Goal: Information Seeking & Learning: Learn about a topic

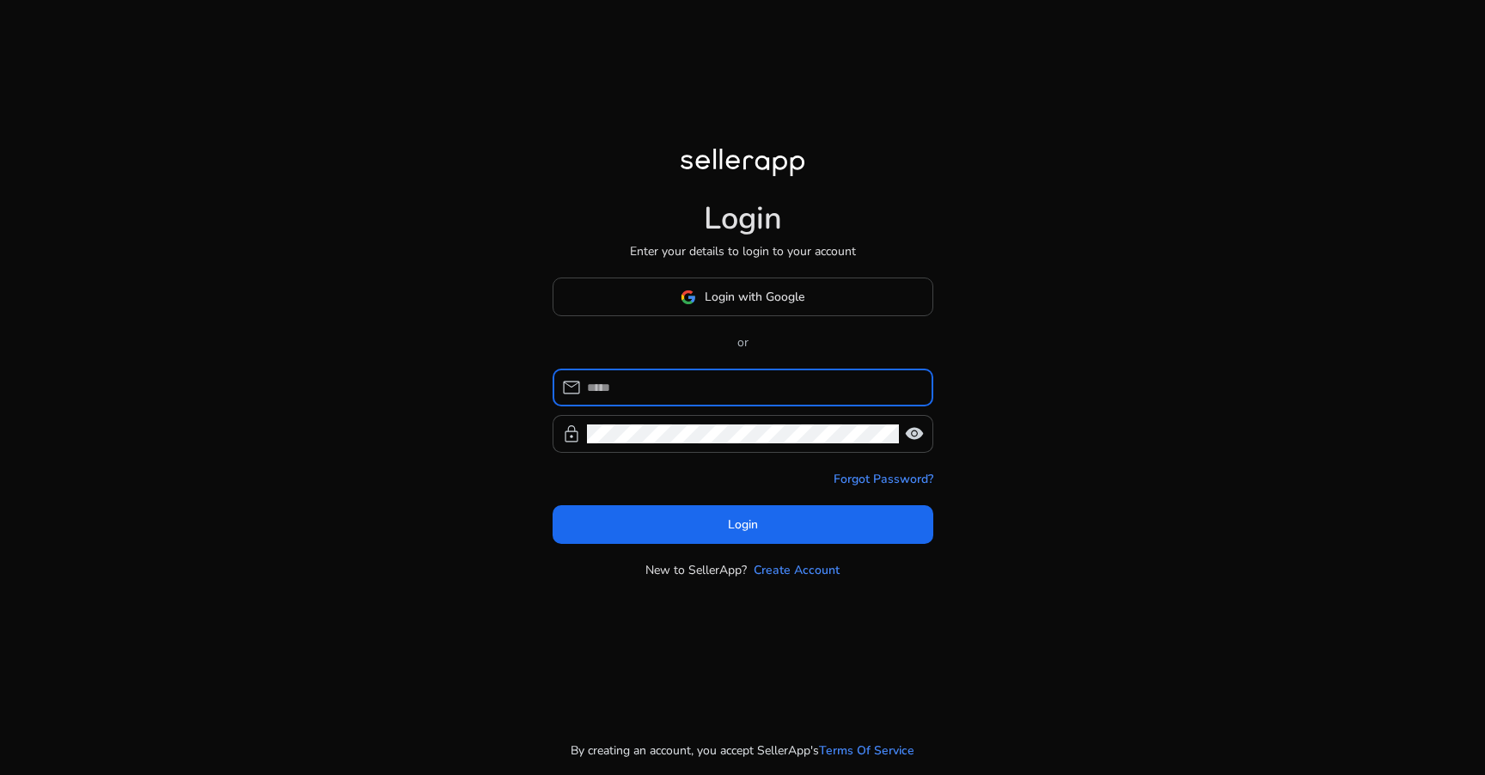
click at [618, 169] on div "Login Enter your details to login to your account Login with Google or mail loc…" at bounding box center [743, 364] width 408 height 728
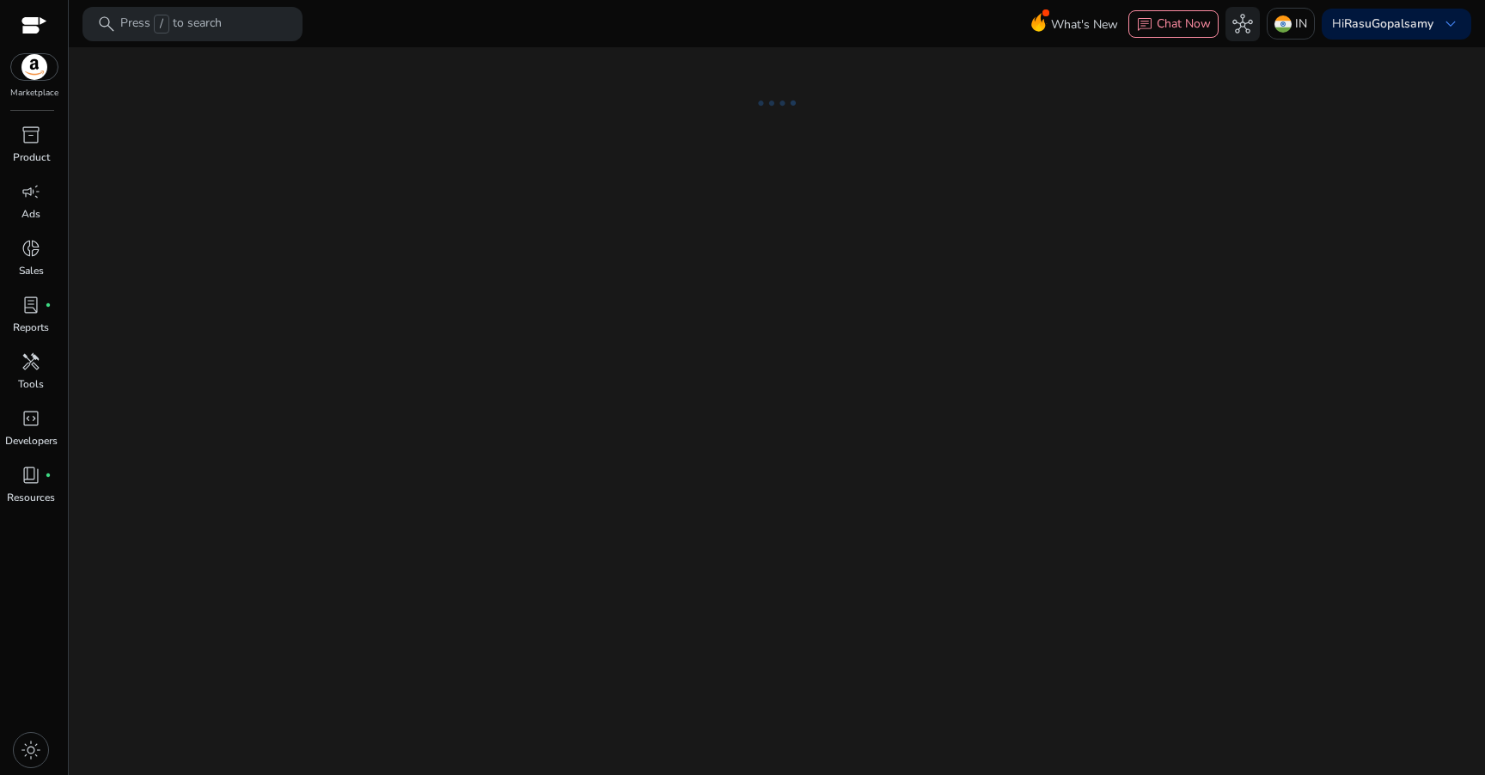
click at [33, 770] on div "light_mode" at bounding box center [31, 751] width 62 height 50
click at [31, 760] on span "light_mode" at bounding box center [31, 750] width 21 height 21
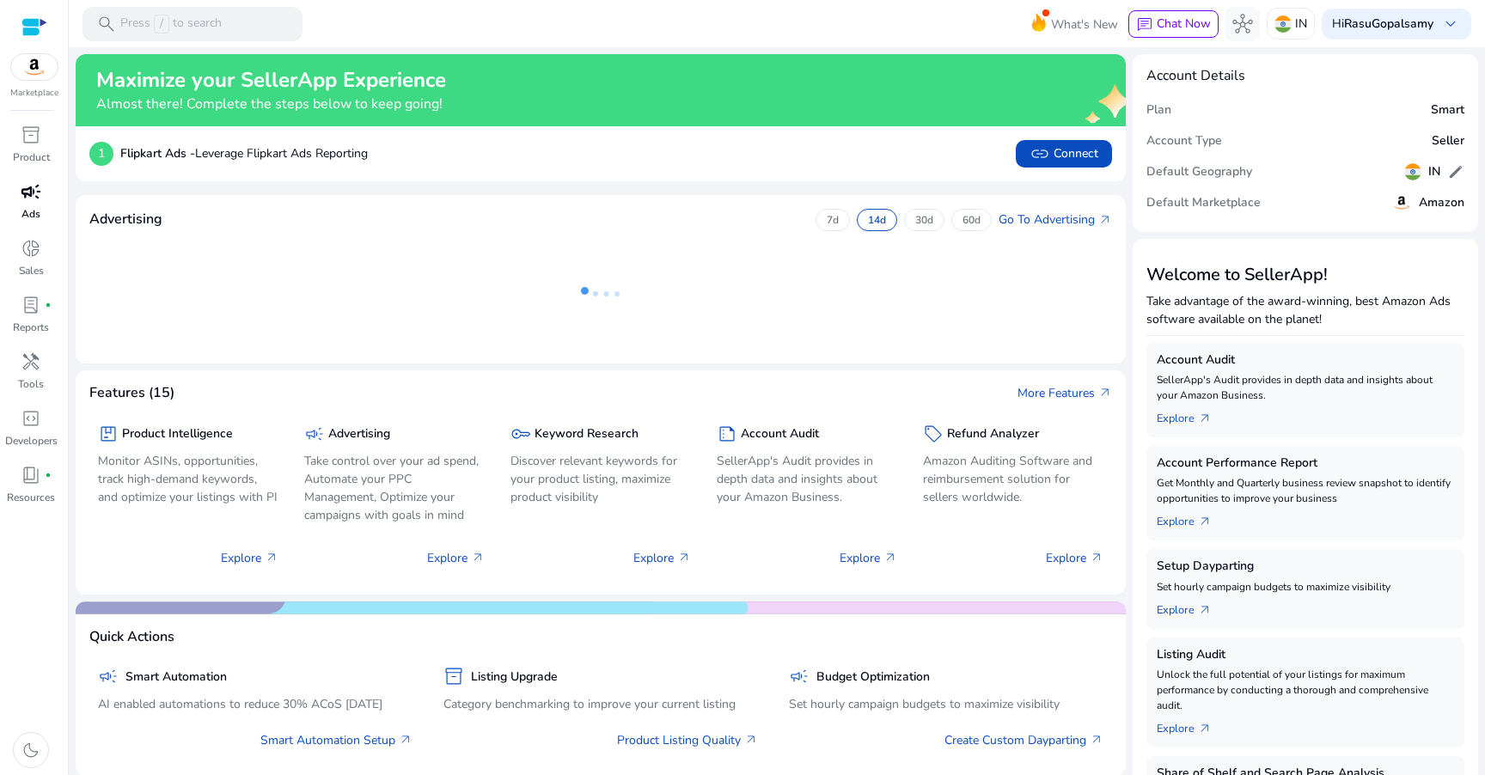
click at [41, 205] on link "campaign Ads" at bounding box center [31, 206] width 62 height 57
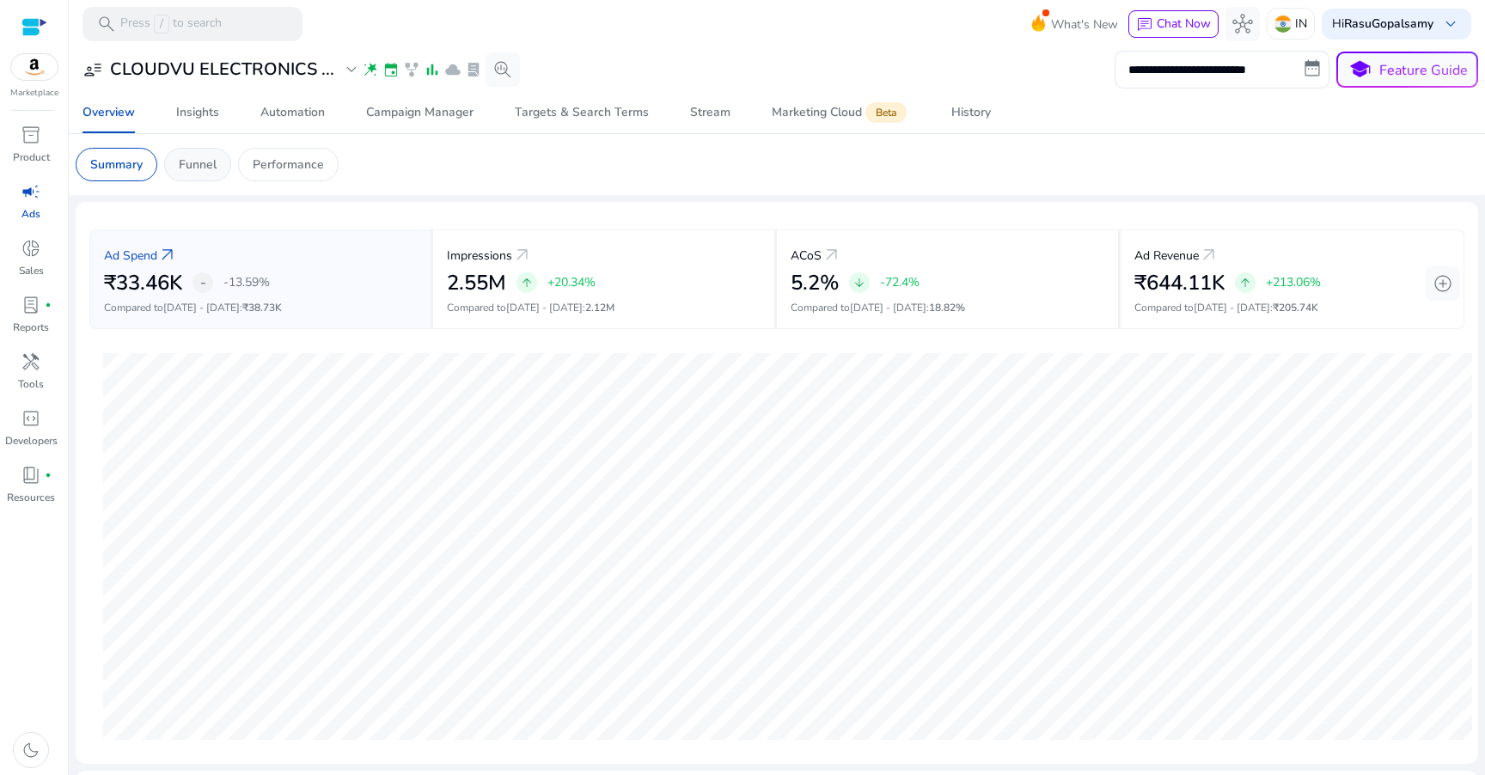
click at [198, 163] on p "Funnel" at bounding box center [198, 165] width 38 height 18
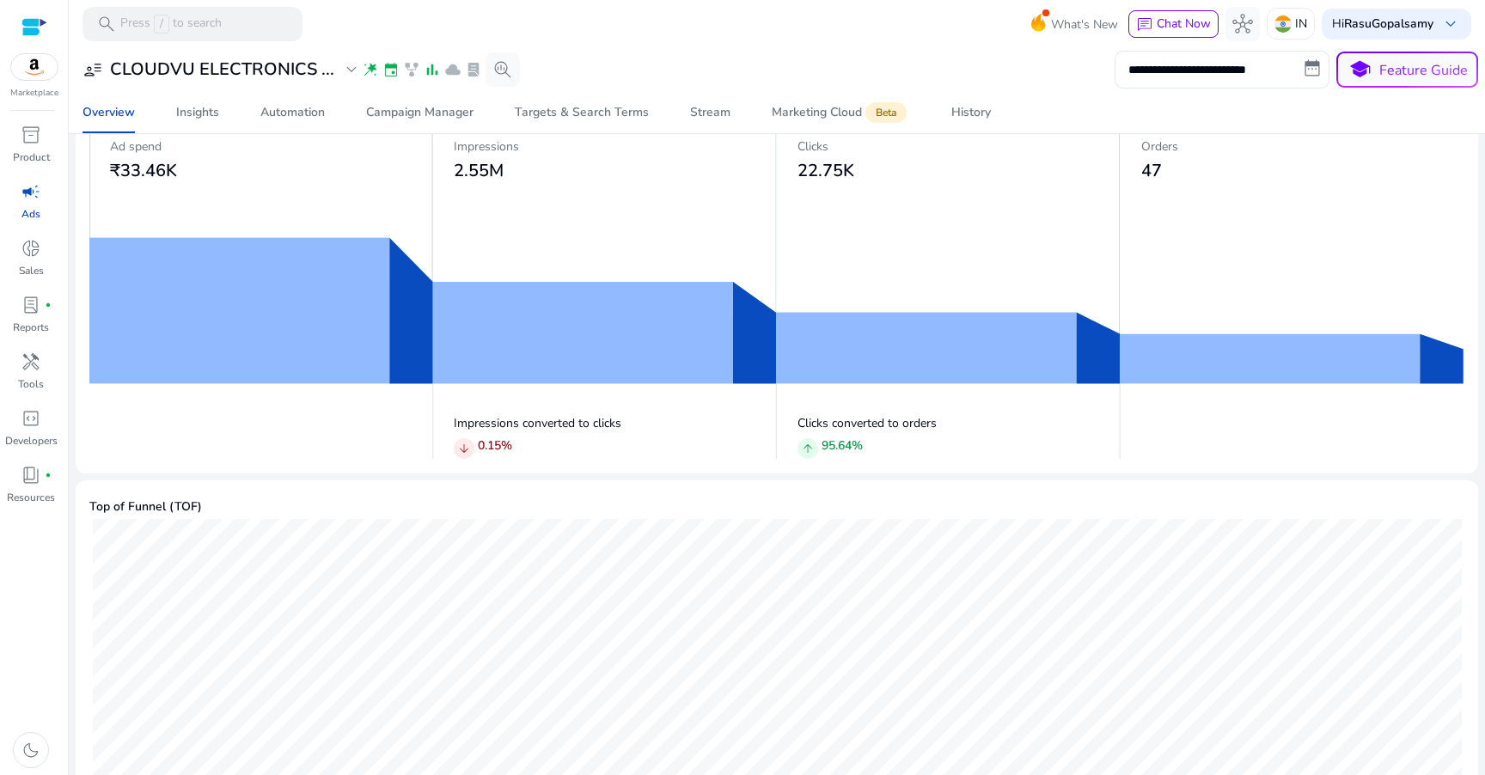
scroll to position [125, 0]
click at [1386, 26] on b "RasuGopalsamy" at bounding box center [1388, 23] width 89 height 16
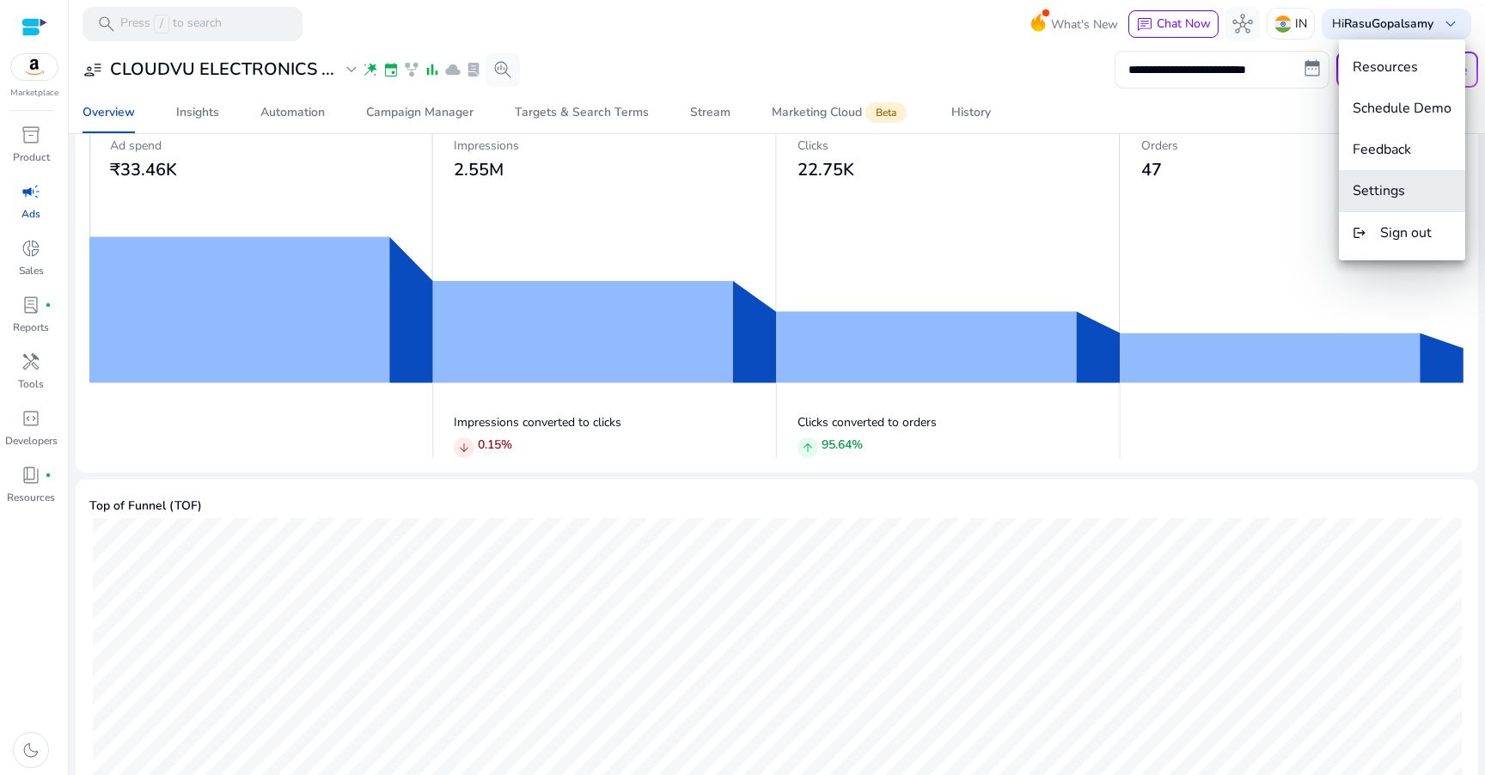
click at [1399, 190] on span "Settings" at bounding box center [1379, 190] width 52 height 19
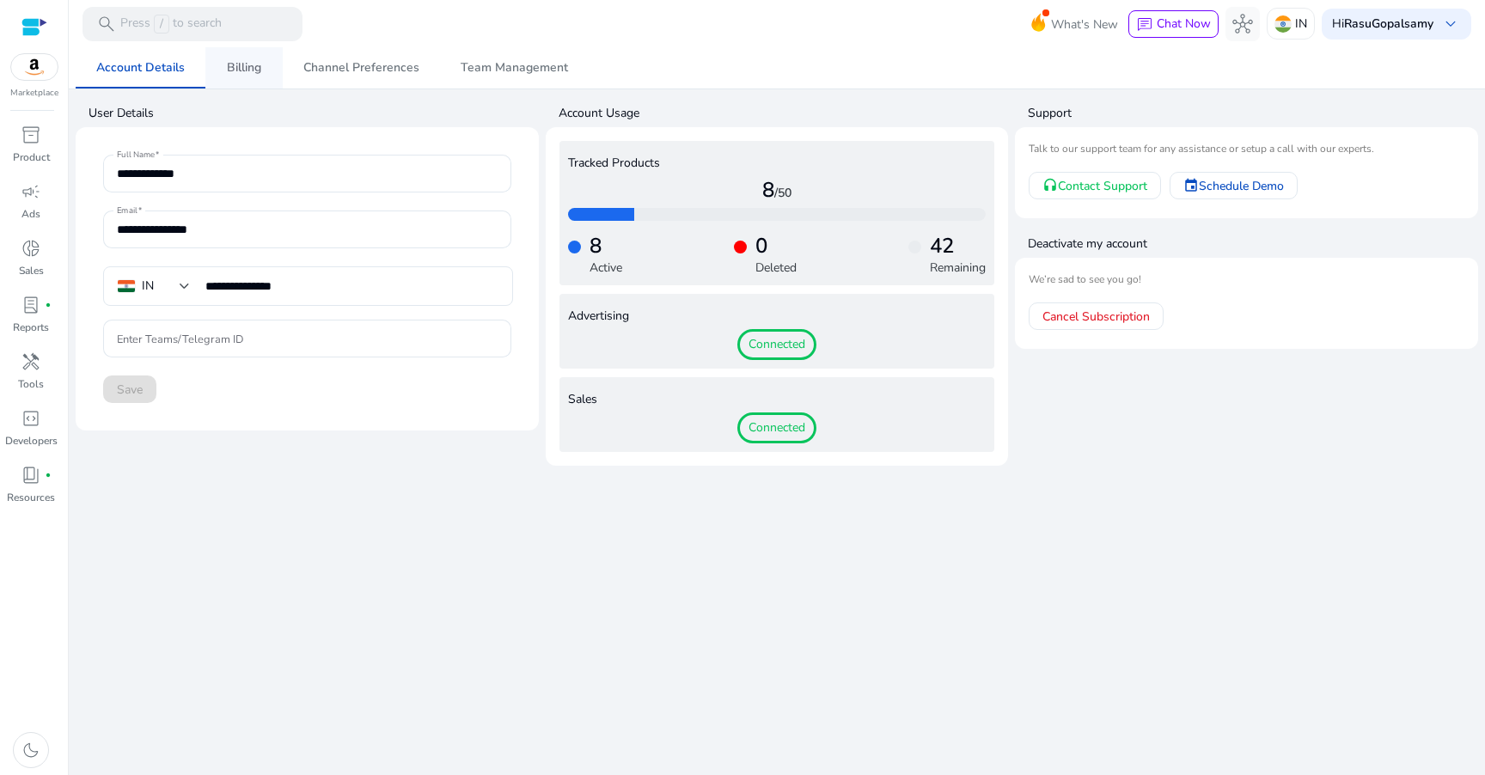
click at [218, 57] on link "Billing" at bounding box center [243, 67] width 77 height 41
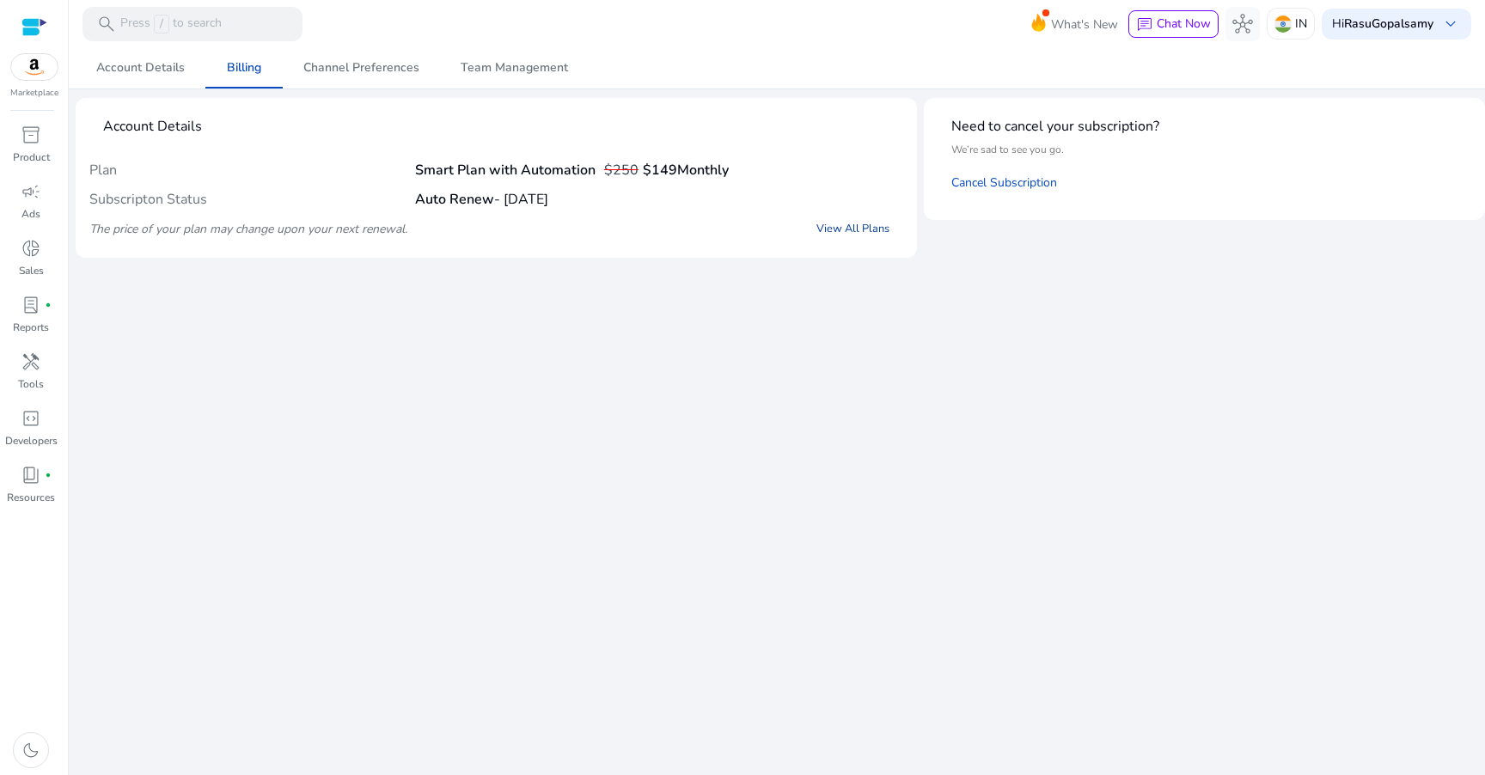
click at [836, 225] on link "View All Plans" at bounding box center [853, 228] width 101 height 31
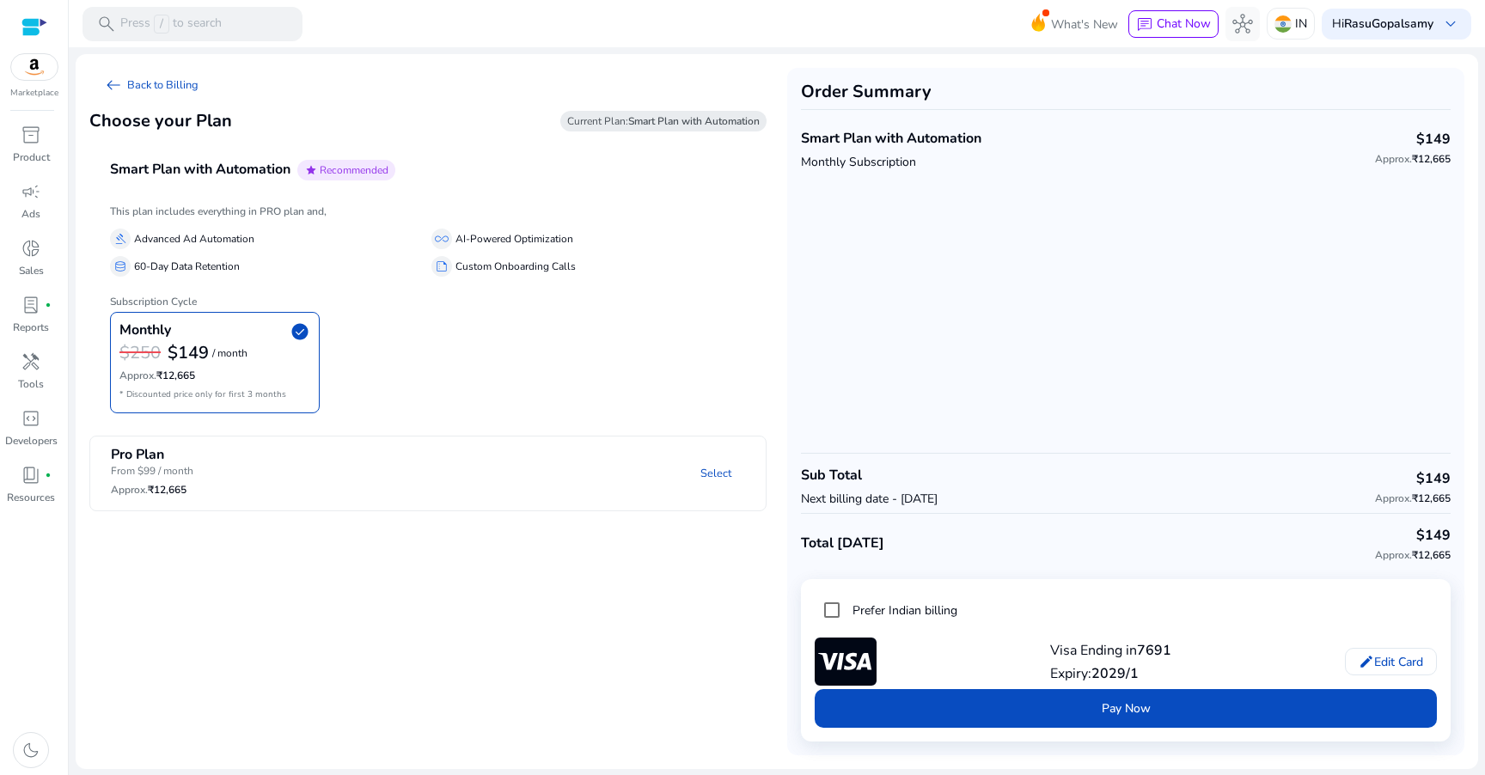
click at [836, 225] on div "Order Summary Smart Plan with Automation Monthly Subscription $149 Approx. ₹12,…" at bounding box center [1125, 412] width 677 height 688
click at [24, 197] on span "campaign" at bounding box center [31, 191] width 21 height 21
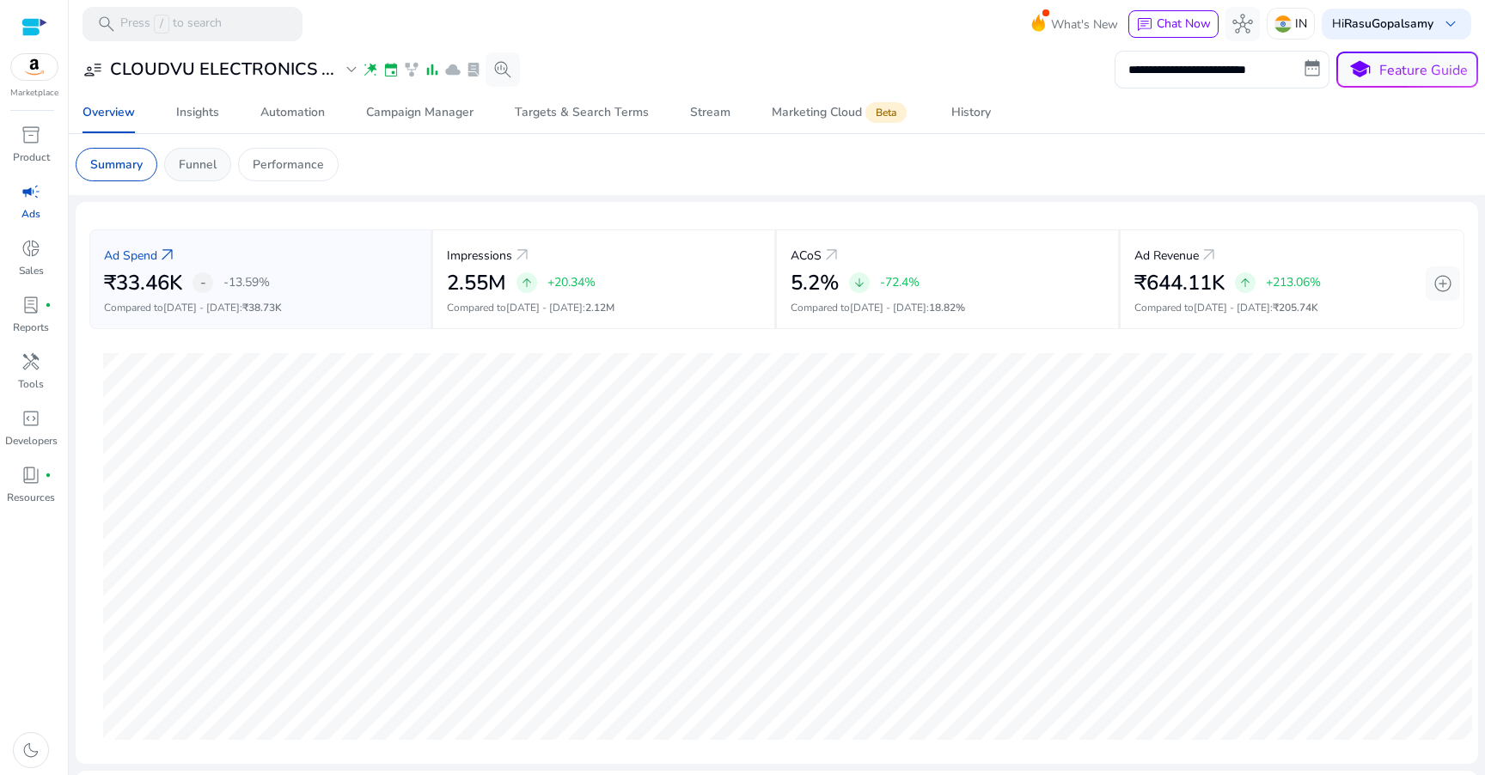
click at [204, 159] on p "Funnel" at bounding box center [198, 165] width 38 height 18
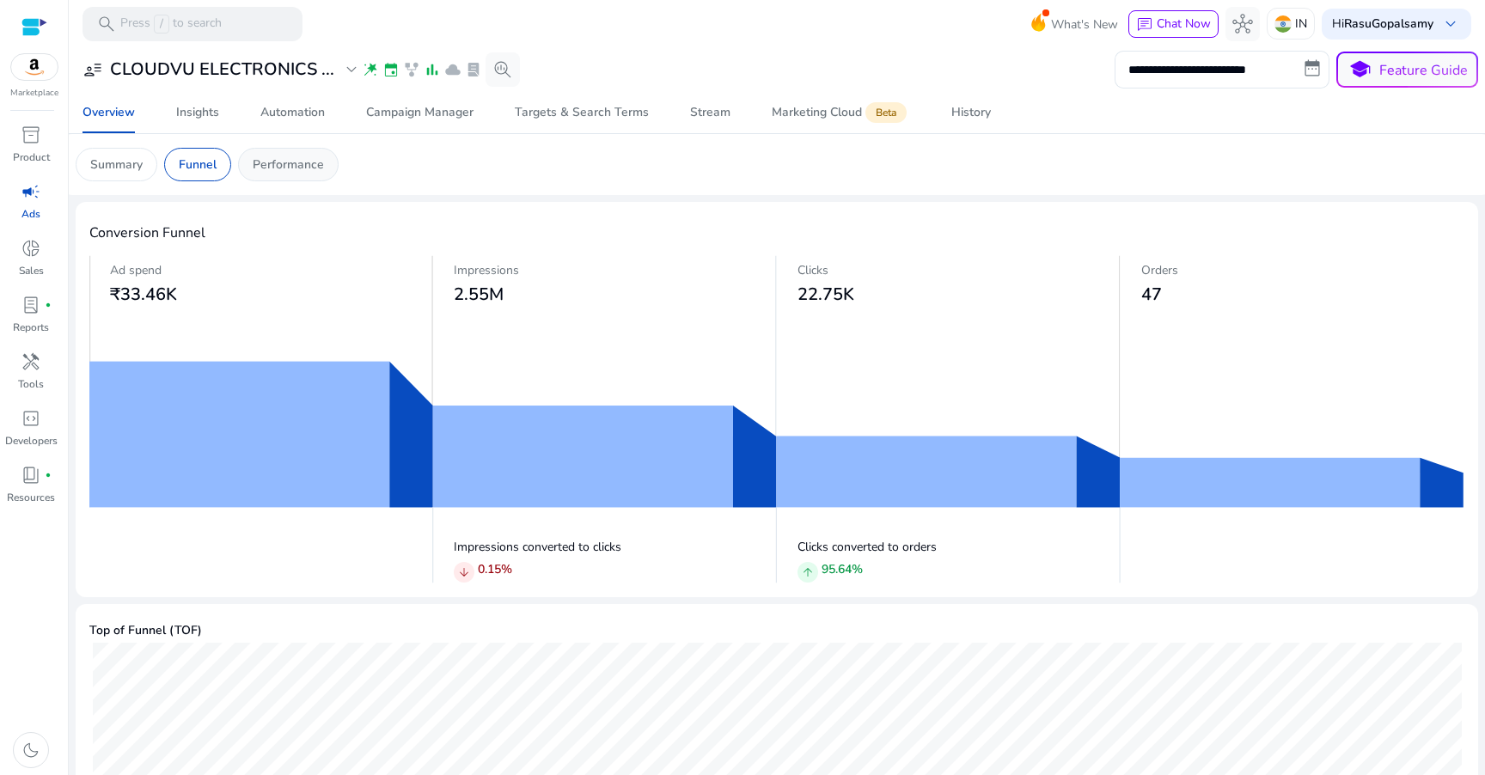
click at [293, 175] on div "Performance" at bounding box center [288, 165] width 101 height 34
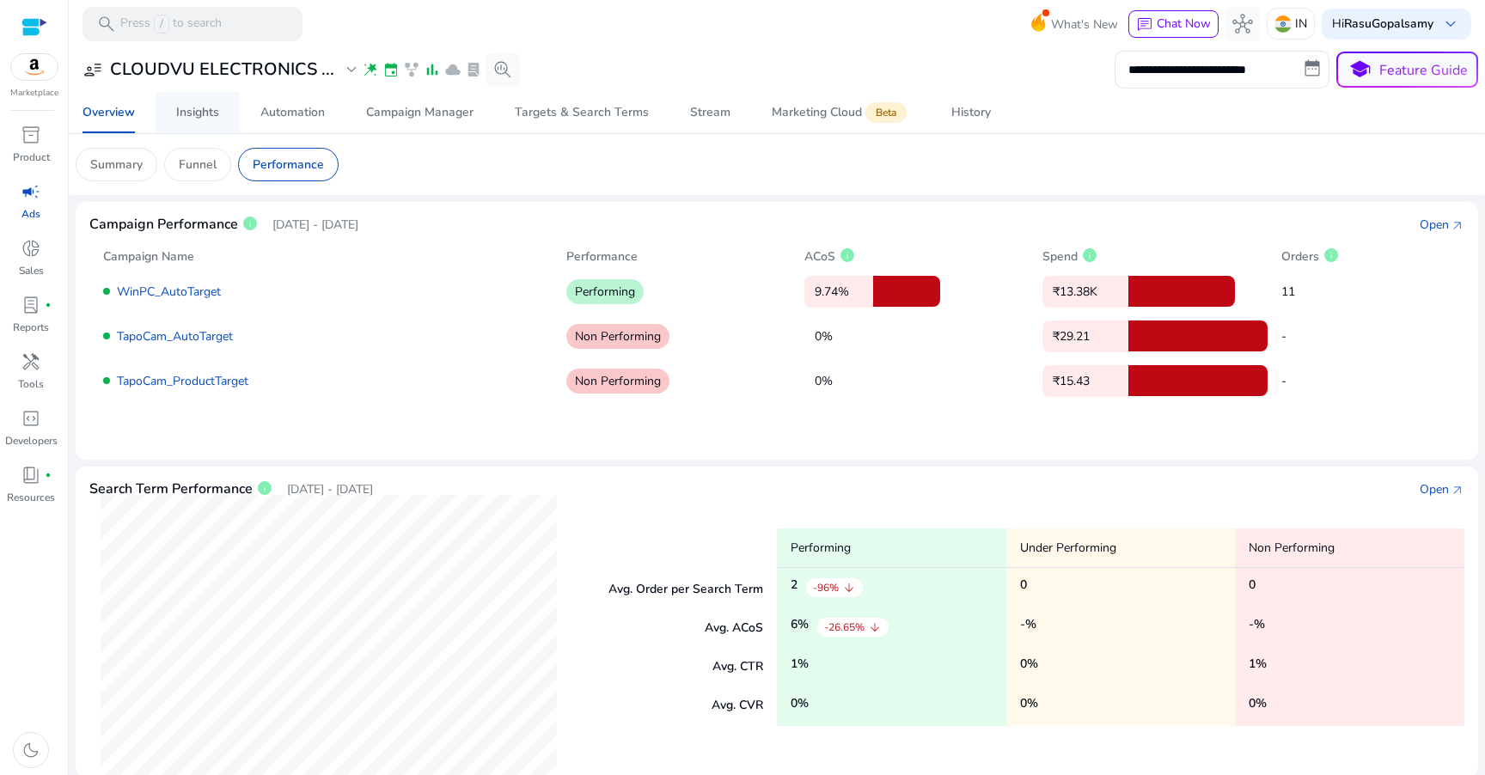
click at [199, 108] on div "Insights" at bounding box center [197, 113] width 43 height 12
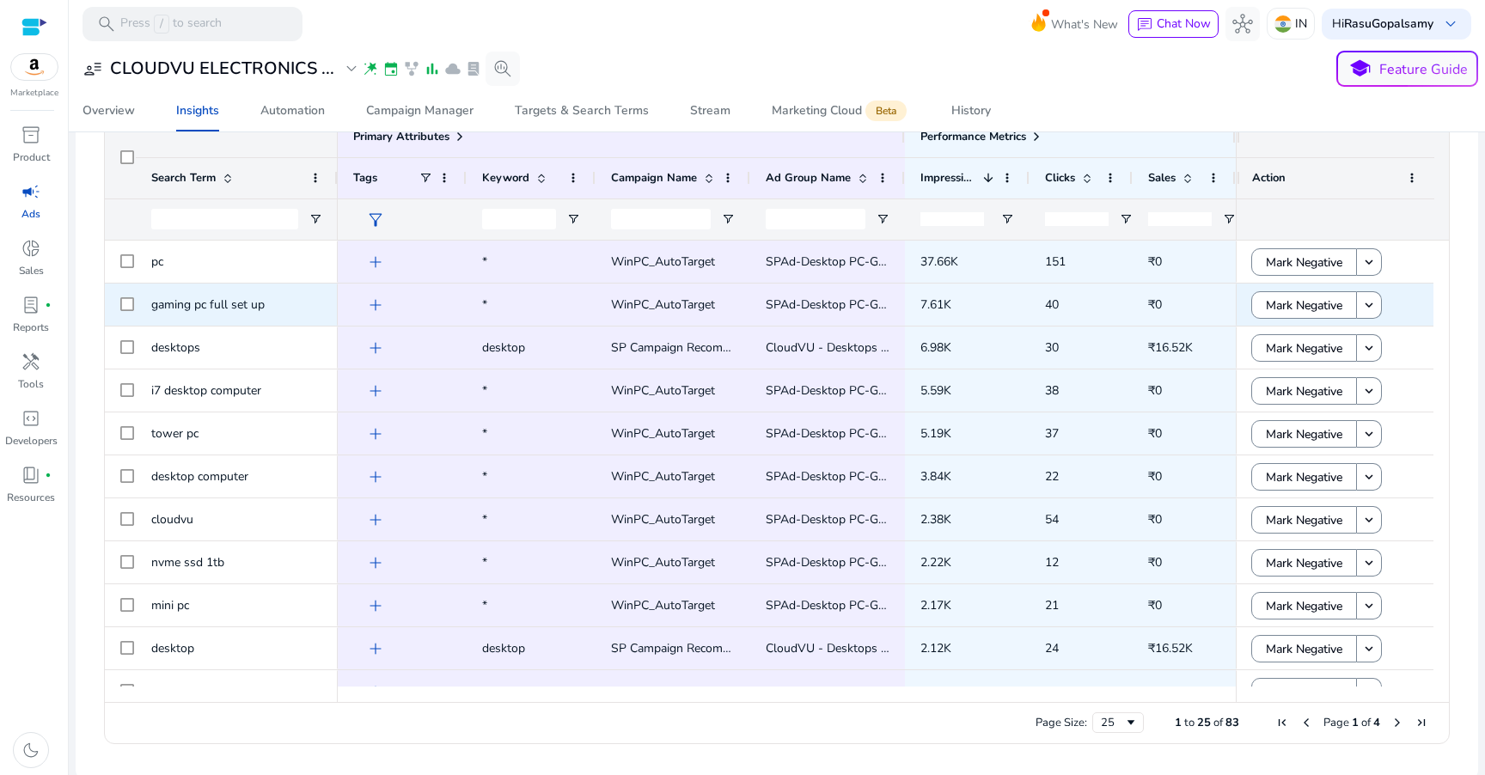
scroll to position [323, 0]
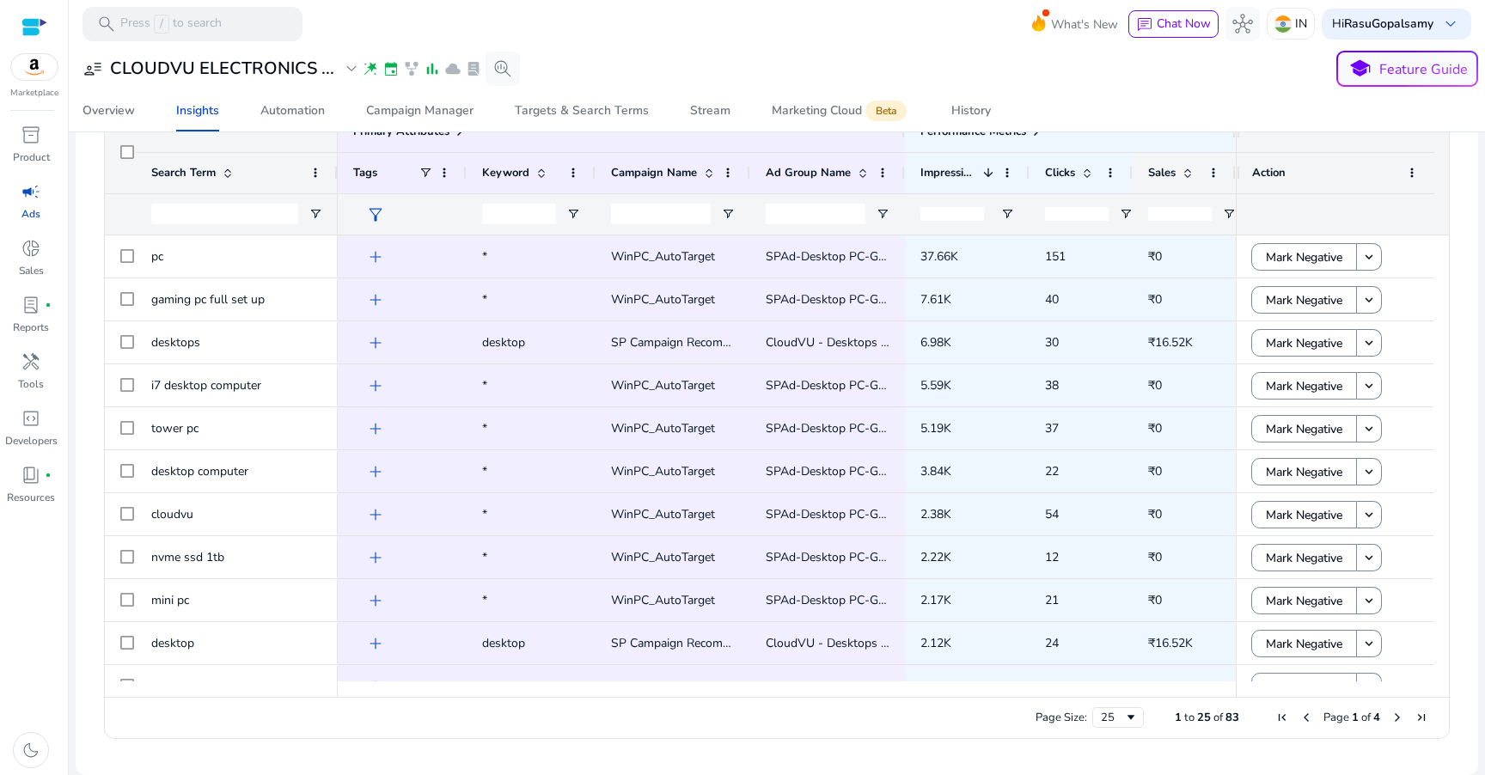
click at [1164, 178] on span "Sales" at bounding box center [1162, 172] width 28 height 15
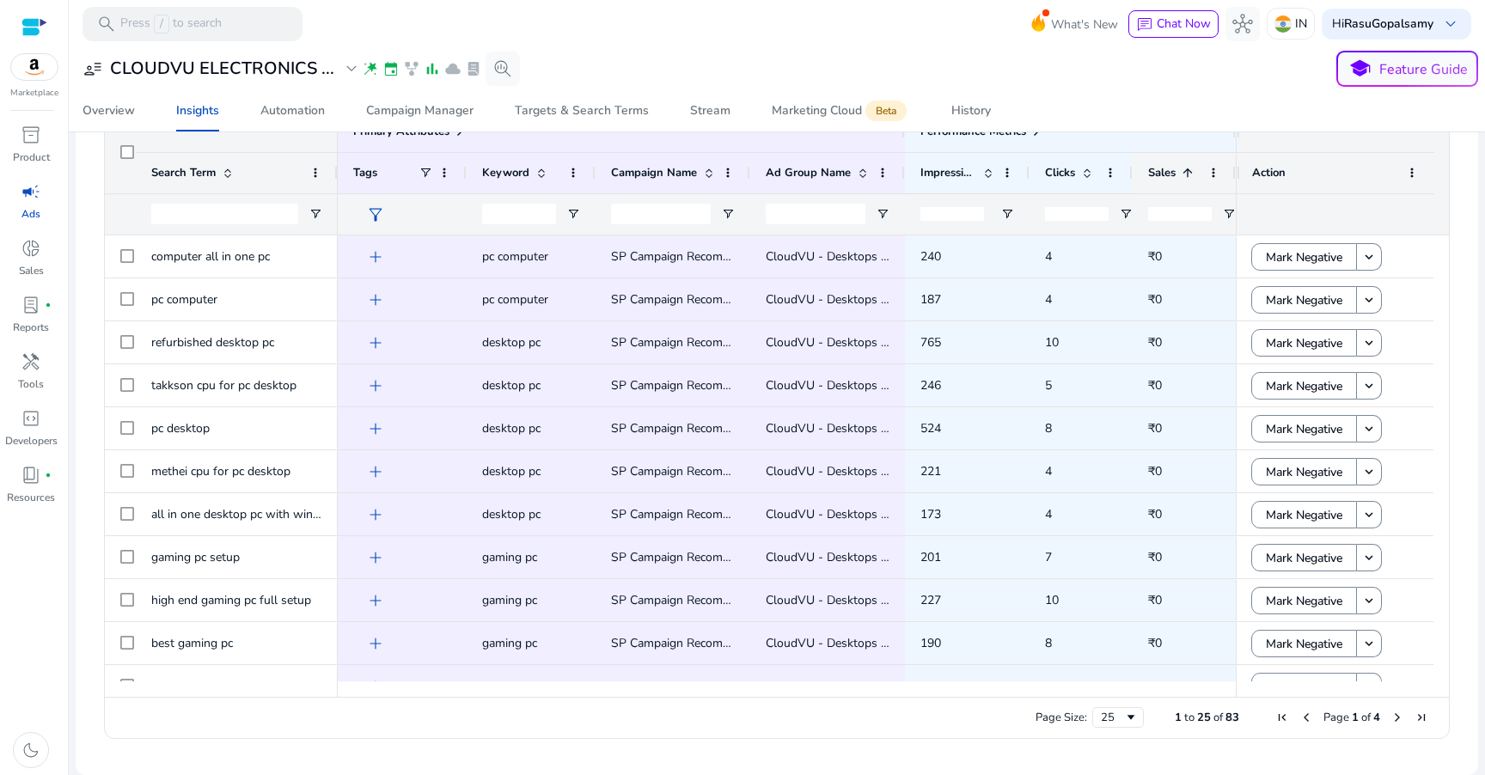
click at [1164, 178] on span "Sales" at bounding box center [1162, 172] width 28 height 15
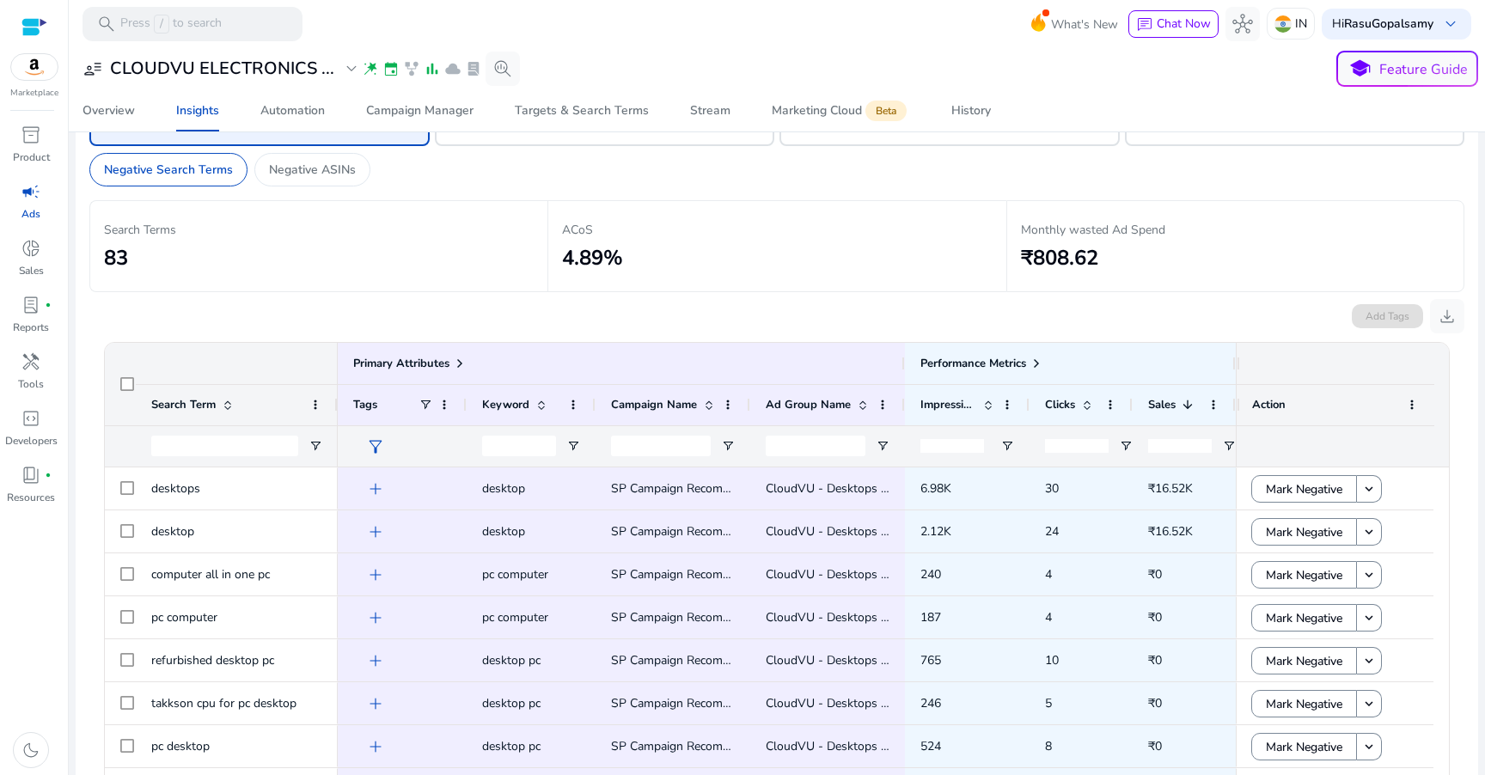
scroll to position [0, 0]
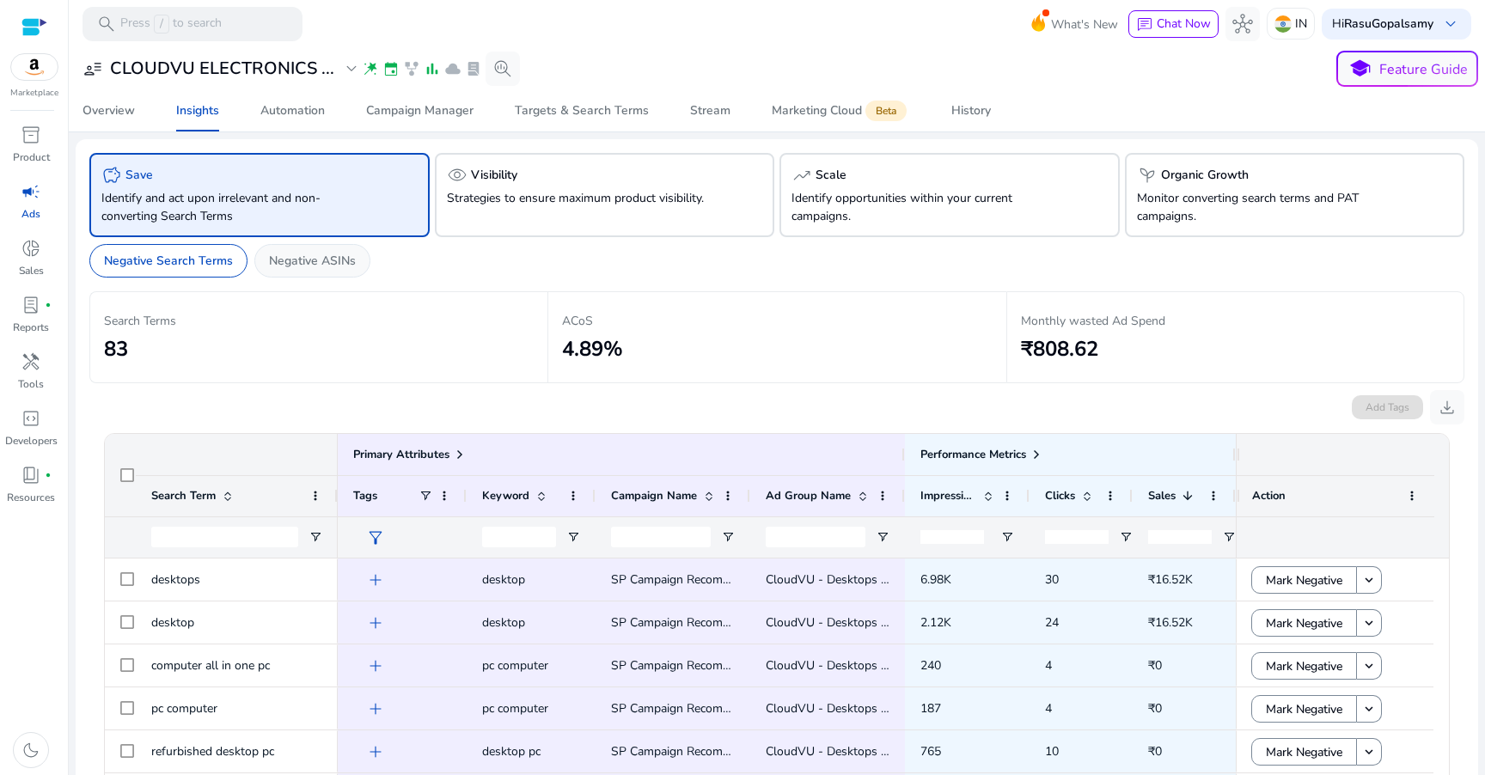
click at [298, 270] on div "Negative ASINs" at bounding box center [312, 261] width 116 height 34
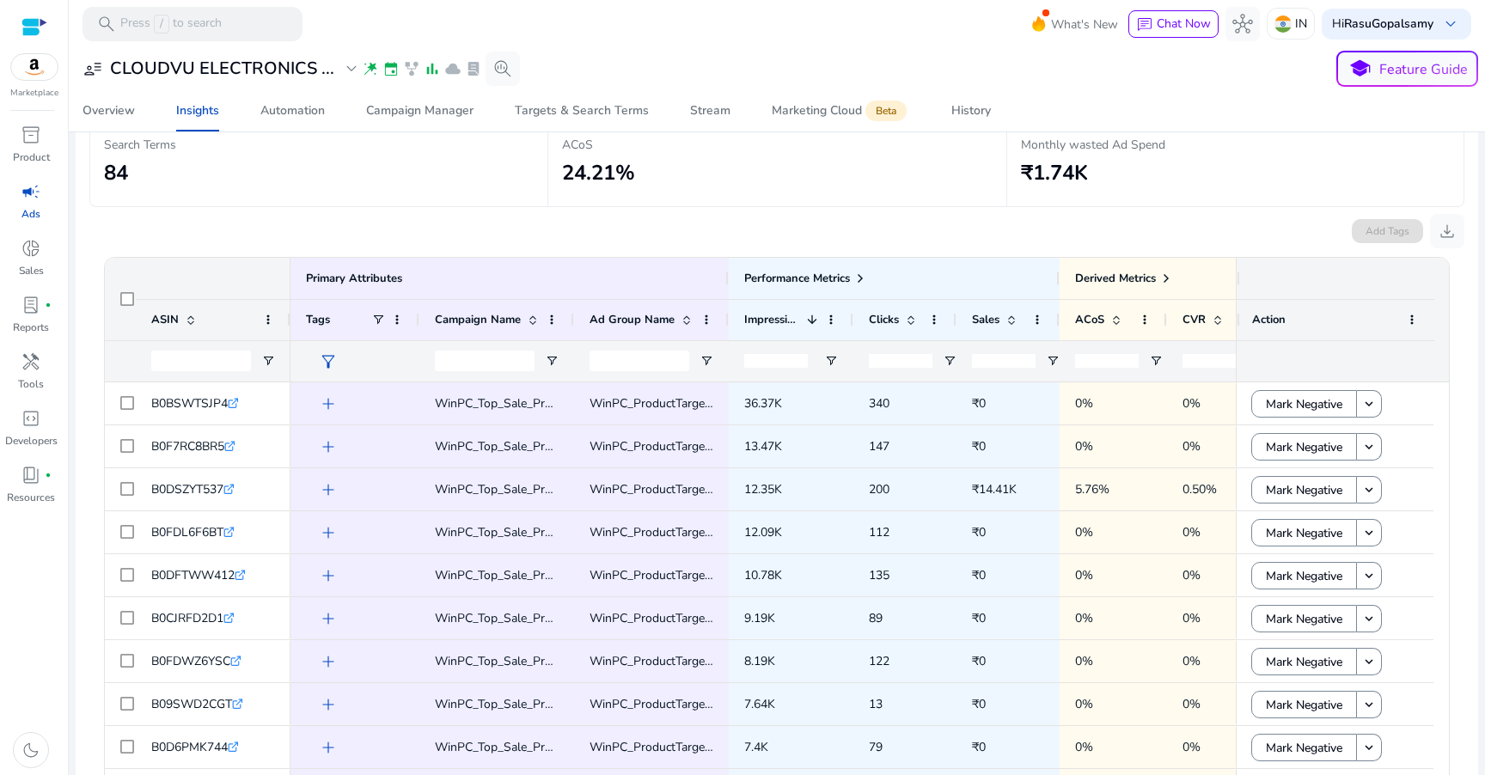
scroll to position [323, 0]
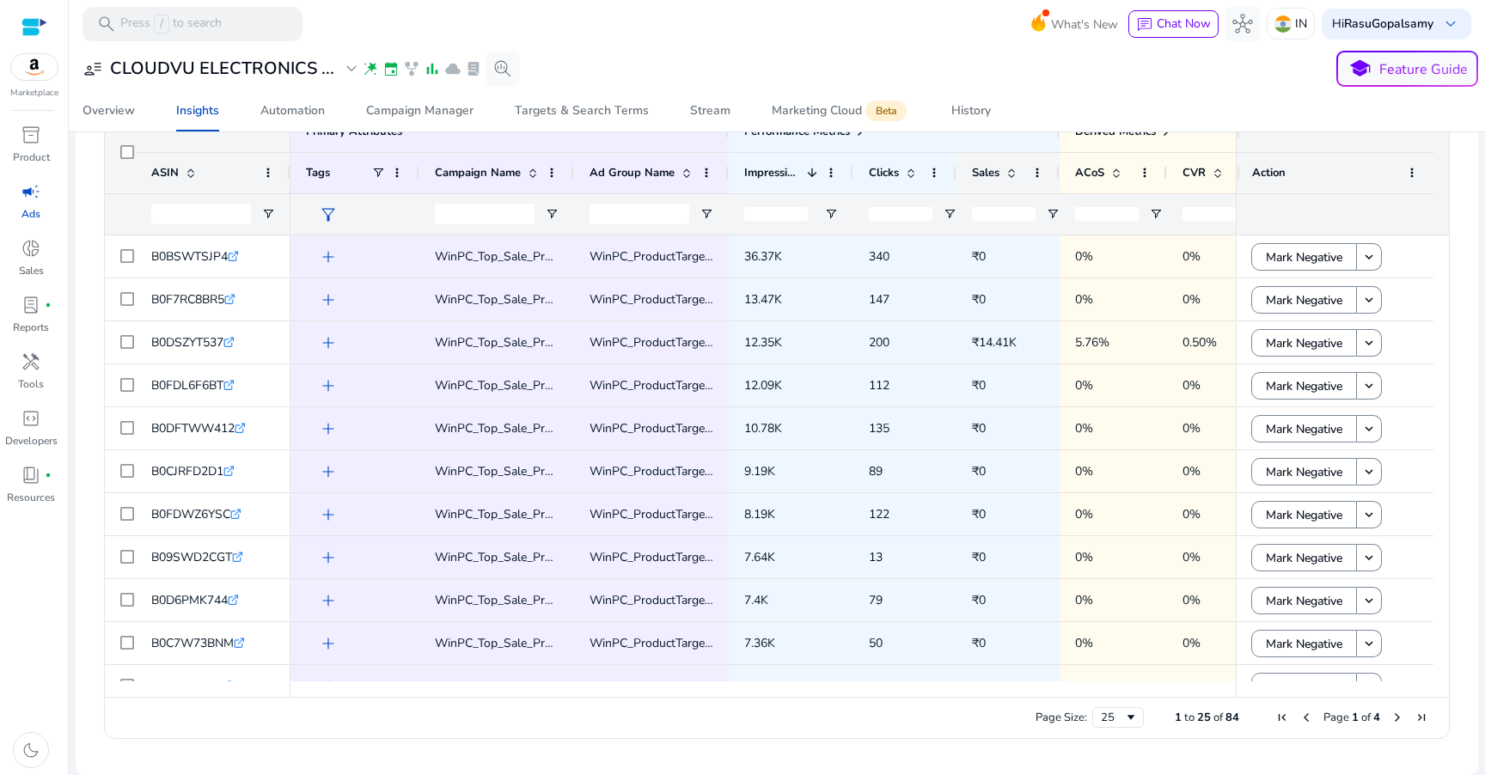
click at [995, 172] on span "Sales" at bounding box center [986, 172] width 28 height 15
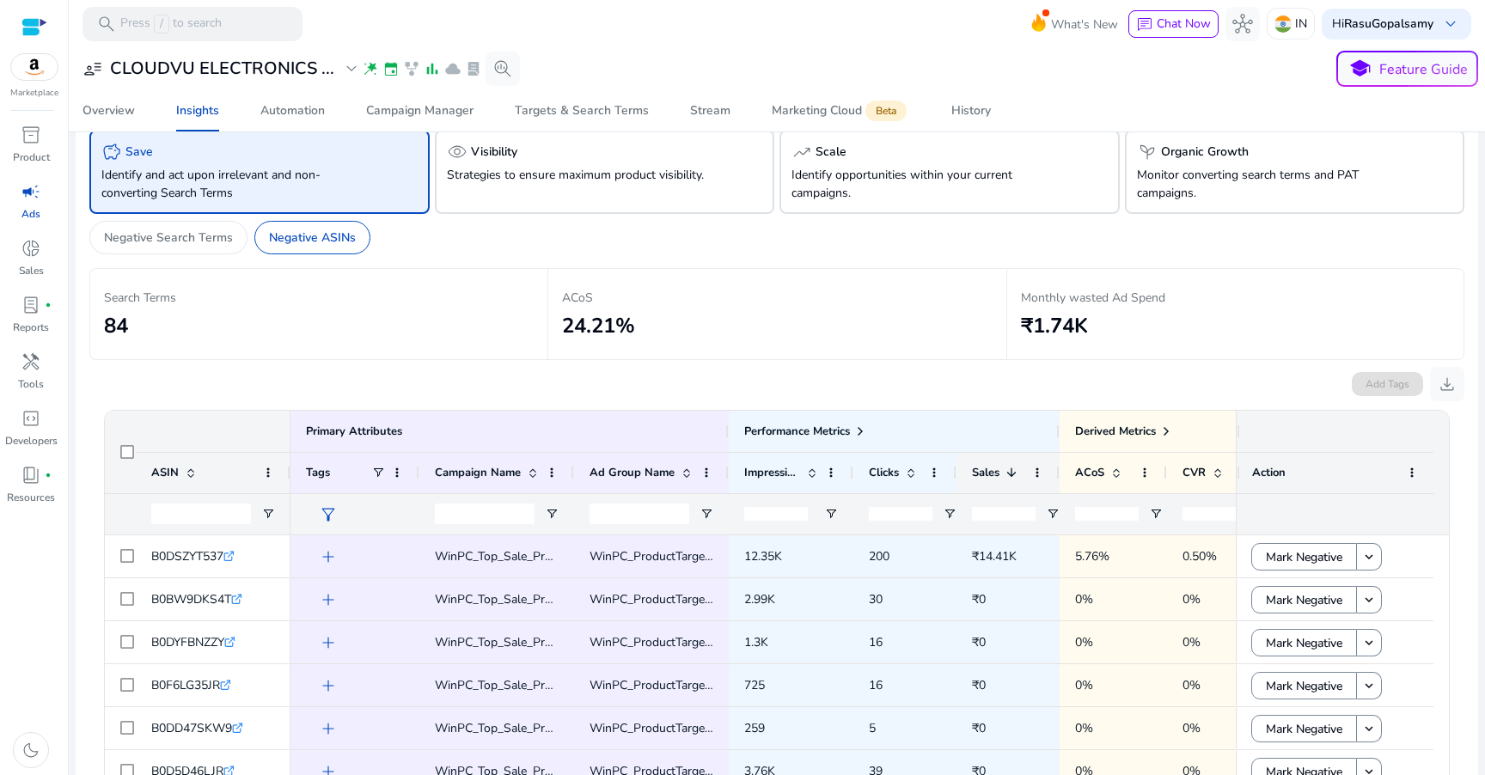
scroll to position [0, 0]
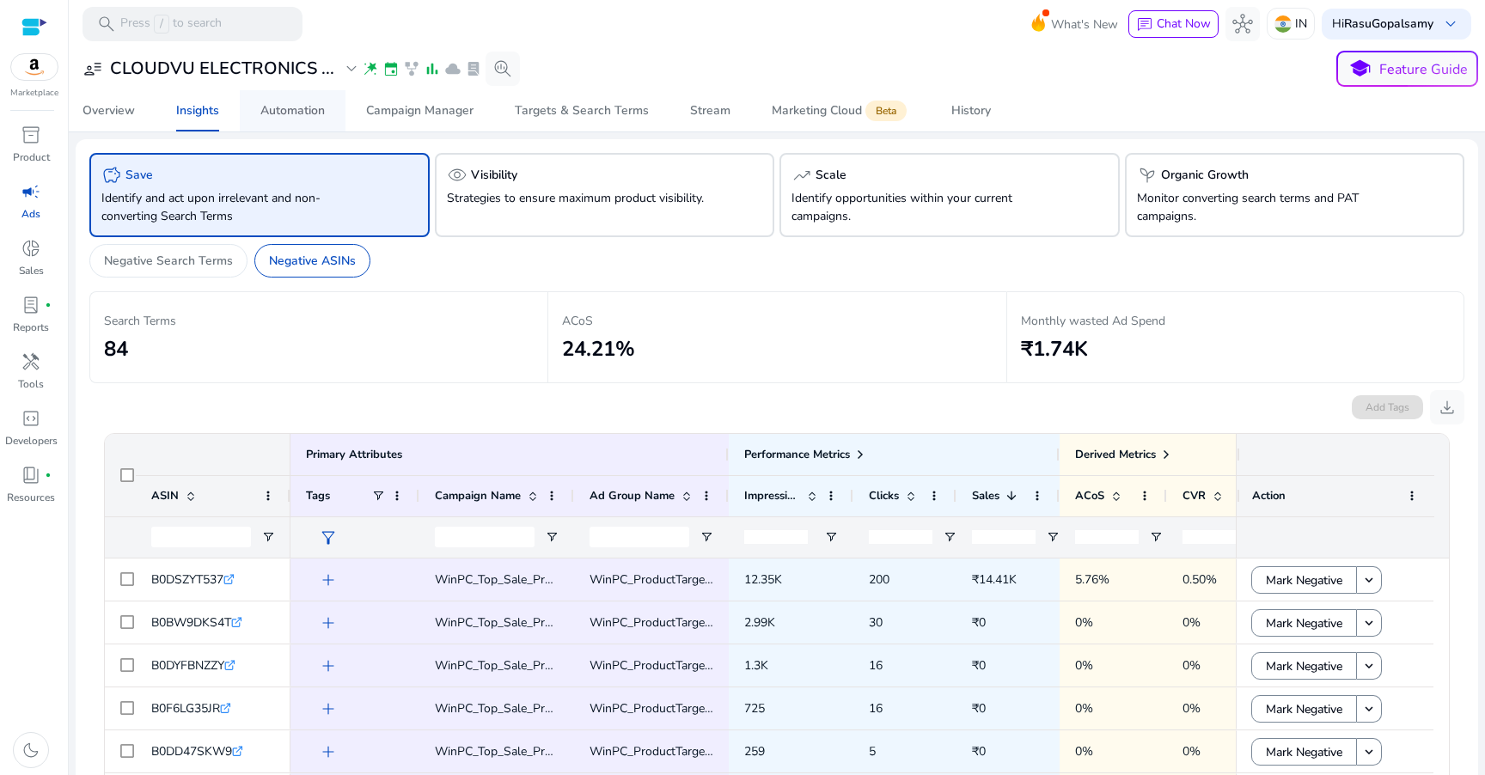
click at [310, 122] on span "Automation" at bounding box center [292, 110] width 64 height 41
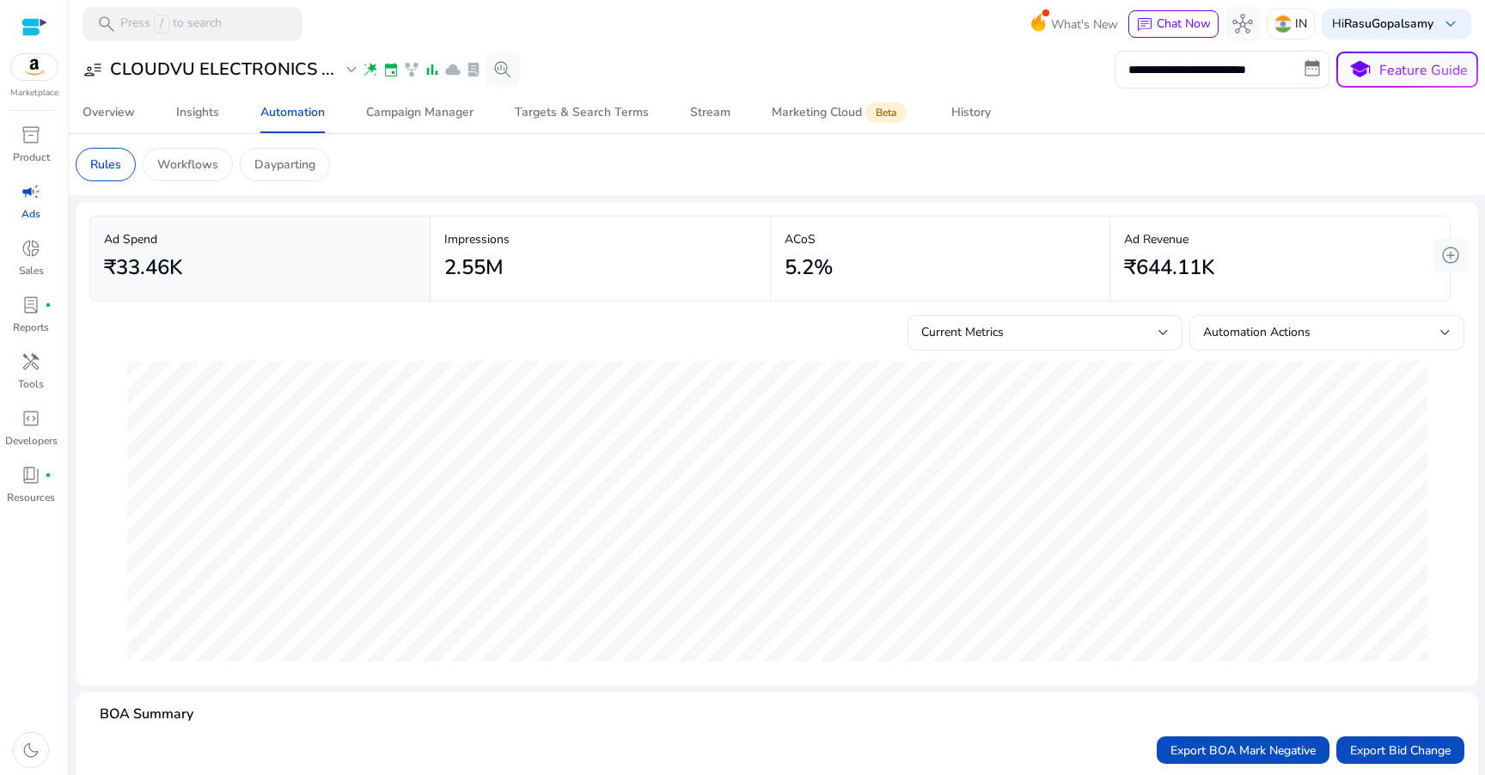
click at [1307, 333] on div "Automation Actions" at bounding box center [1321, 332] width 237 height 19
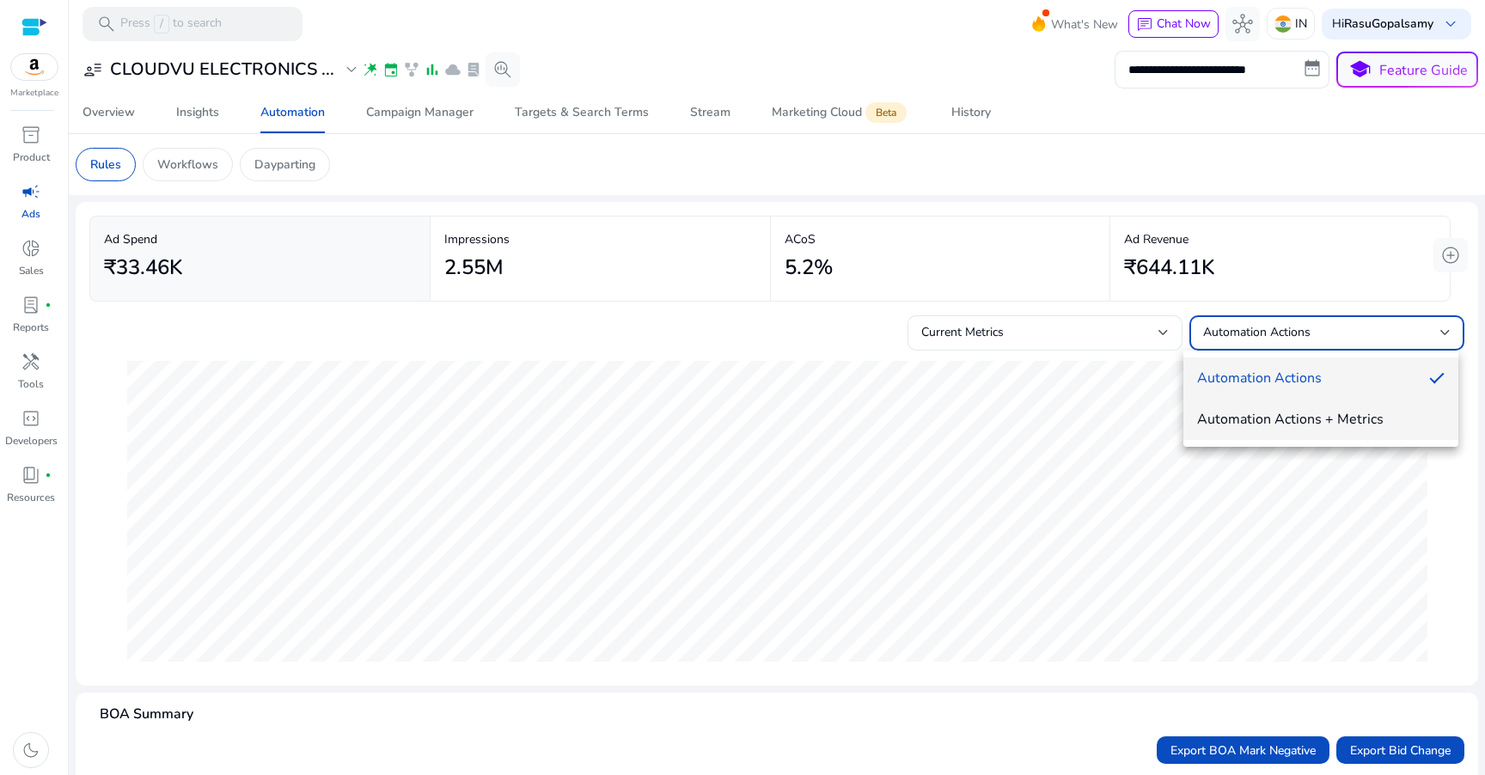
click at [1313, 424] on span "Automation Actions + Metrics" at bounding box center [1321, 419] width 248 height 19
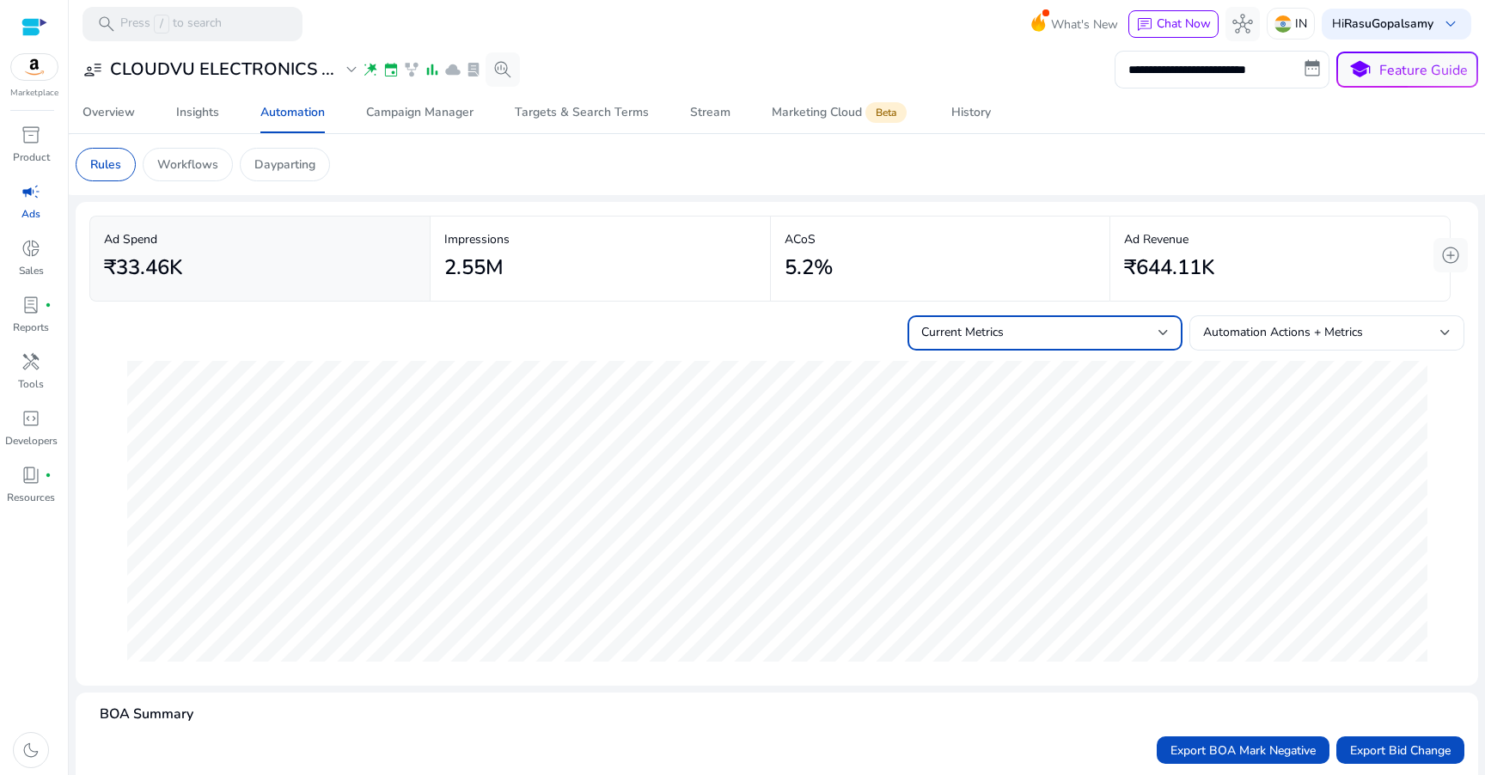
click at [1045, 333] on div "Current Metrics" at bounding box center [1040, 332] width 237 height 19
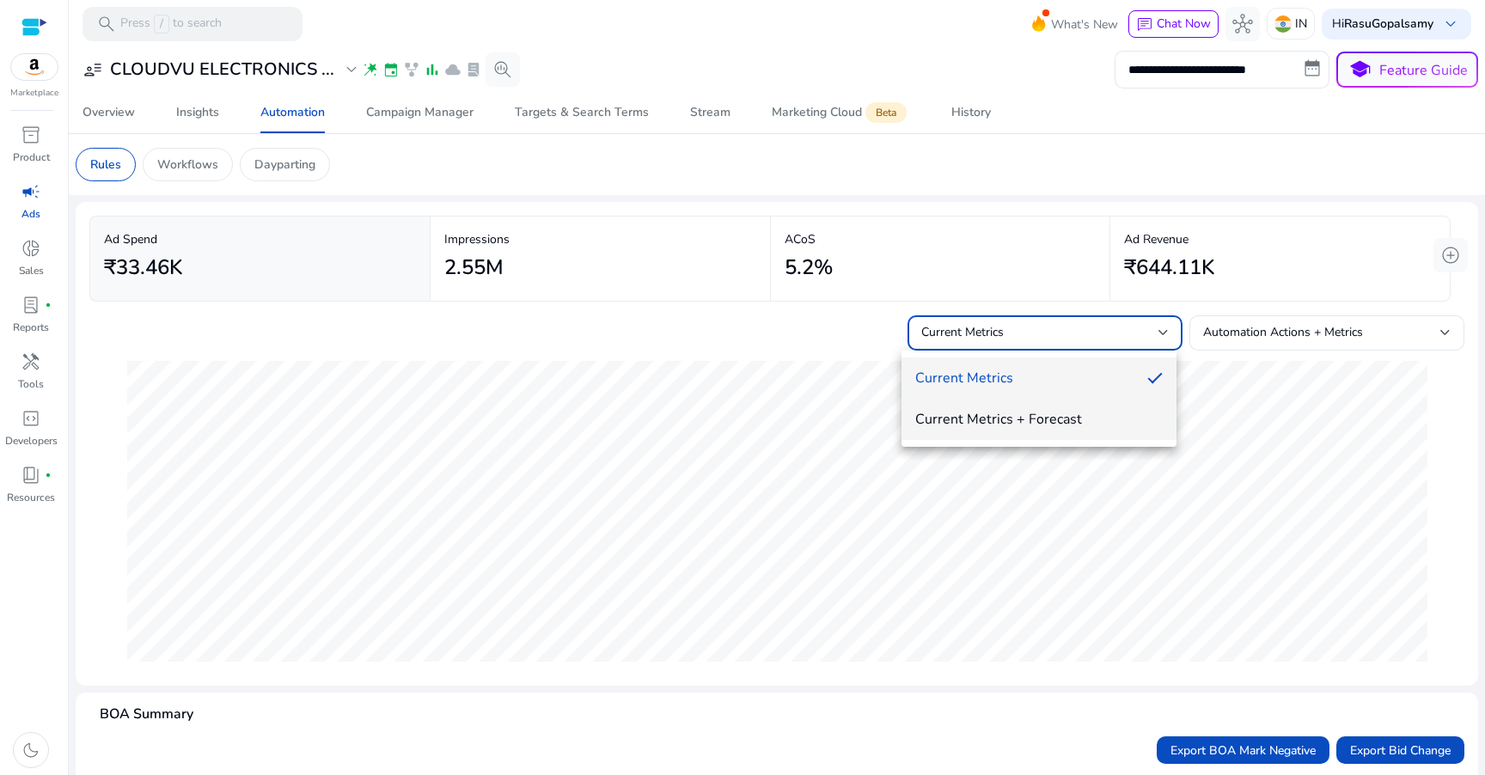
click at [1050, 422] on span "Current Metrics + Forecast" at bounding box center [1039, 419] width 248 height 19
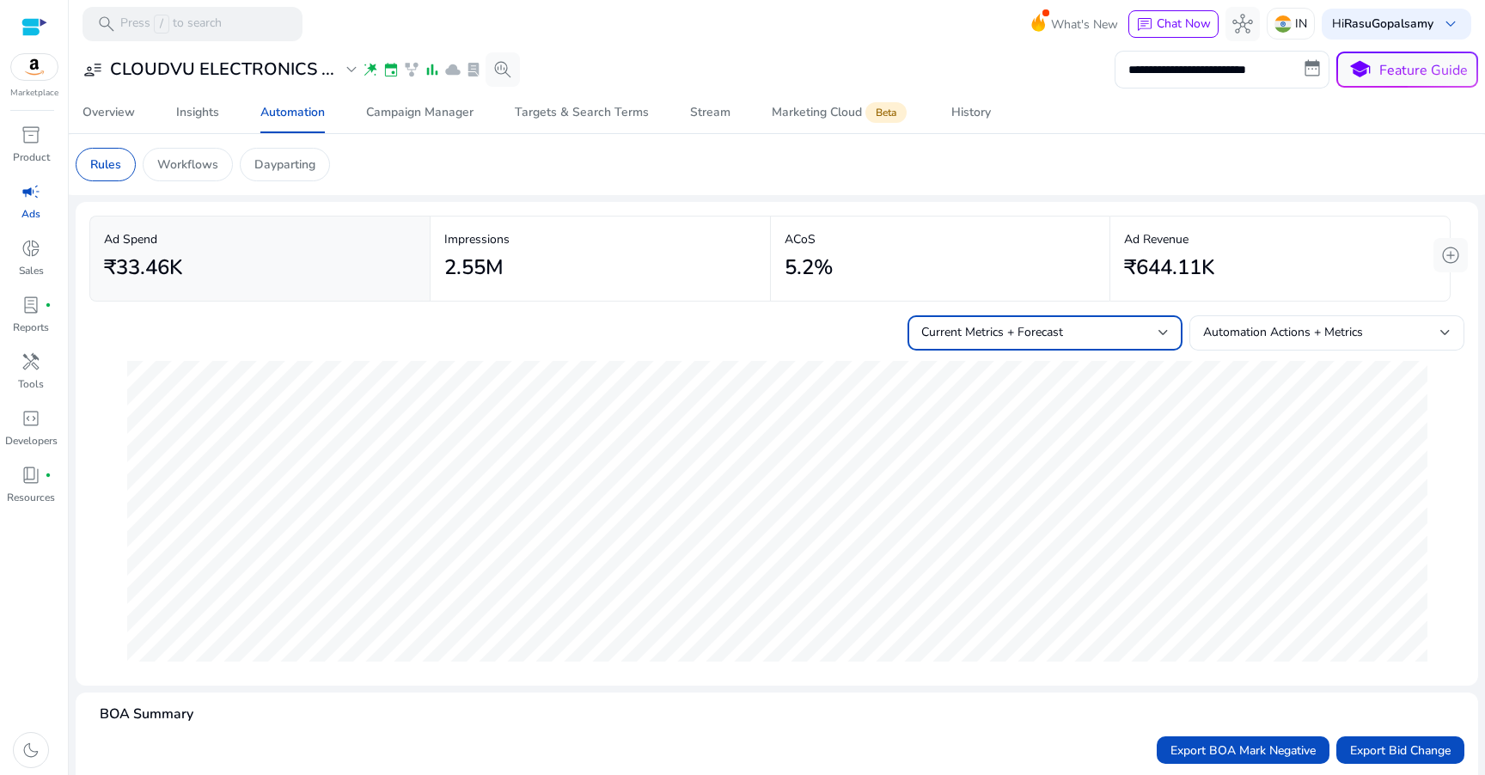
click at [1038, 342] on div "Current Metrics + Forecast" at bounding box center [1040, 332] width 237 height 19
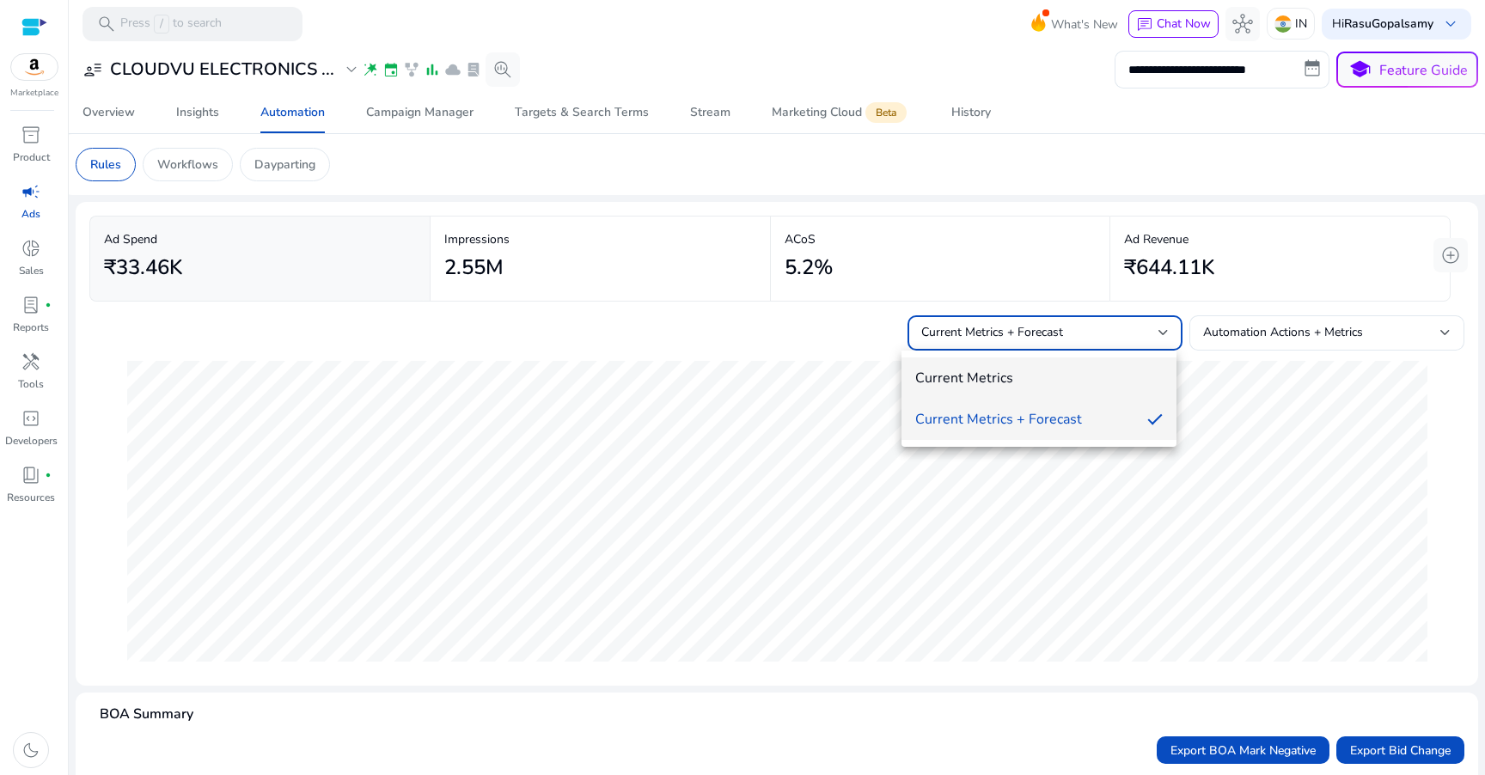
click at [1015, 365] on mat-option "Current Metrics" at bounding box center [1039, 378] width 275 height 41
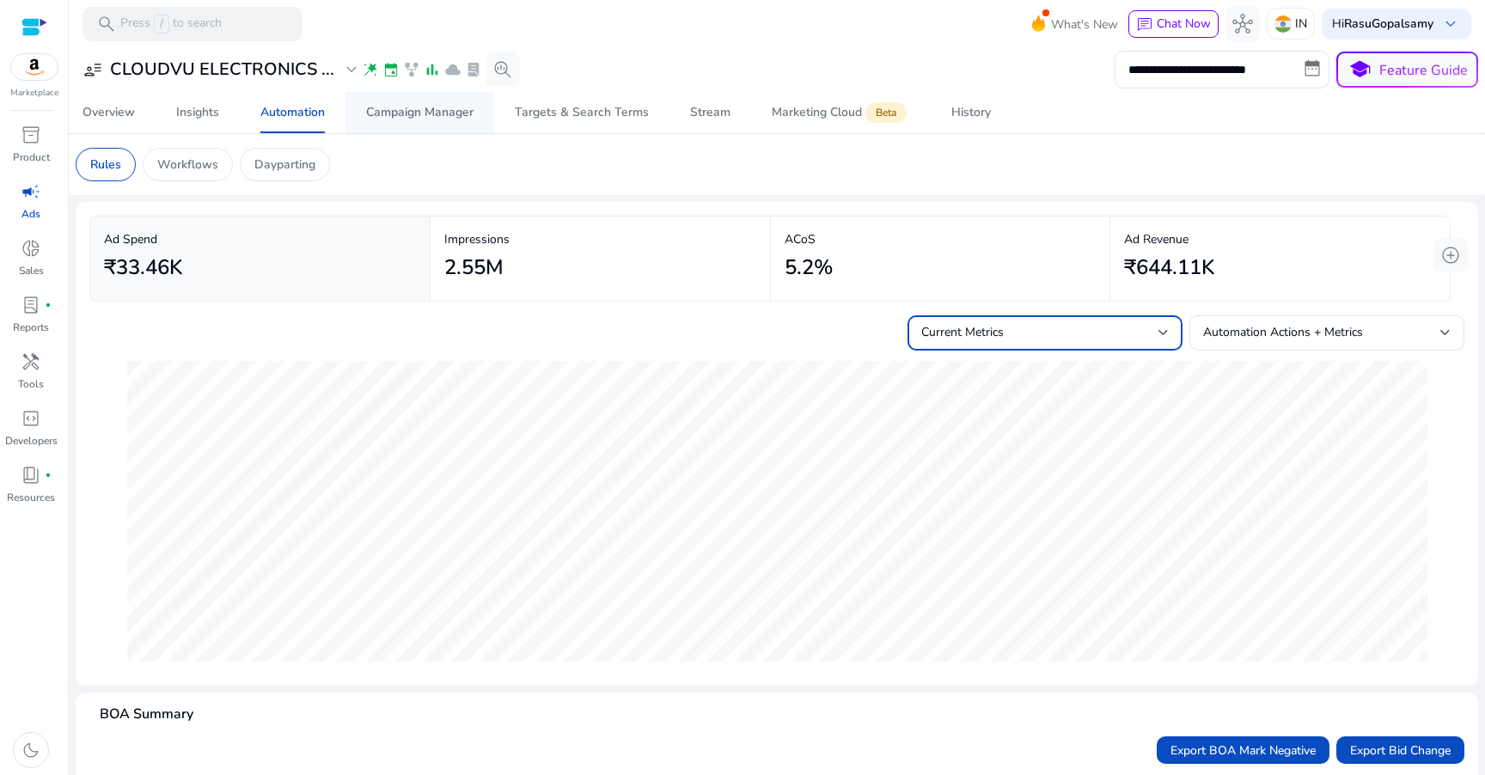
click at [420, 107] on div "Campaign Manager" at bounding box center [419, 113] width 107 height 12
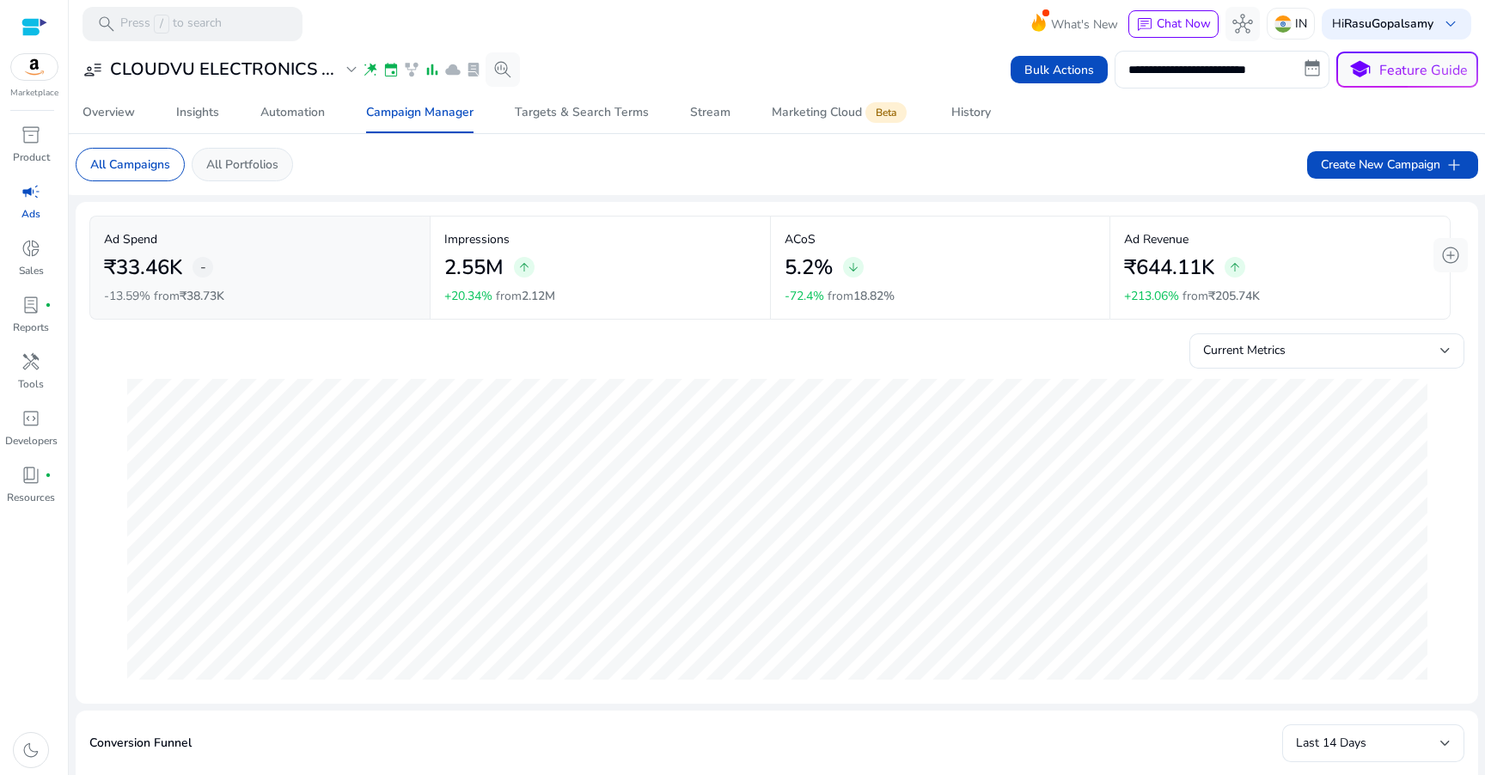
click at [269, 156] on p "All Portfolios" at bounding box center [242, 165] width 72 height 18
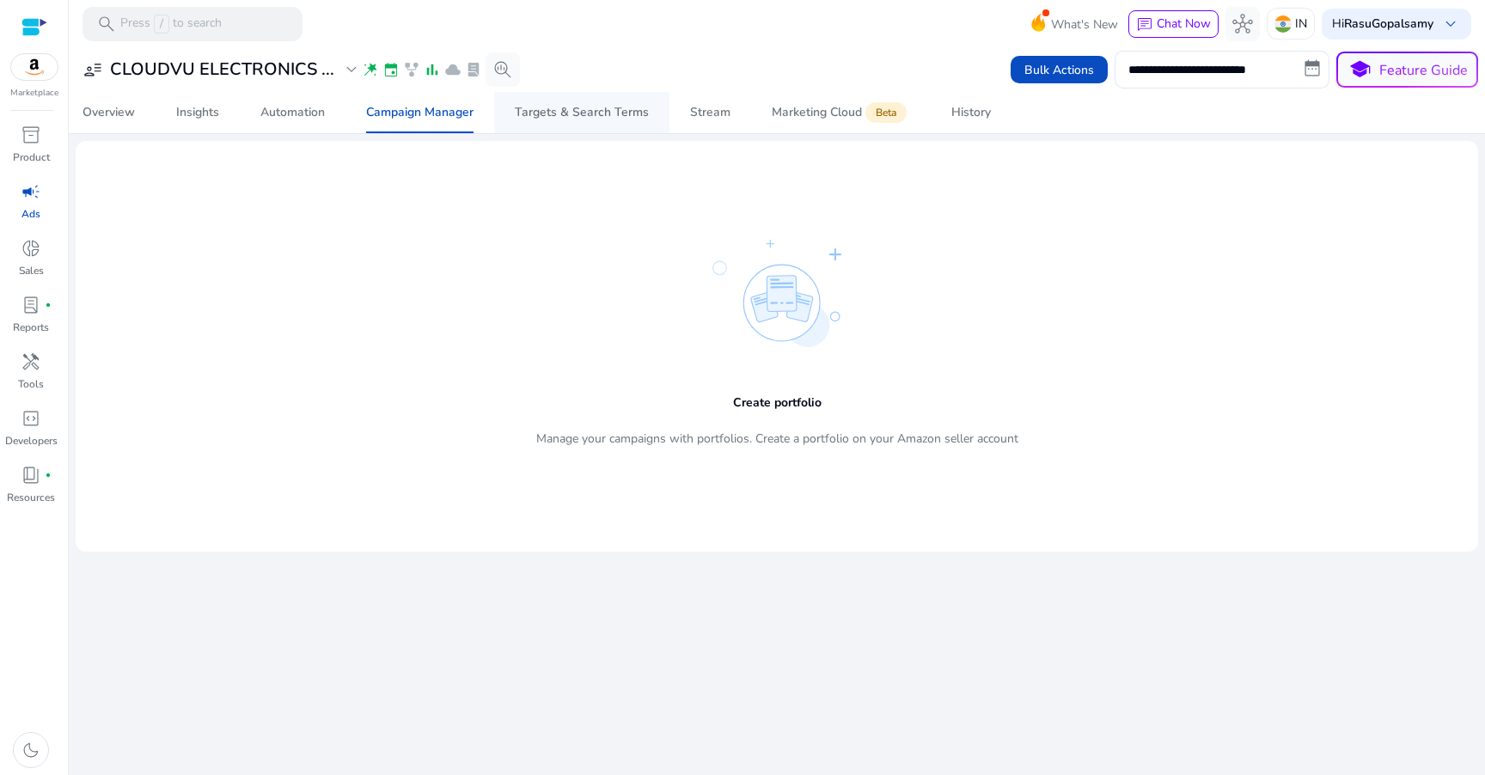
click at [640, 115] on div "Targets & Search Terms" at bounding box center [582, 113] width 134 height 12
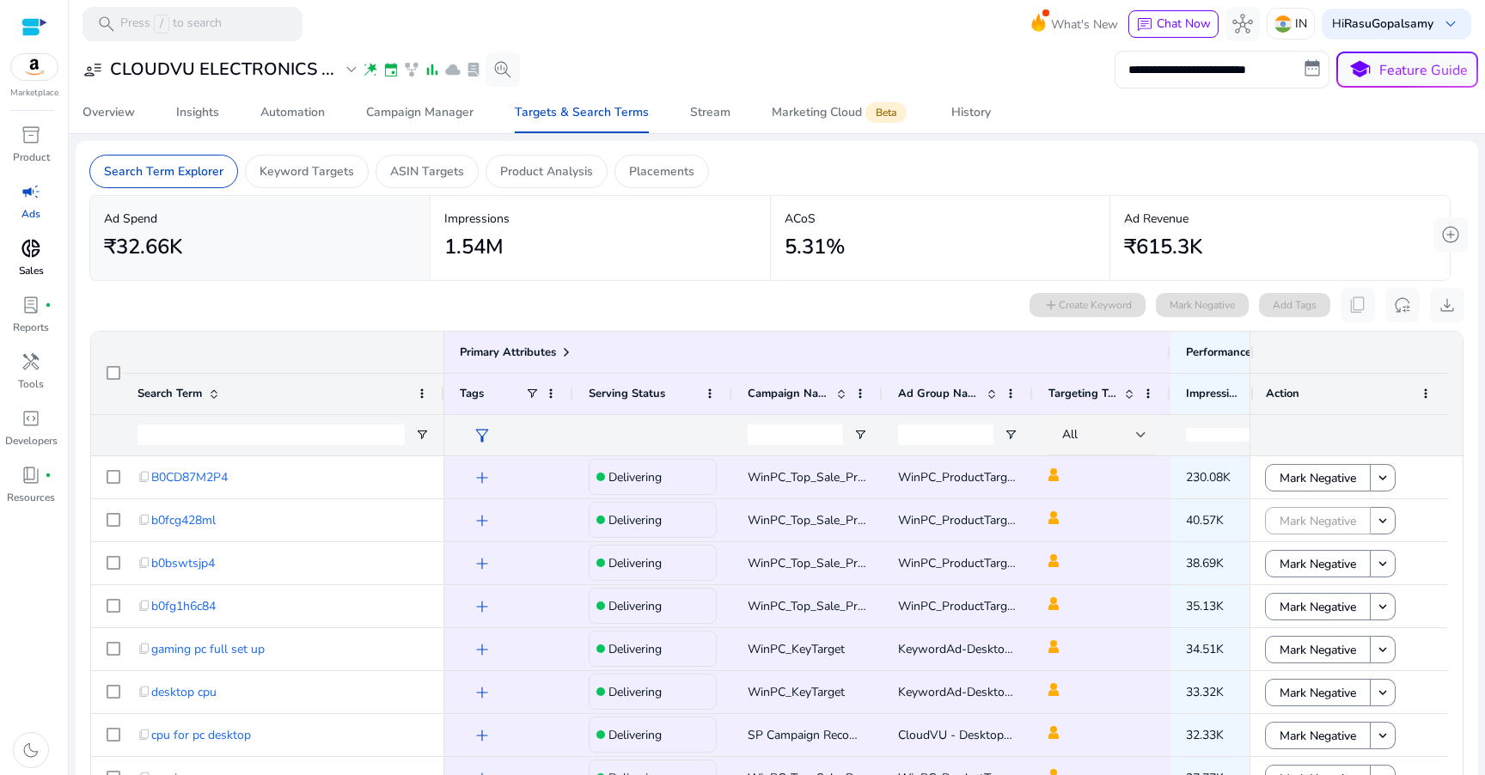
click at [45, 248] on div "donut_small" at bounding box center [31, 249] width 48 height 28
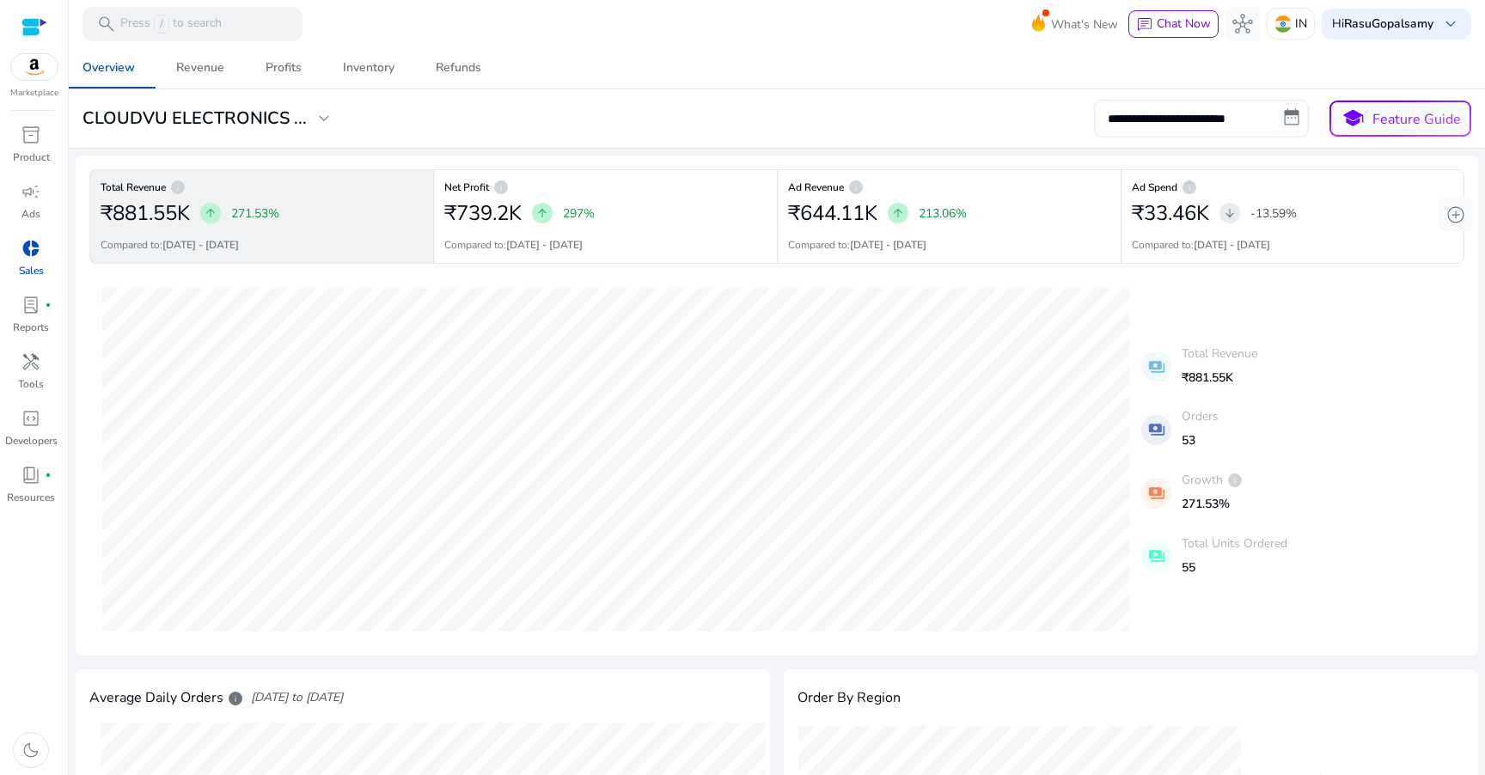
click at [1191, 119] on input "**********" at bounding box center [1201, 119] width 215 height 38
select select "*"
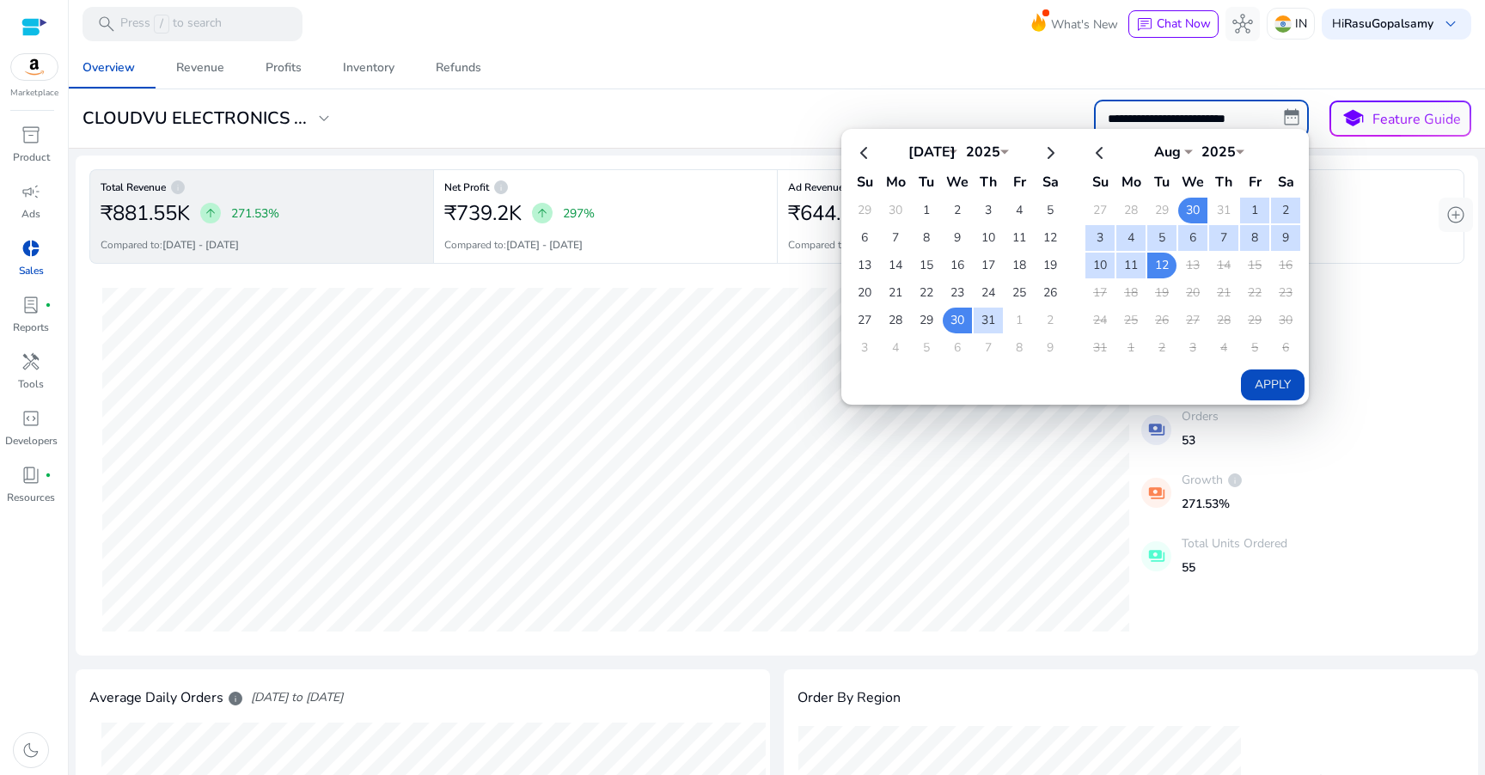
click at [1014, 115] on div "**********" at bounding box center [777, 119] width 1403 height 38
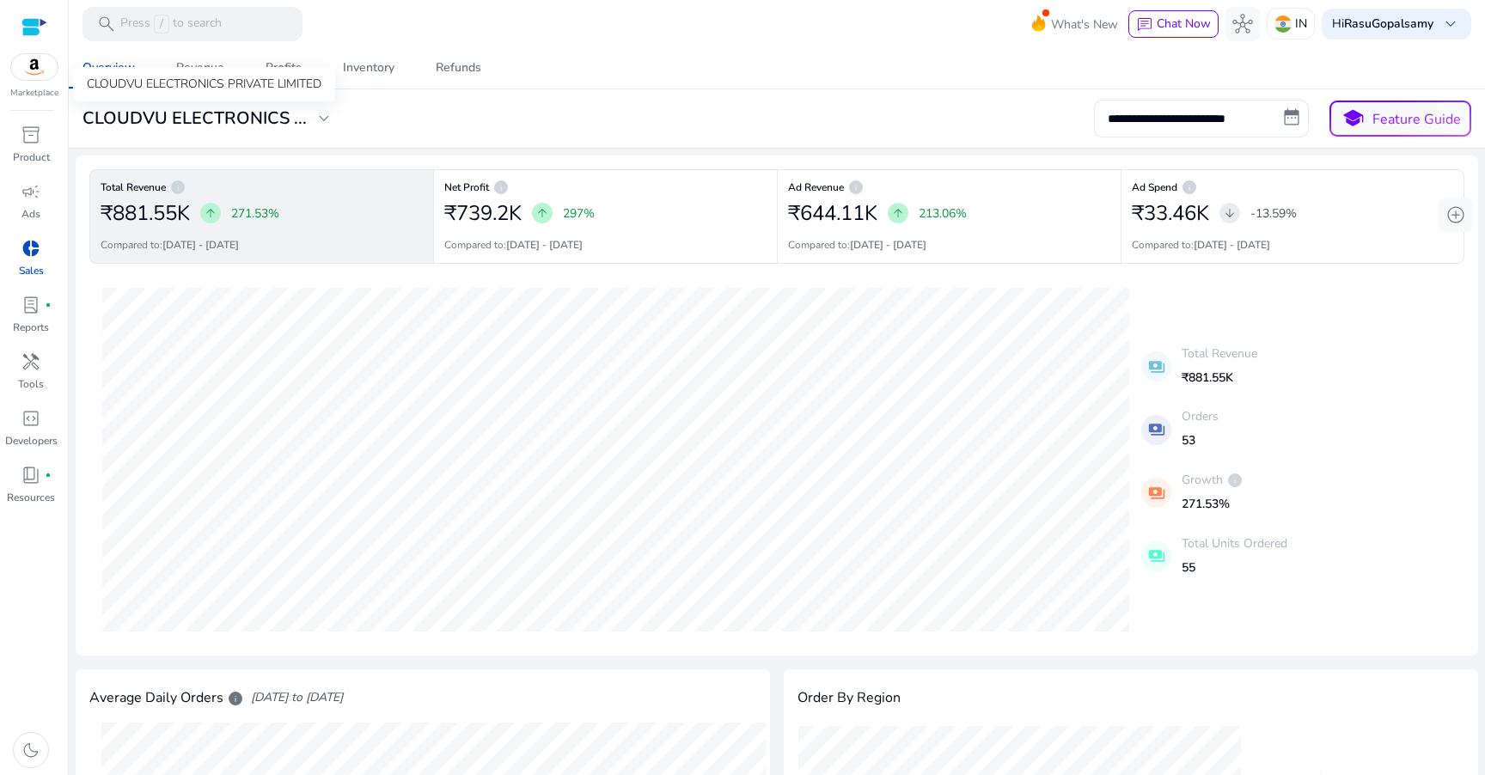
click at [193, 68] on div "CLOUDVU ELECTRONICS PRIVATE LIMITED" at bounding box center [204, 84] width 262 height 34
click at [182, 58] on span "Revenue" at bounding box center [200, 67] width 48 height 41
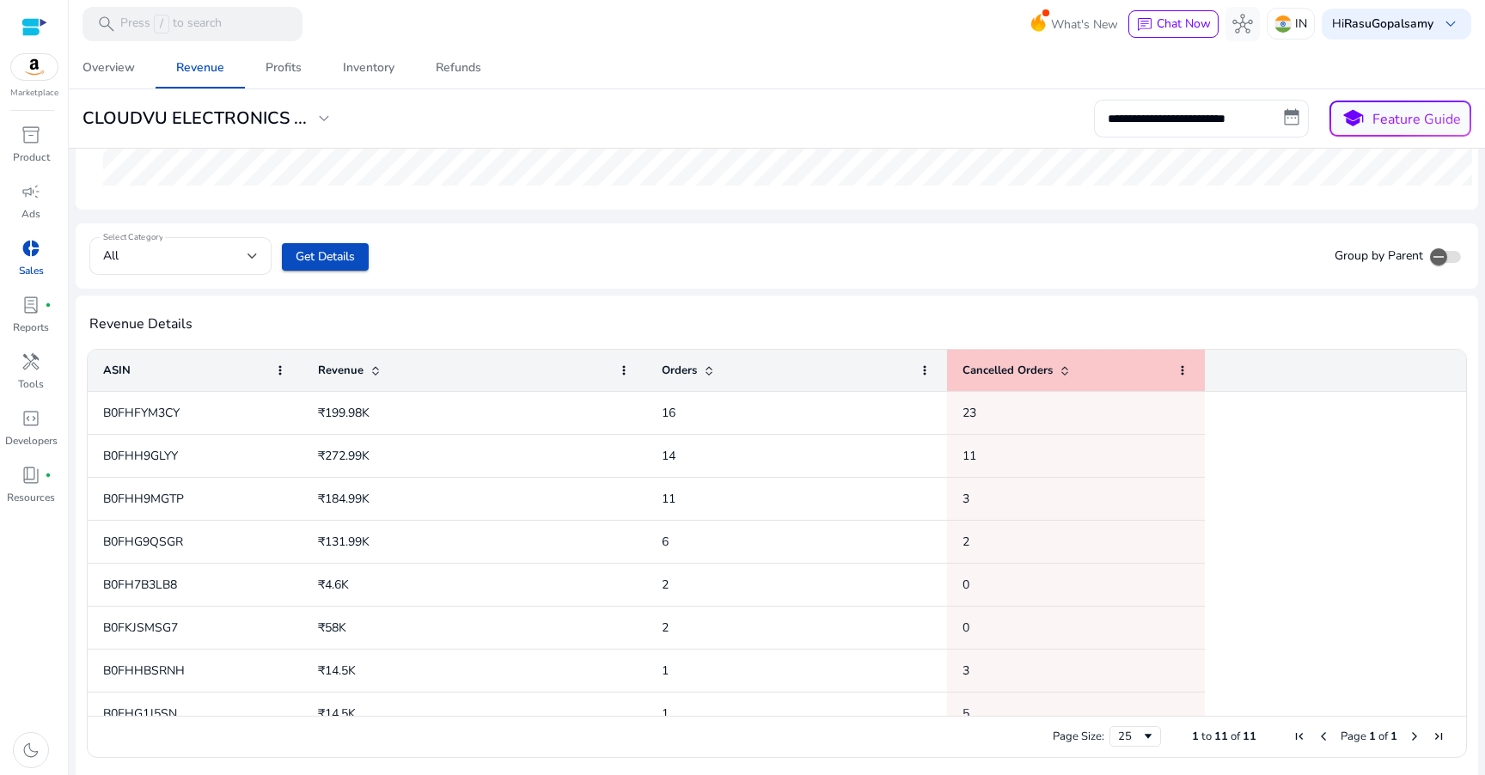
scroll to position [493, 0]
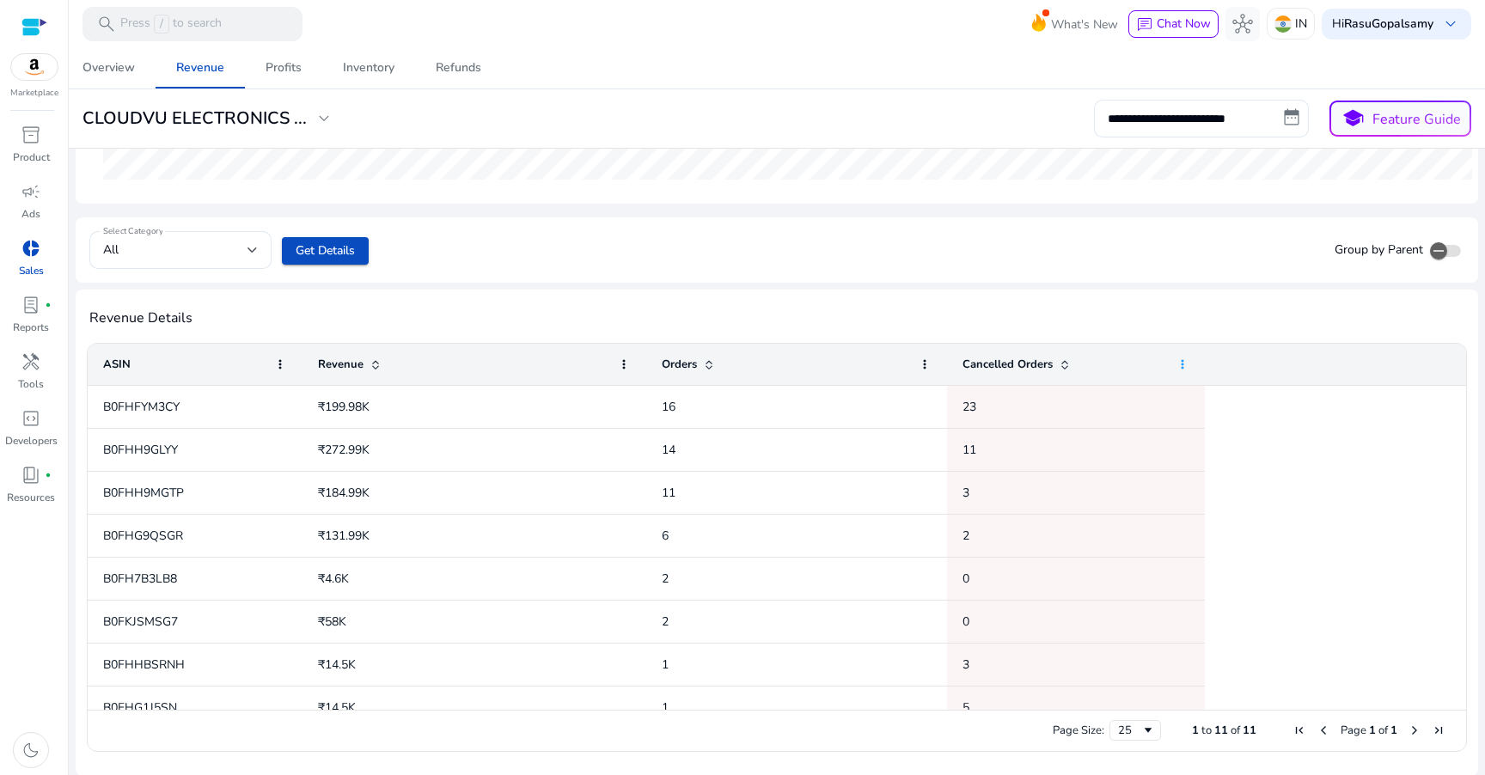
click at [1182, 364] on span at bounding box center [1183, 365] width 14 height 14
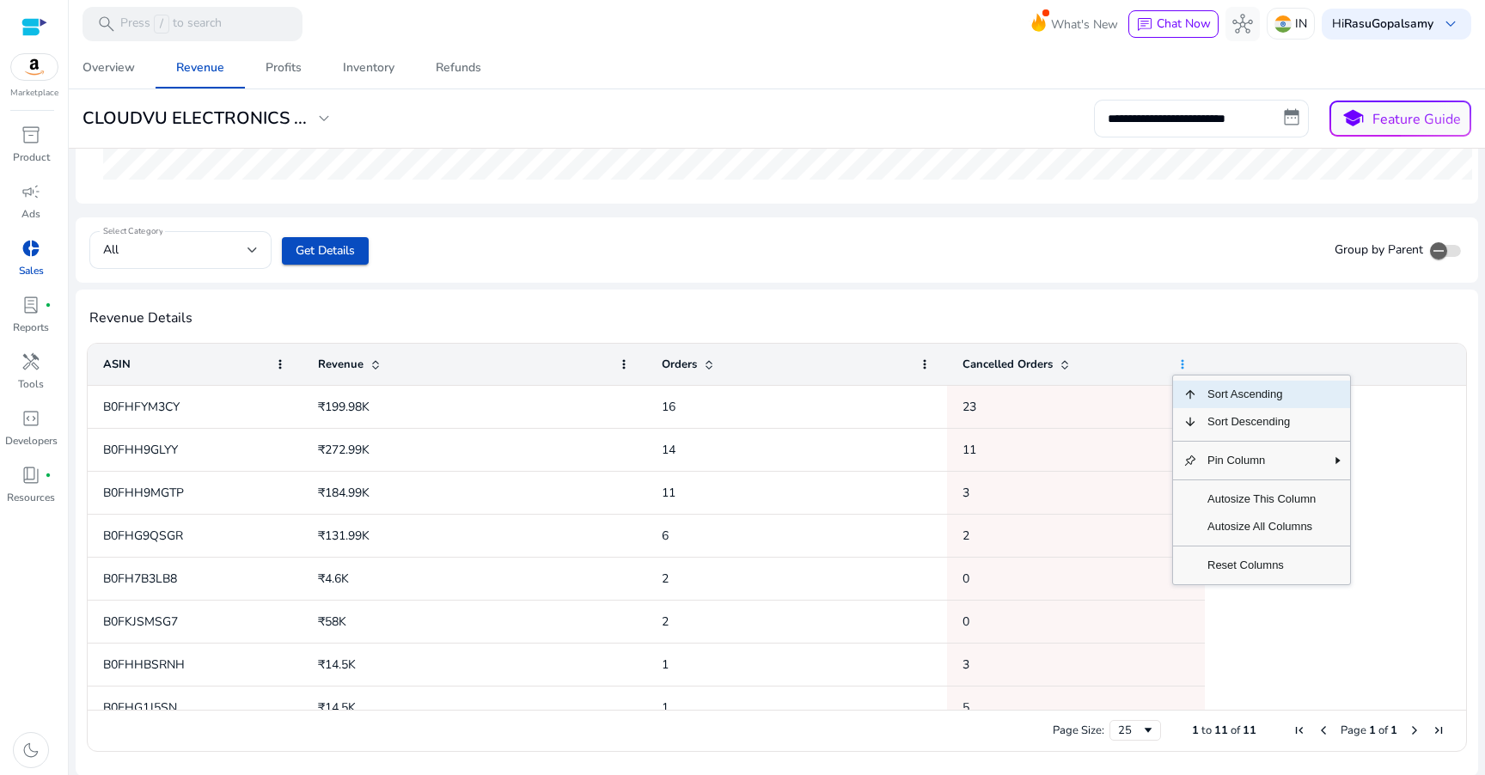
click at [1182, 364] on span at bounding box center [1183, 365] width 14 height 14
click at [1013, 291] on div "Revenue Details Press ENTER to sort. Press ALT DOWN to open column menu Drag he…" at bounding box center [777, 533] width 1403 height 487
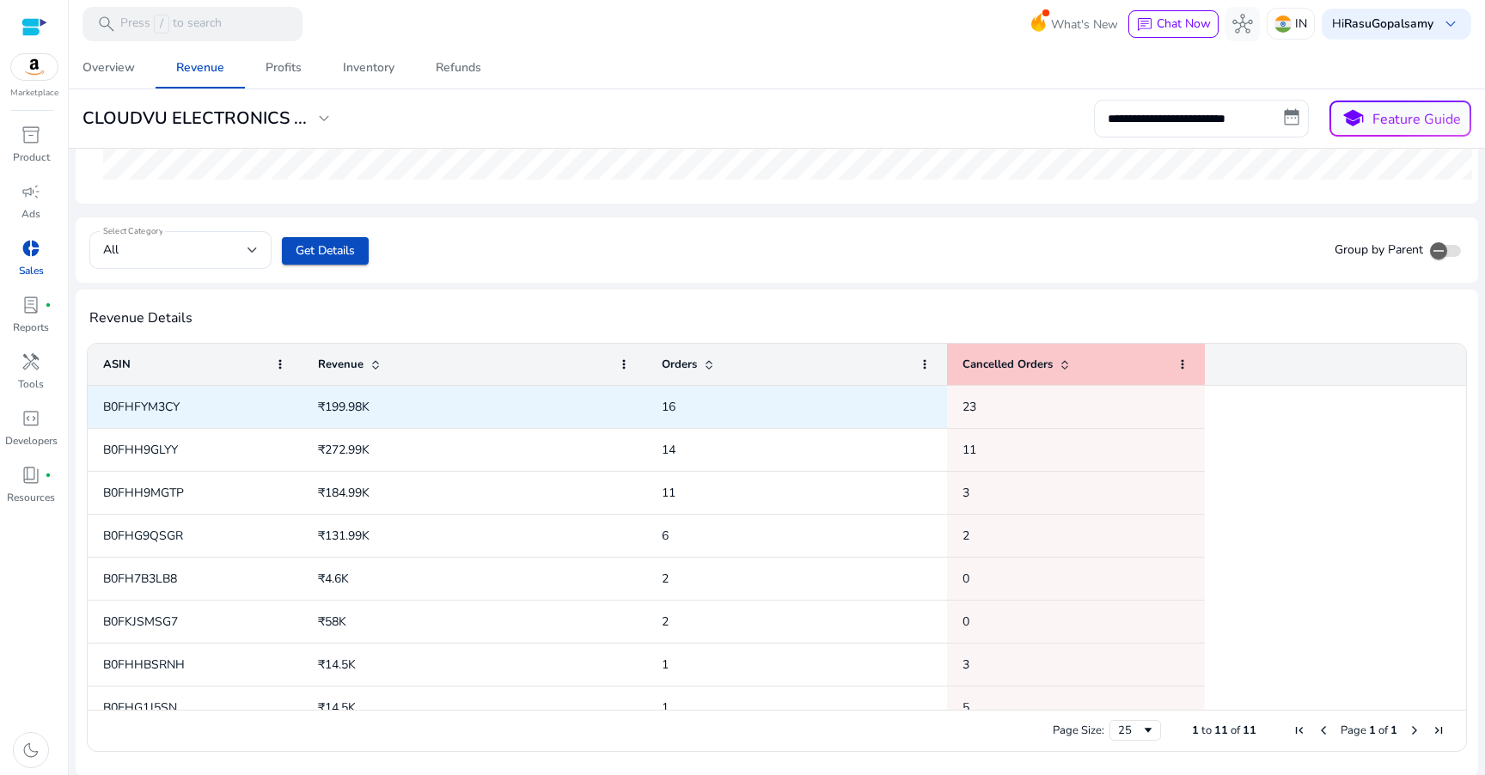
click at [181, 396] on span "B0FHFYM3CY" at bounding box center [195, 406] width 184 height 35
click at [151, 410] on span "B0FHFYM3CY" at bounding box center [141, 407] width 77 height 16
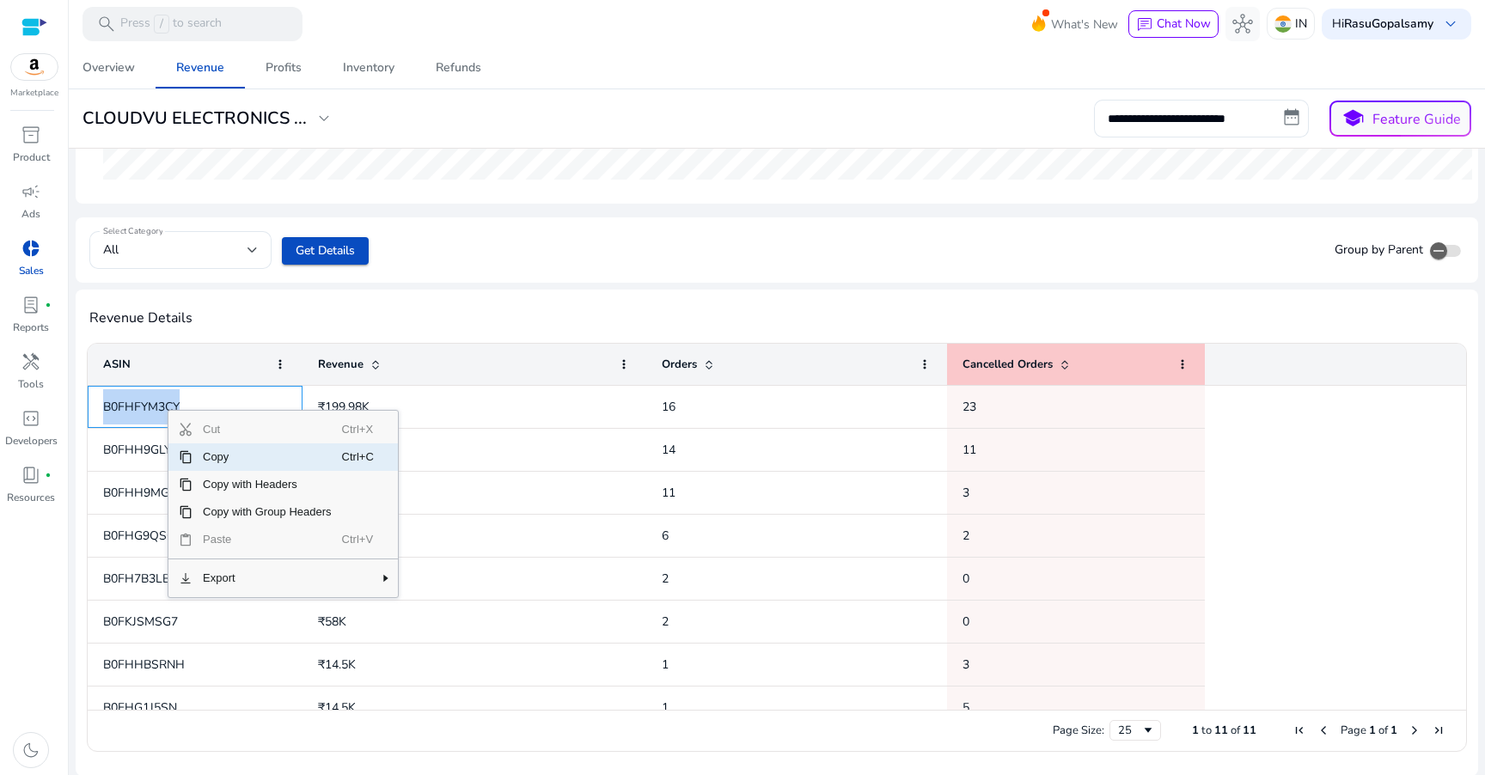
click at [220, 462] on span "Copy" at bounding box center [268, 458] width 150 height 28
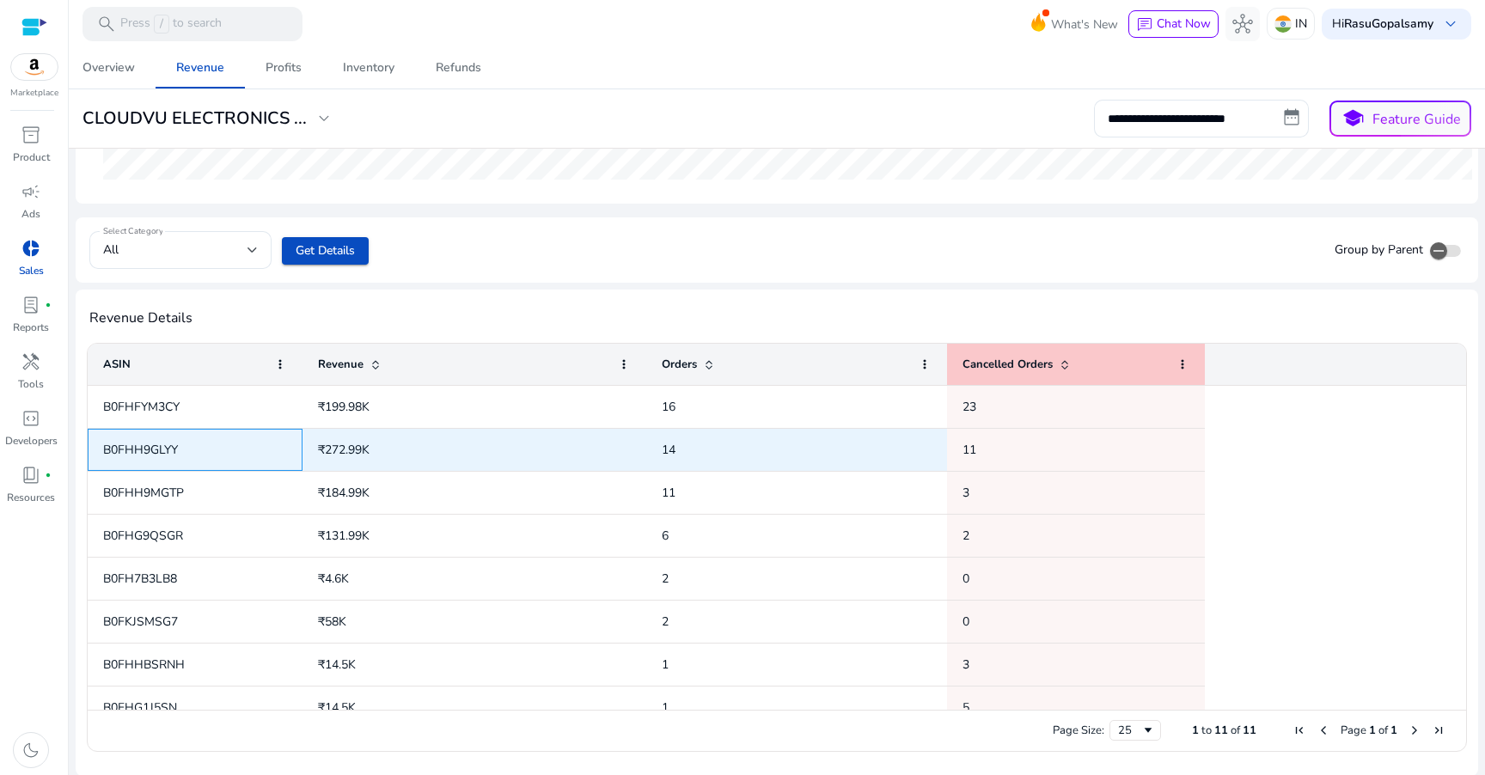
click at [171, 447] on span "B0FHH9GLYY" at bounding box center [140, 450] width 75 height 16
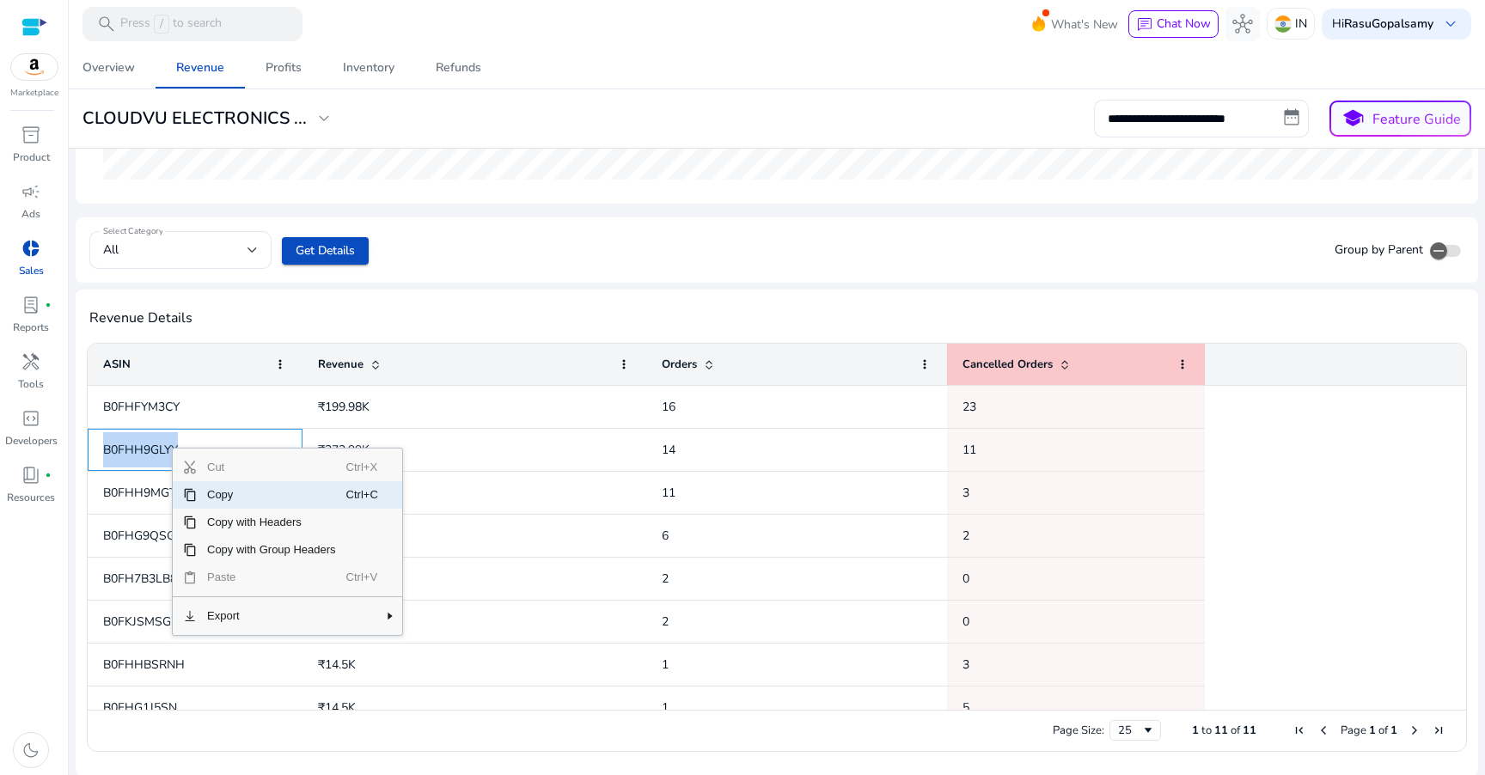
click at [224, 499] on span "Copy" at bounding box center [272, 495] width 150 height 28
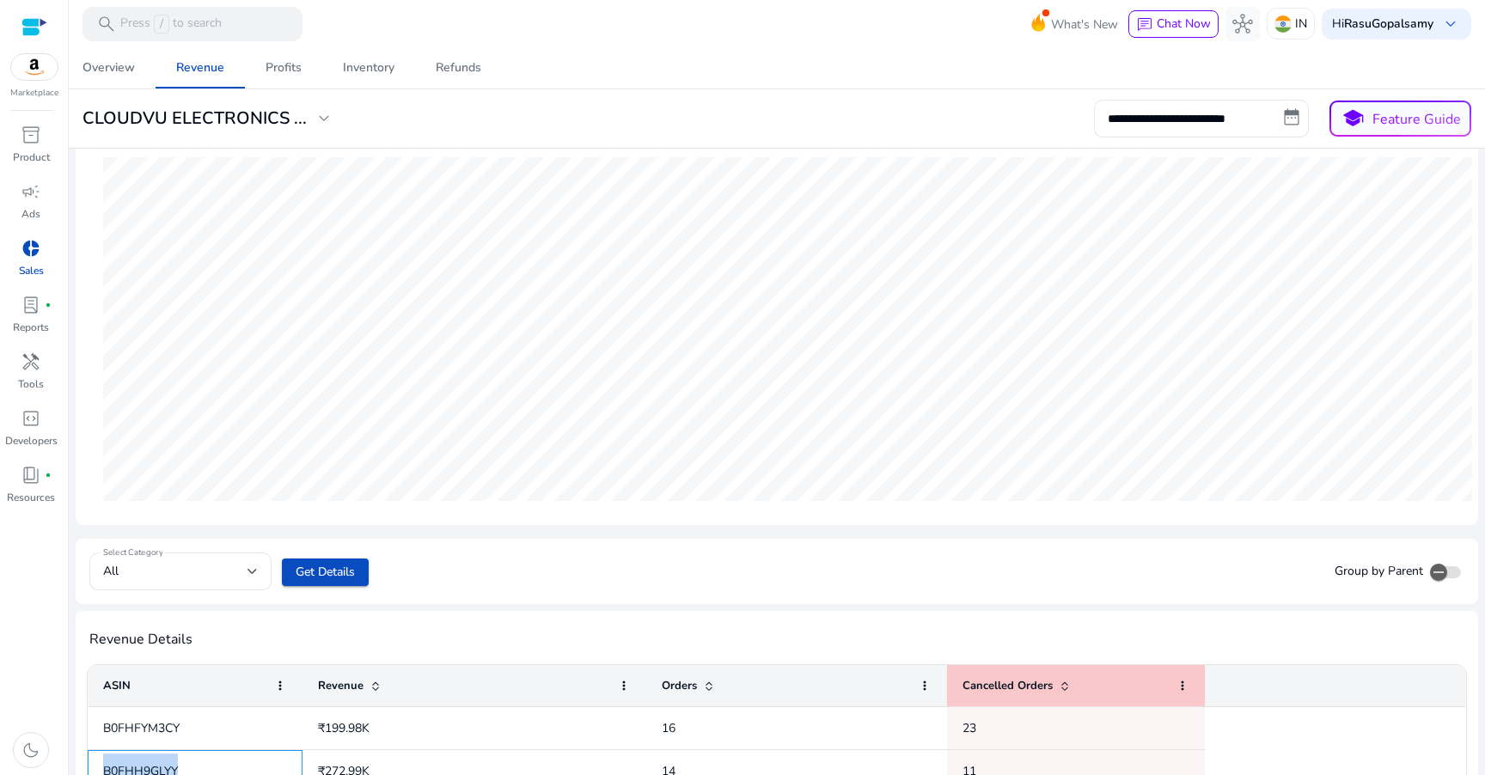
scroll to position [0, 0]
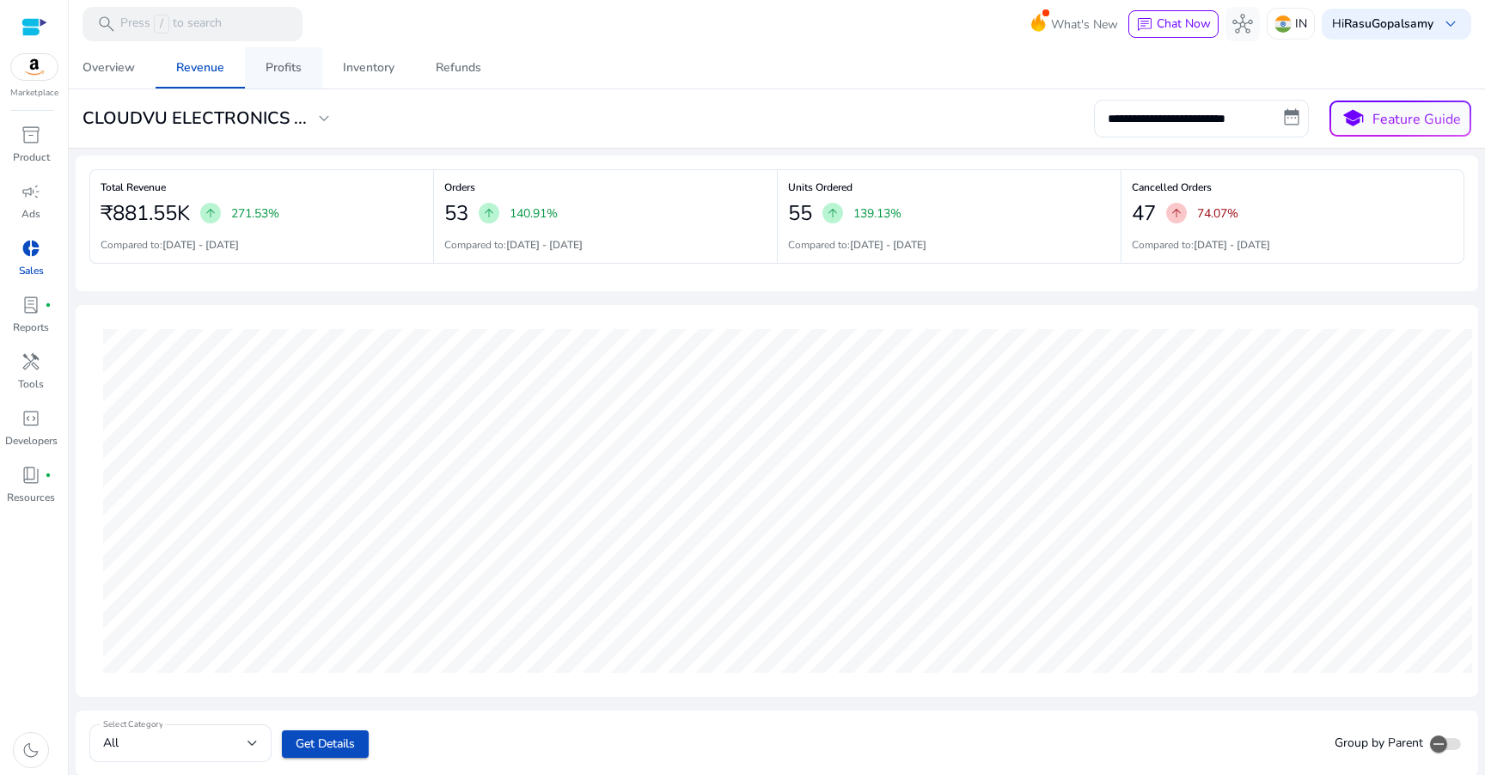
click at [291, 52] on span "Profits" at bounding box center [284, 67] width 36 height 41
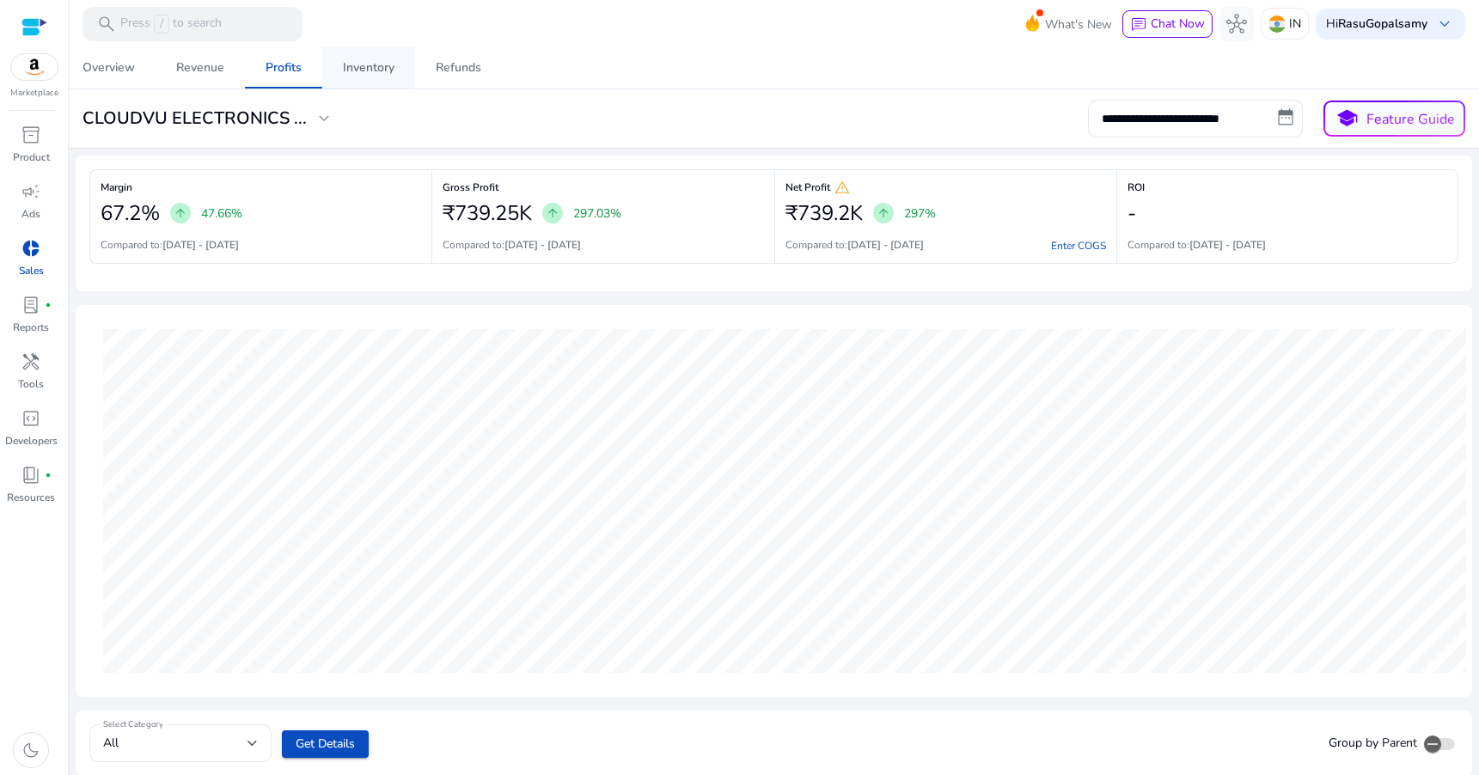
click at [358, 64] on div "Inventory" at bounding box center [369, 68] width 52 height 12
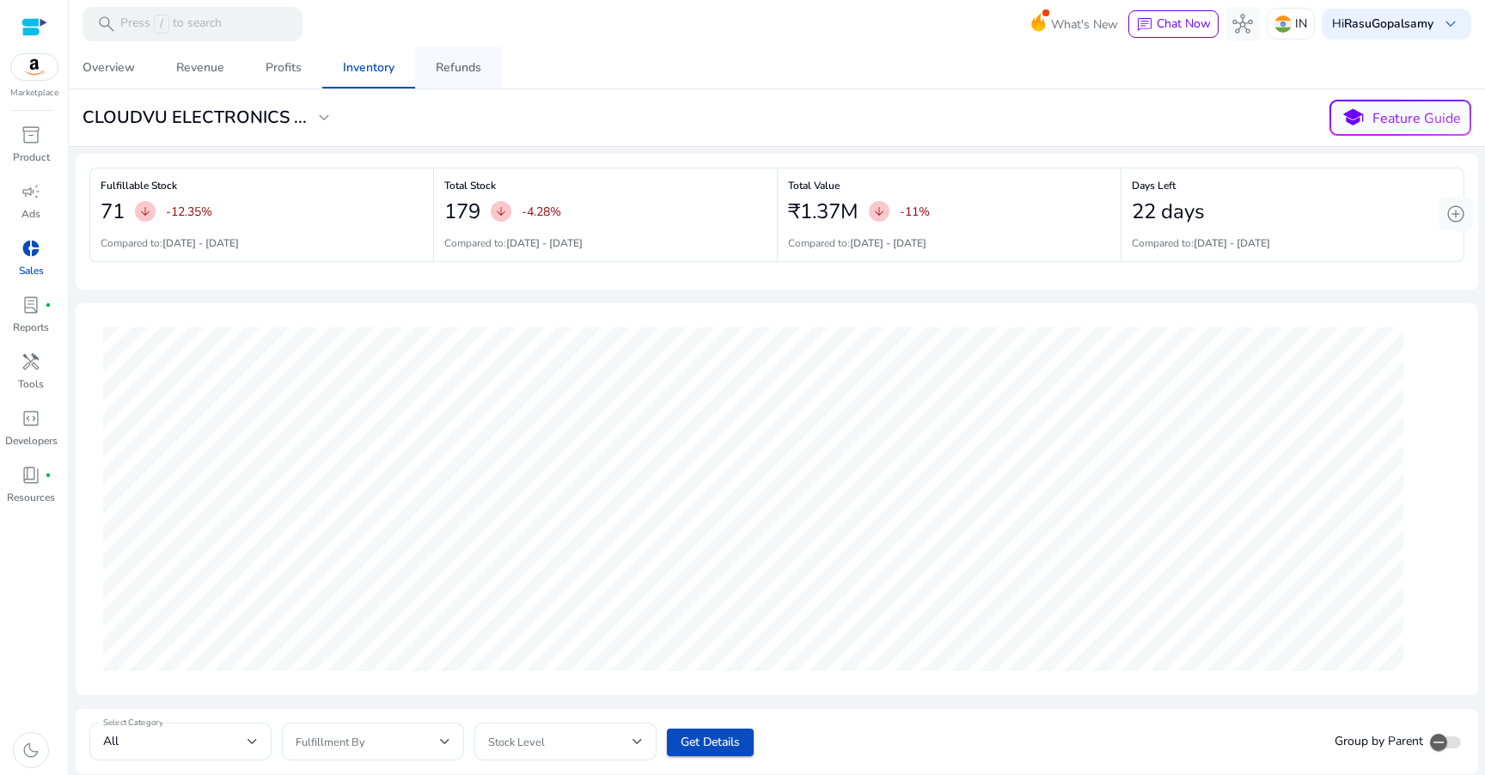
click at [462, 70] on div "Refunds" at bounding box center [459, 68] width 46 height 12
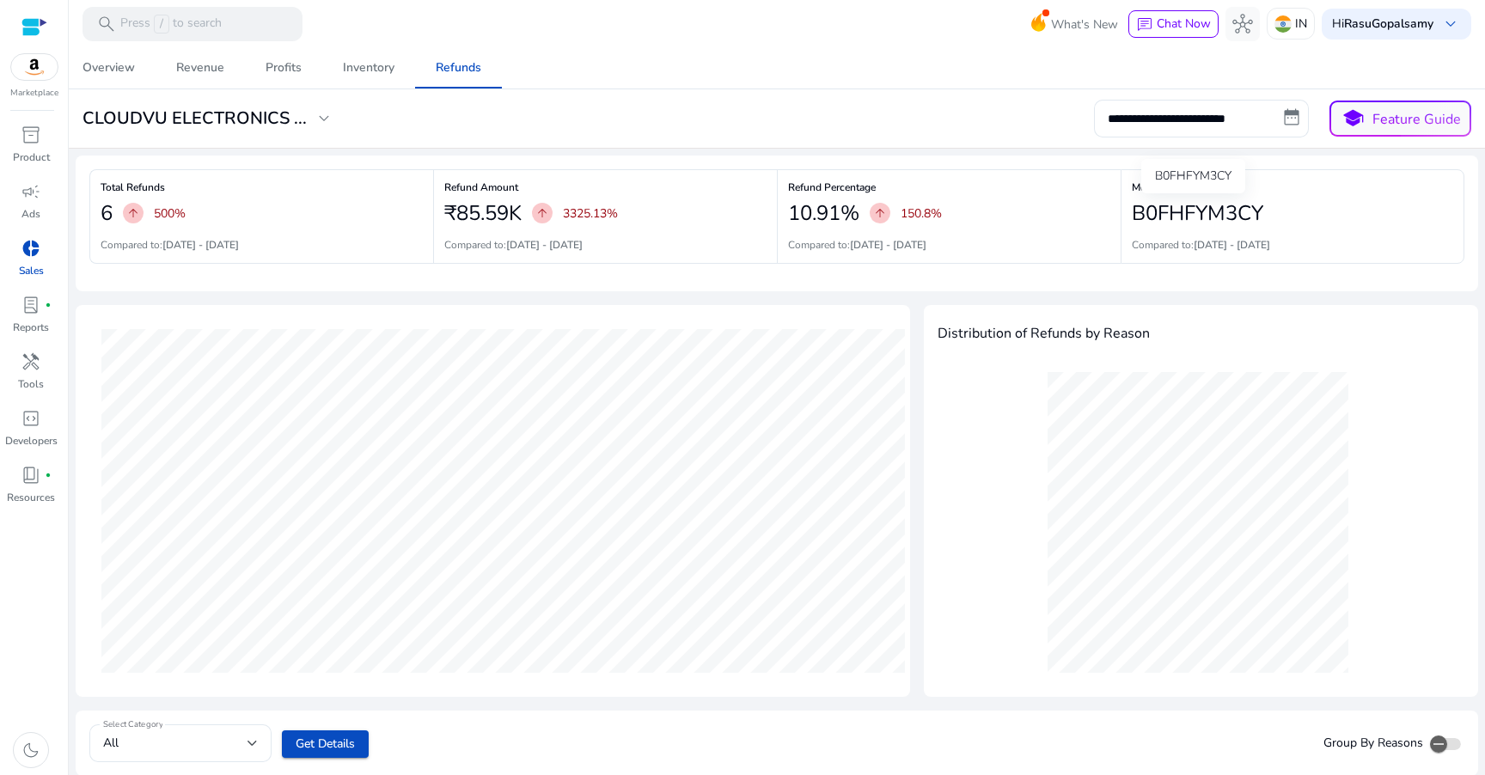
click at [1179, 206] on h2 "B0FHFYM3CY" at bounding box center [1198, 213] width 132 height 25
copy h2 "B0FHFYM3CY"
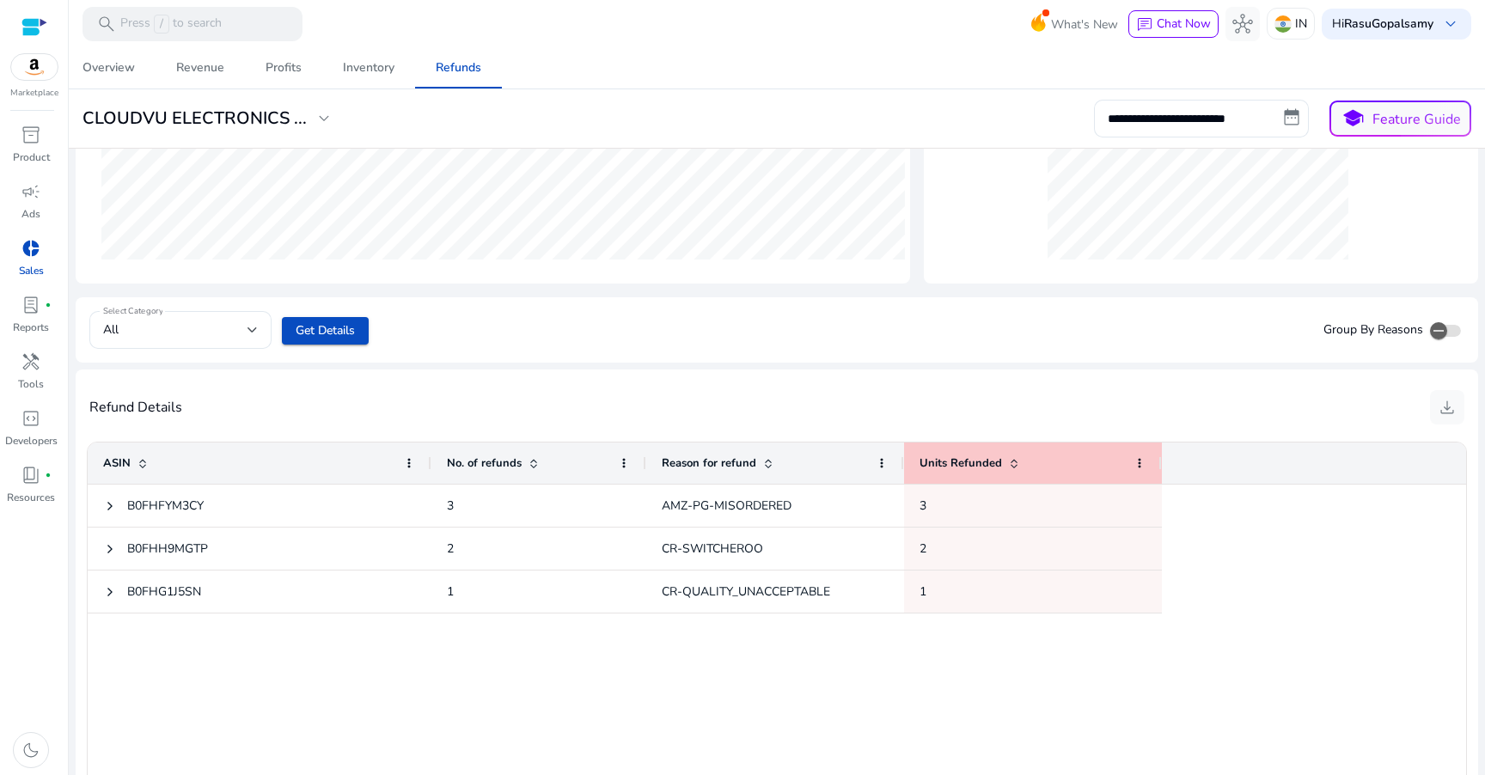
scroll to position [414, 0]
click at [156, 343] on div "All" at bounding box center [180, 329] width 155 height 38
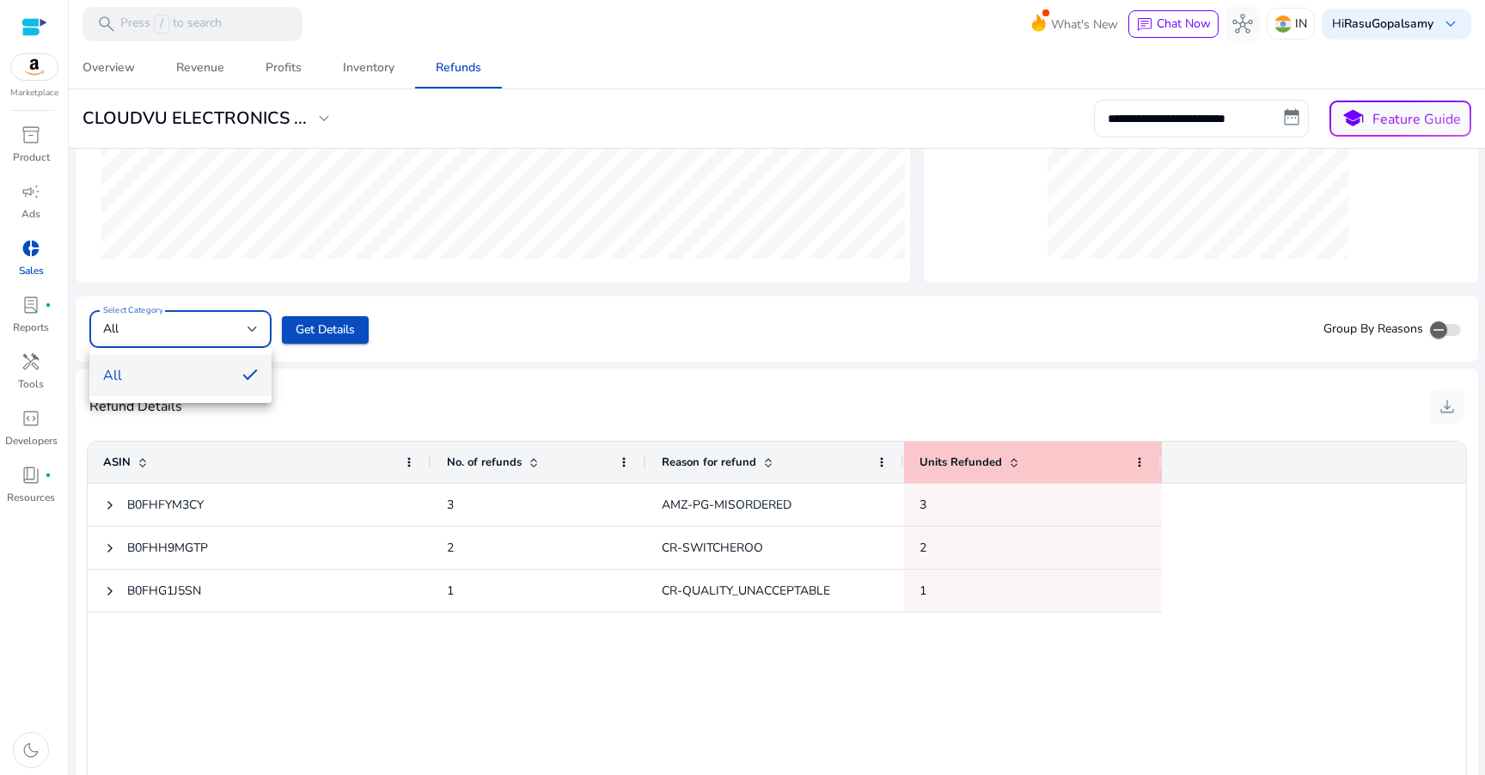
click at [156, 343] on div at bounding box center [742, 387] width 1485 height 775
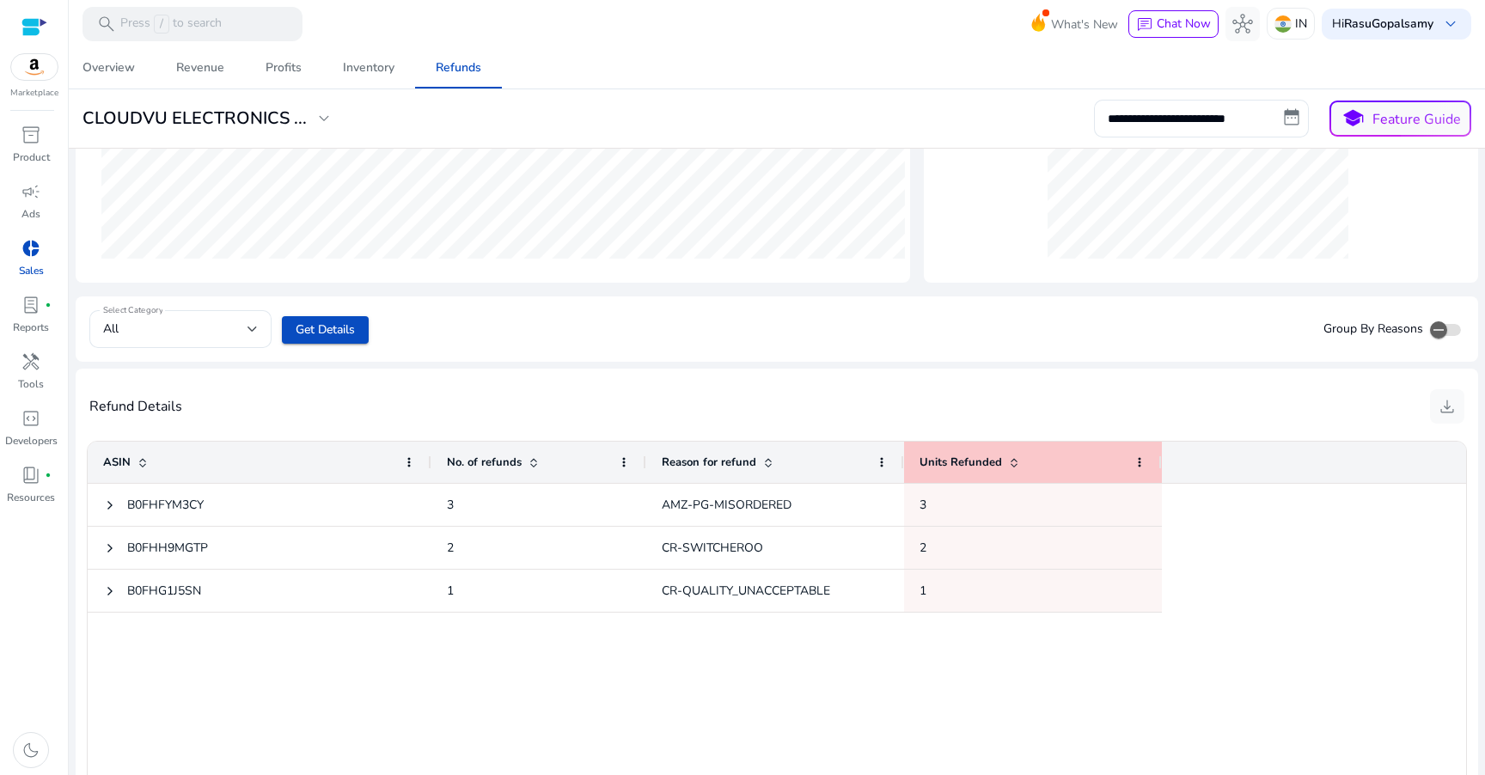
click at [268, 664] on div "B0FHFYM3CY 3 AMZ-PG-MISORDERED 3 B0FHH9MGTP 2 CR-SWITCHEROO 2 B0FHG1J5SN 1 CR-Q…" at bounding box center [777, 646] width 1379 height 324
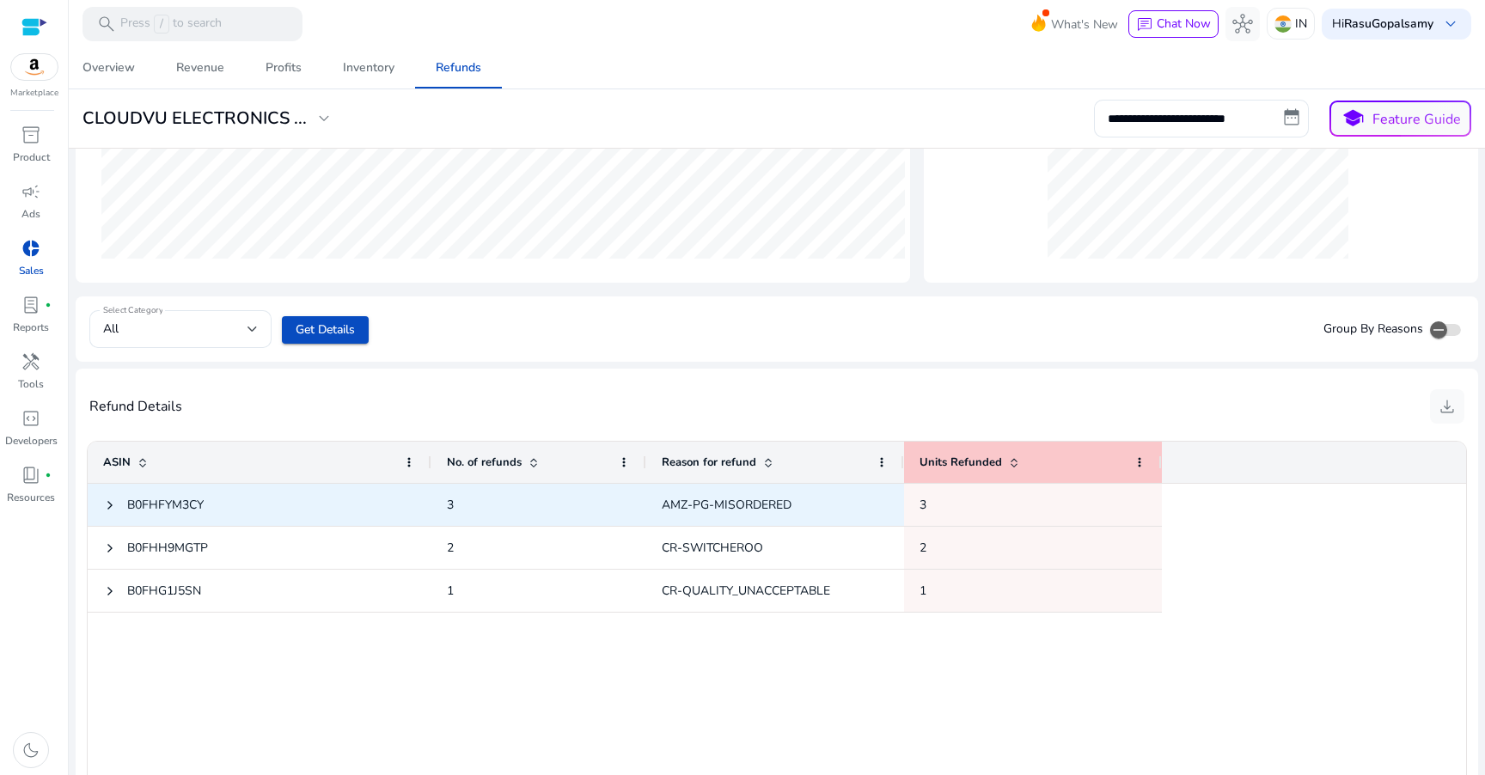
click at [684, 504] on span "AMZ-PG-MISORDERED" at bounding box center [727, 505] width 130 height 16
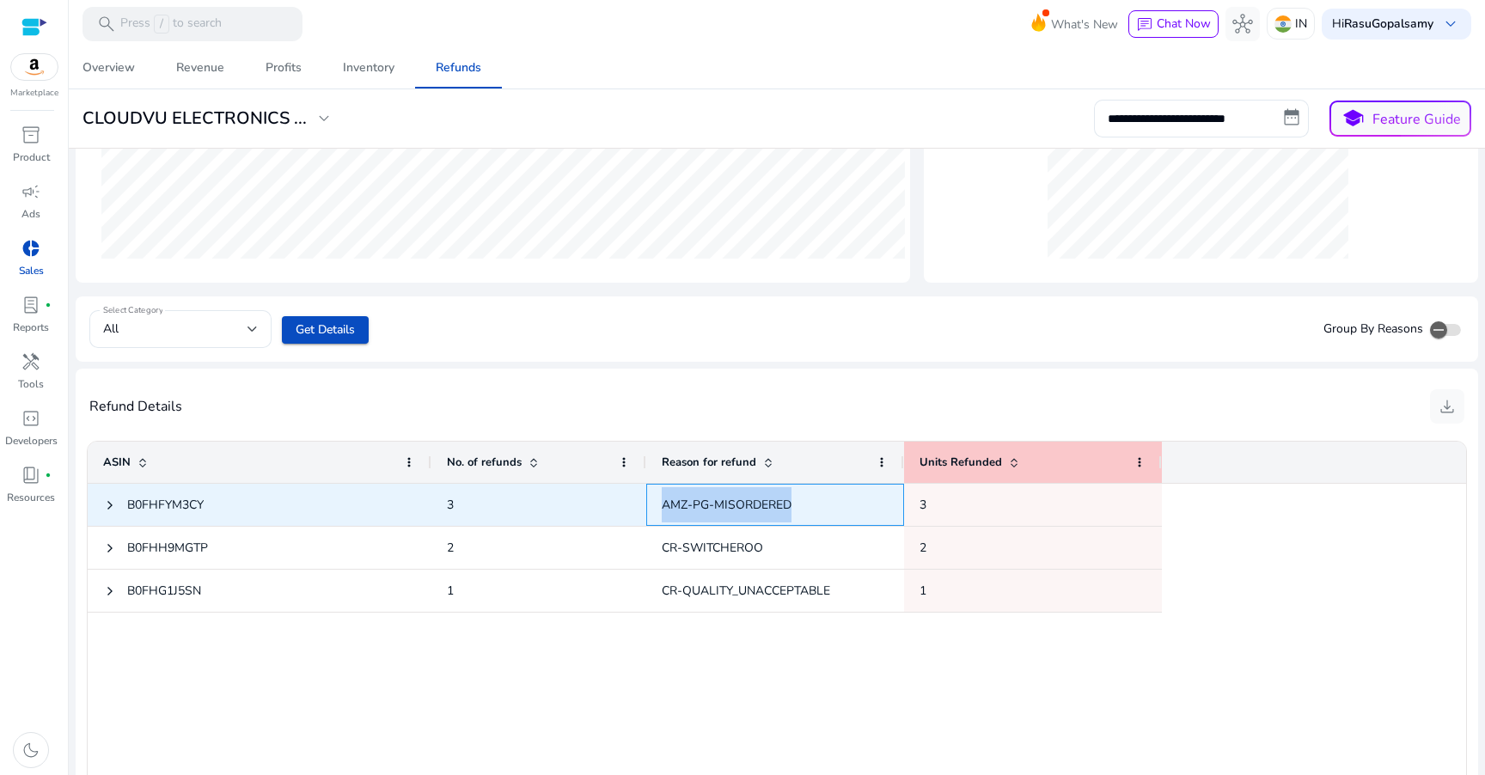
click at [684, 504] on span "AMZ-PG-MISORDERED" at bounding box center [727, 505] width 130 height 16
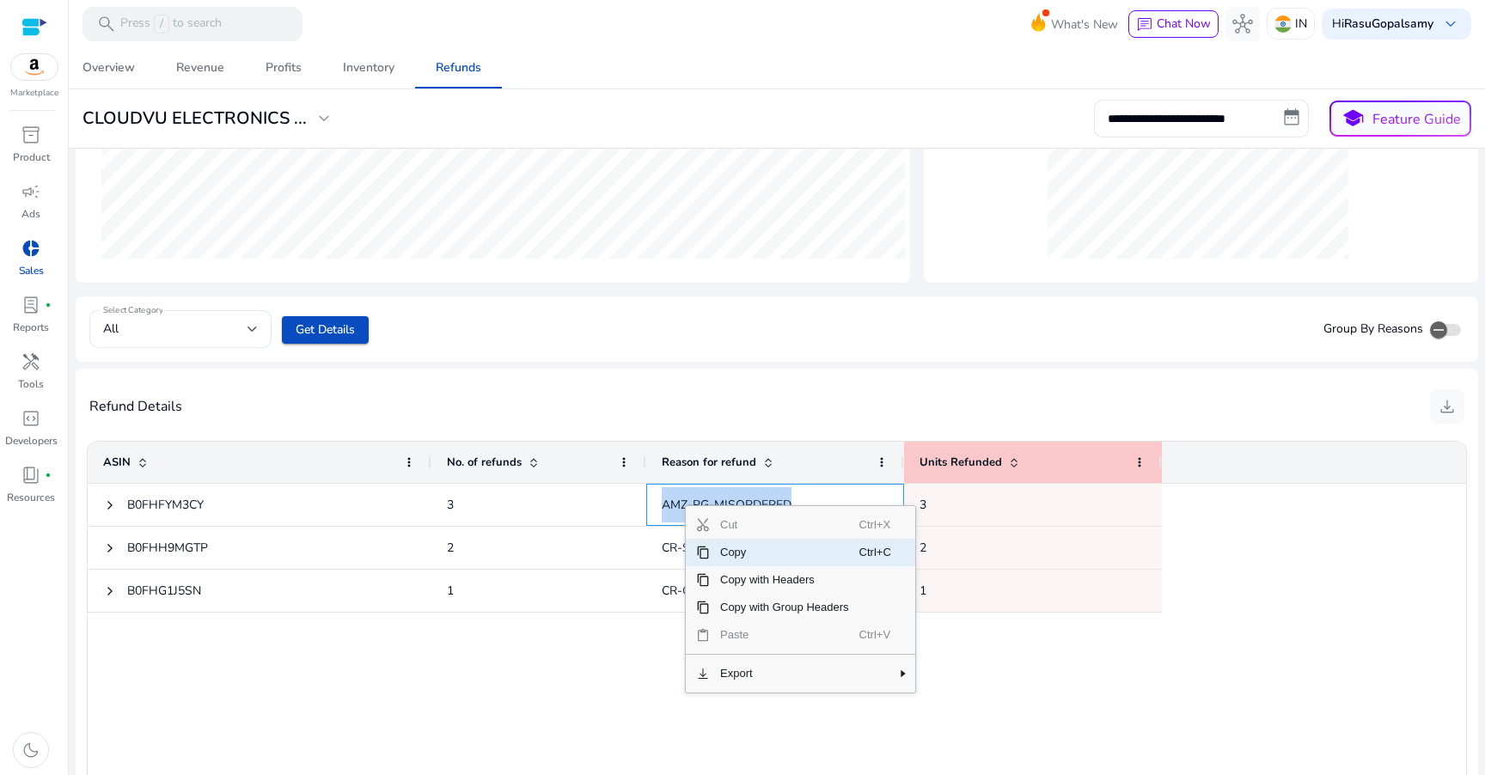
click at [739, 552] on span "Copy" at bounding box center [785, 553] width 150 height 28
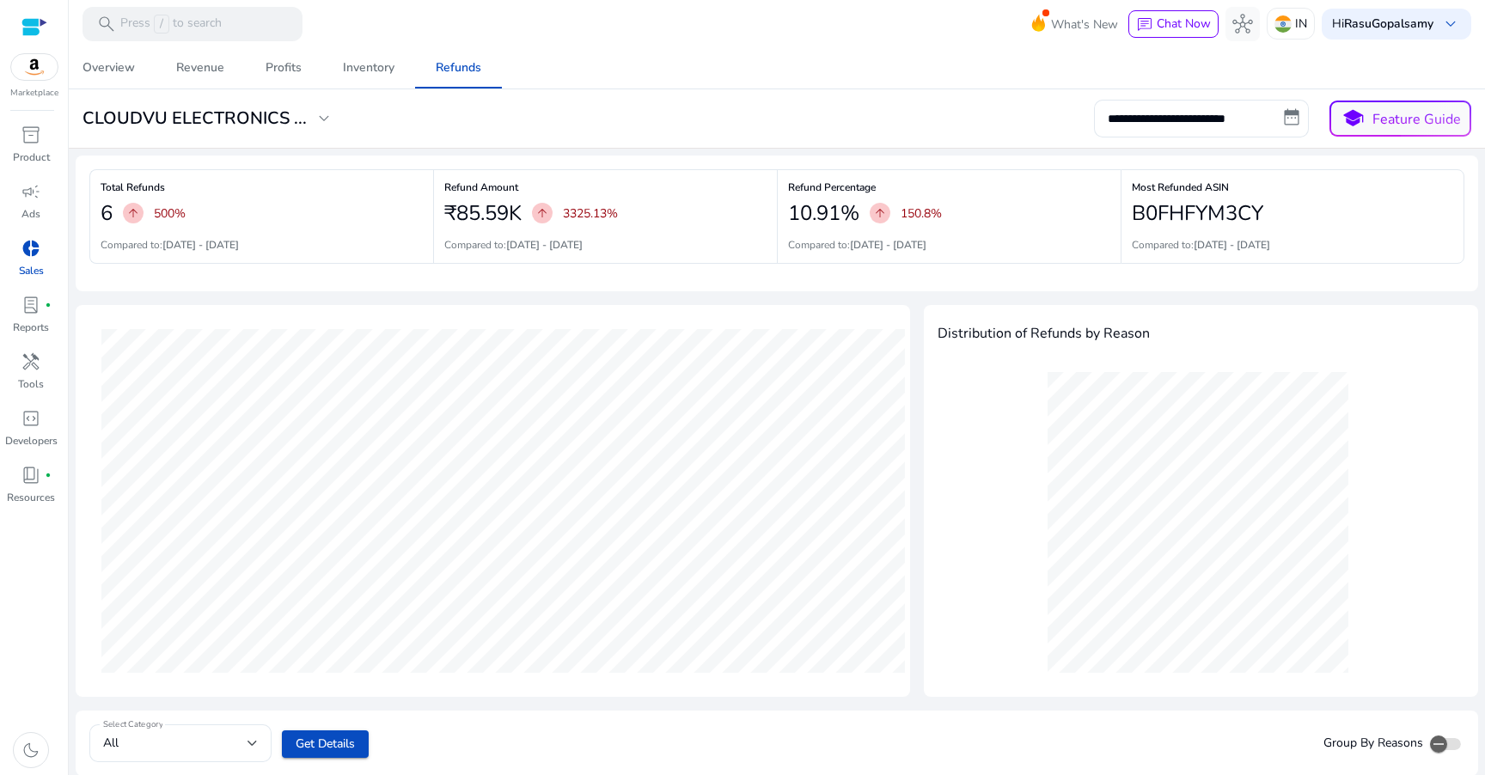
scroll to position [414, 0]
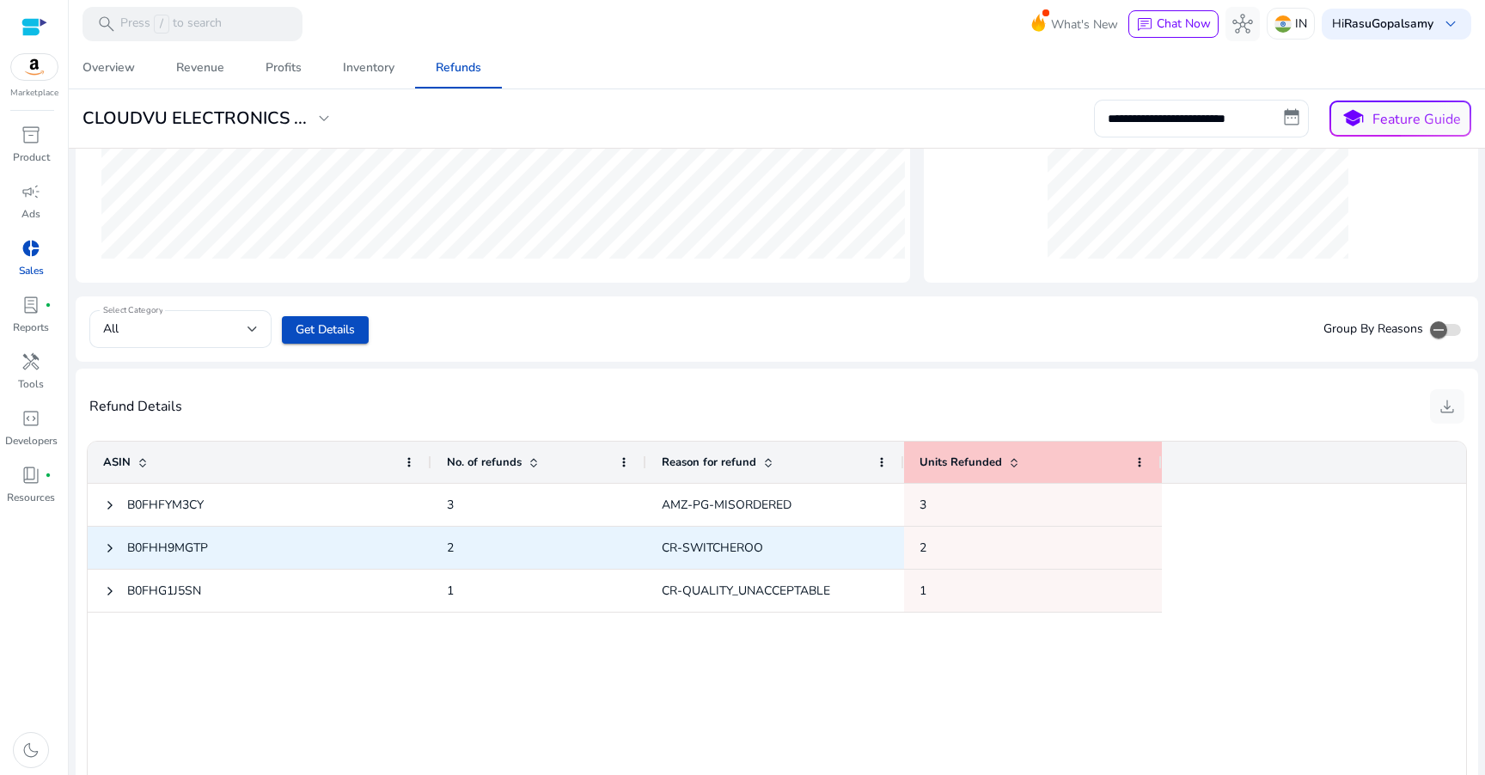
click at [707, 538] on span "CR-SWITCHEROO" at bounding box center [775, 547] width 227 height 35
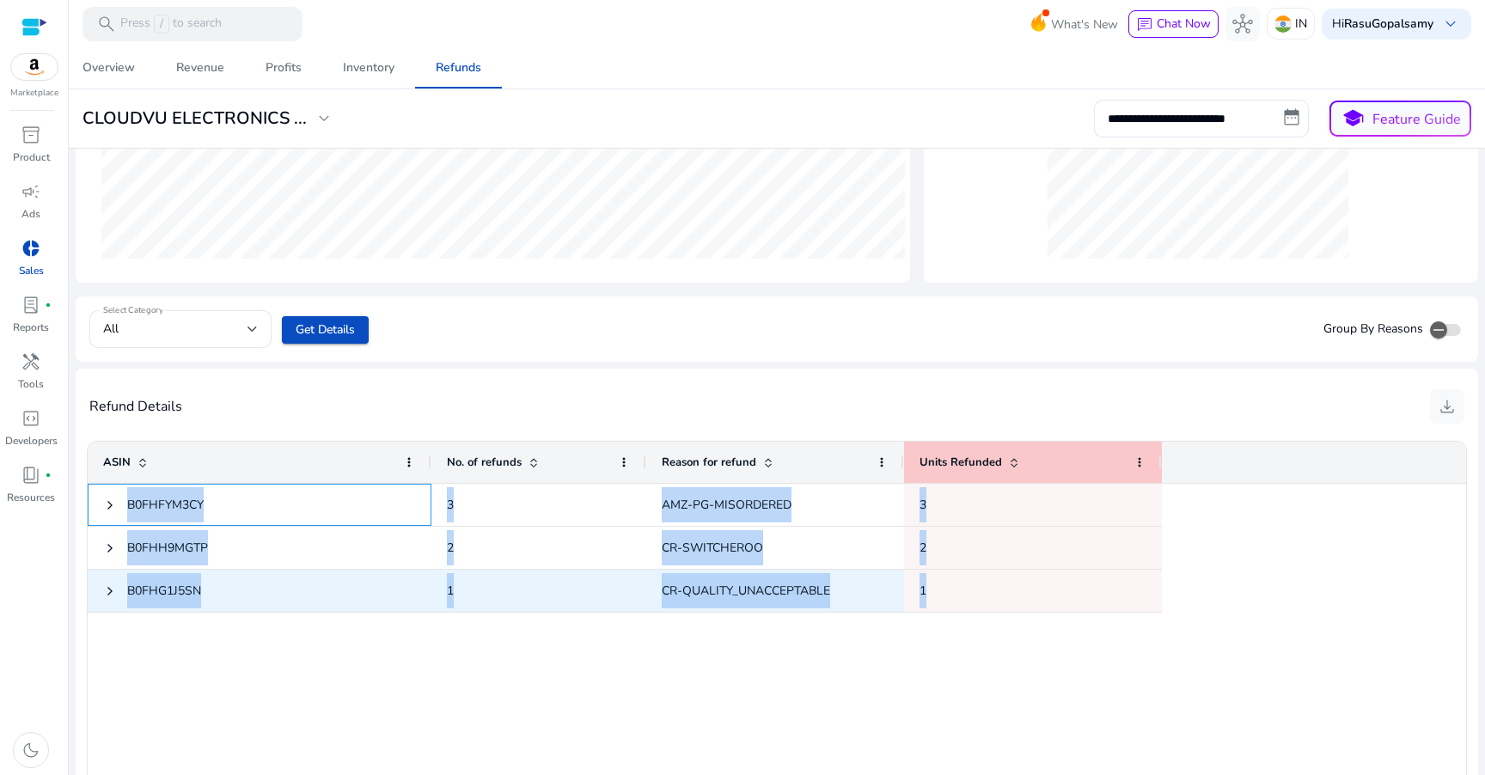
drag, startPoint x: 121, startPoint y: 502, endPoint x: 969, endPoint y: 588, distance: 851.9
click at [969, 588] on div "B0FHFYM3CY 3 AMZ-PG-MISORDERED 3 B0FHH9MGTP 2 CR-SWITCHEROO 2 B0FHG1J5SN 1 CR-Q…" at bounding box center [625, 548] width 1075 height 129
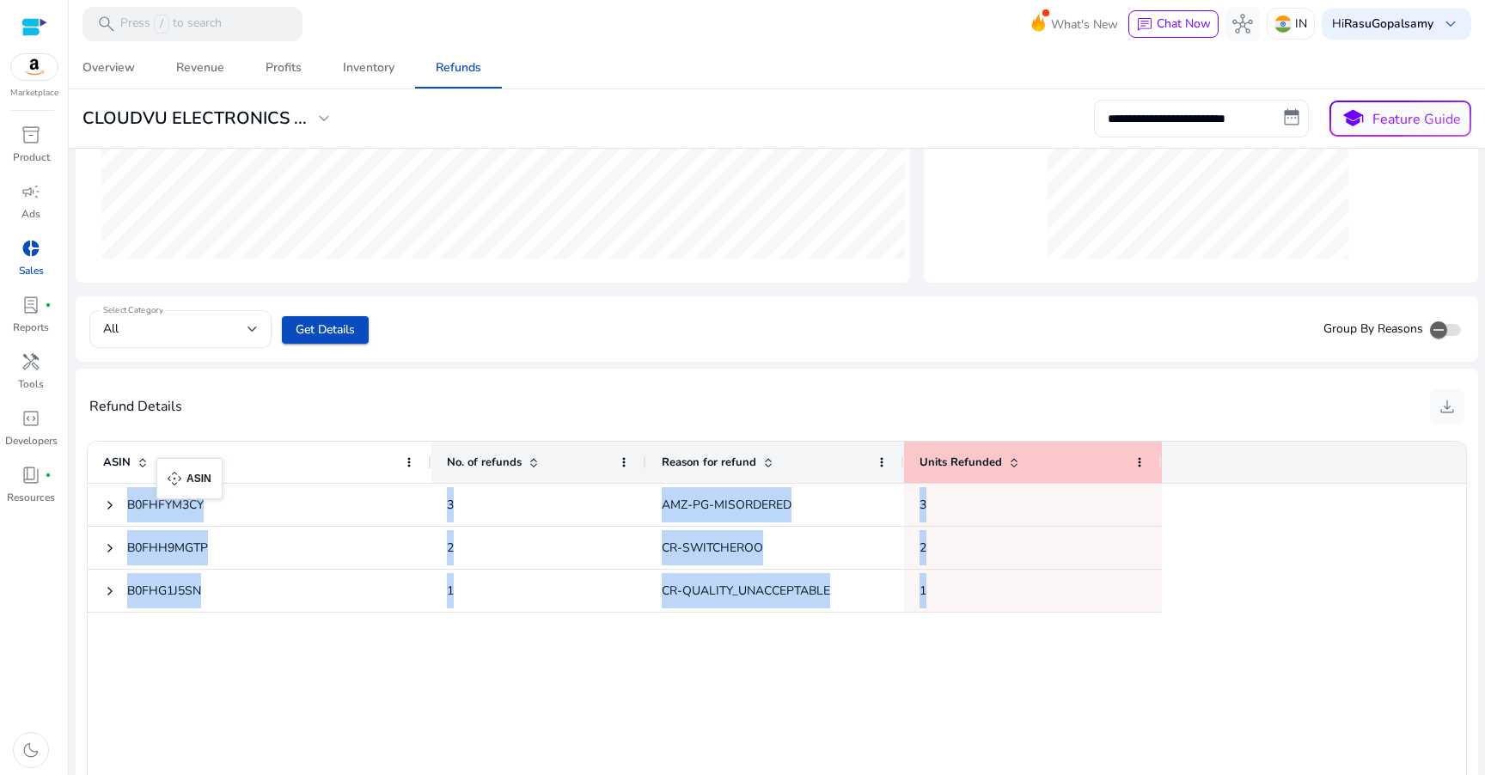
drag, startPoint x: 93, startPoint y: 452, endPoint x: 132, endPoint y: 453, distance: 38.7
click at [132, 453] on div "ASIN" at bounding box center [260, 462] width 344 height 41
drag, startPoint x: 100, startPoint y: 458, endPoint x: 119, endPoint y: 444, distance: 24.1
click at [119, 444] on div "ASIN" at bounding box center [260, 462] width 344 height 41
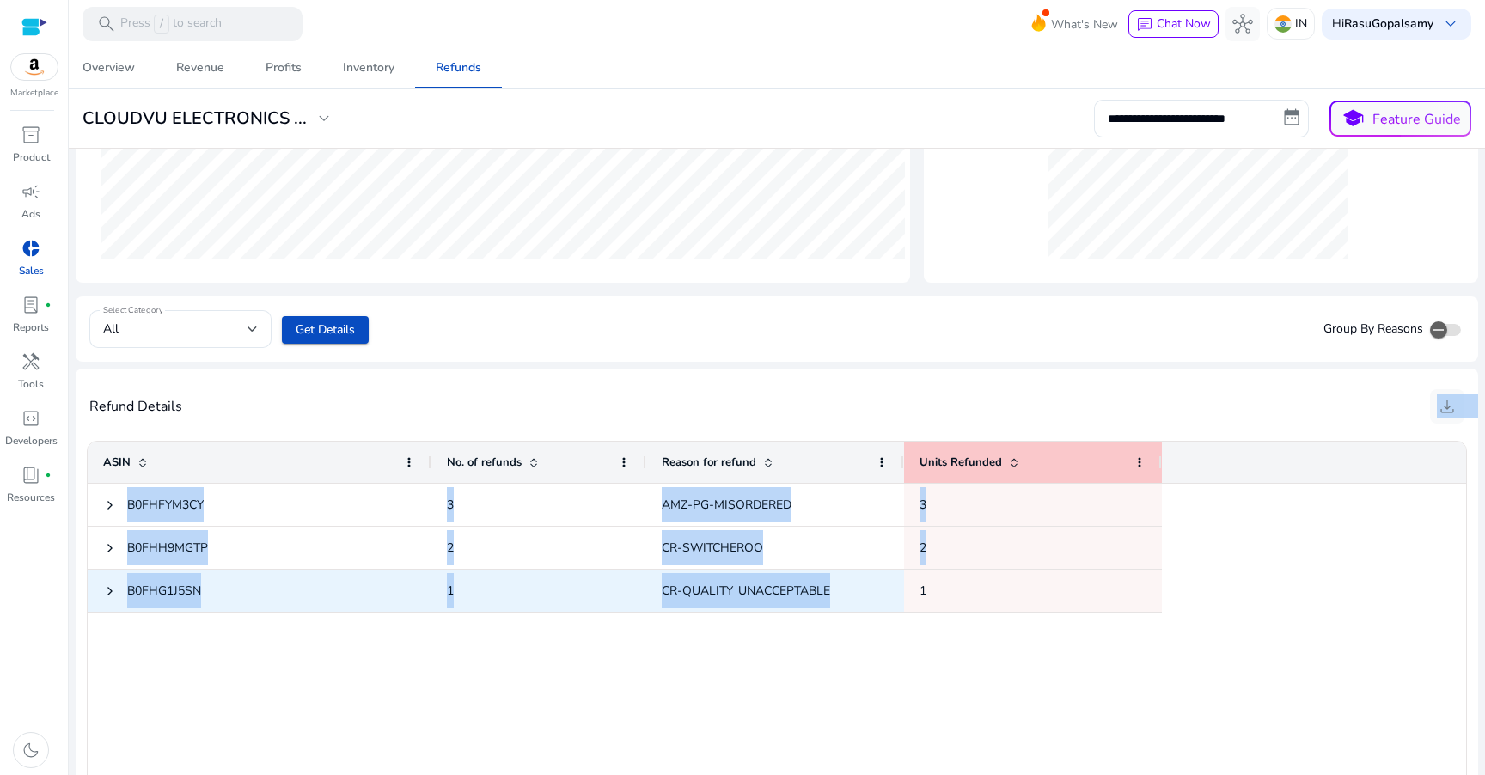
drag, startPoint x: 91, startPoint y: 424, endPoint x: 891, endPoint y: 609, distance: 821.6
click at [891, 609] on div "Refund Details download Press ALT DOWN to open column menu ASIN Drag here to se…" at bounding box center [777, 621] width 1403 height 505
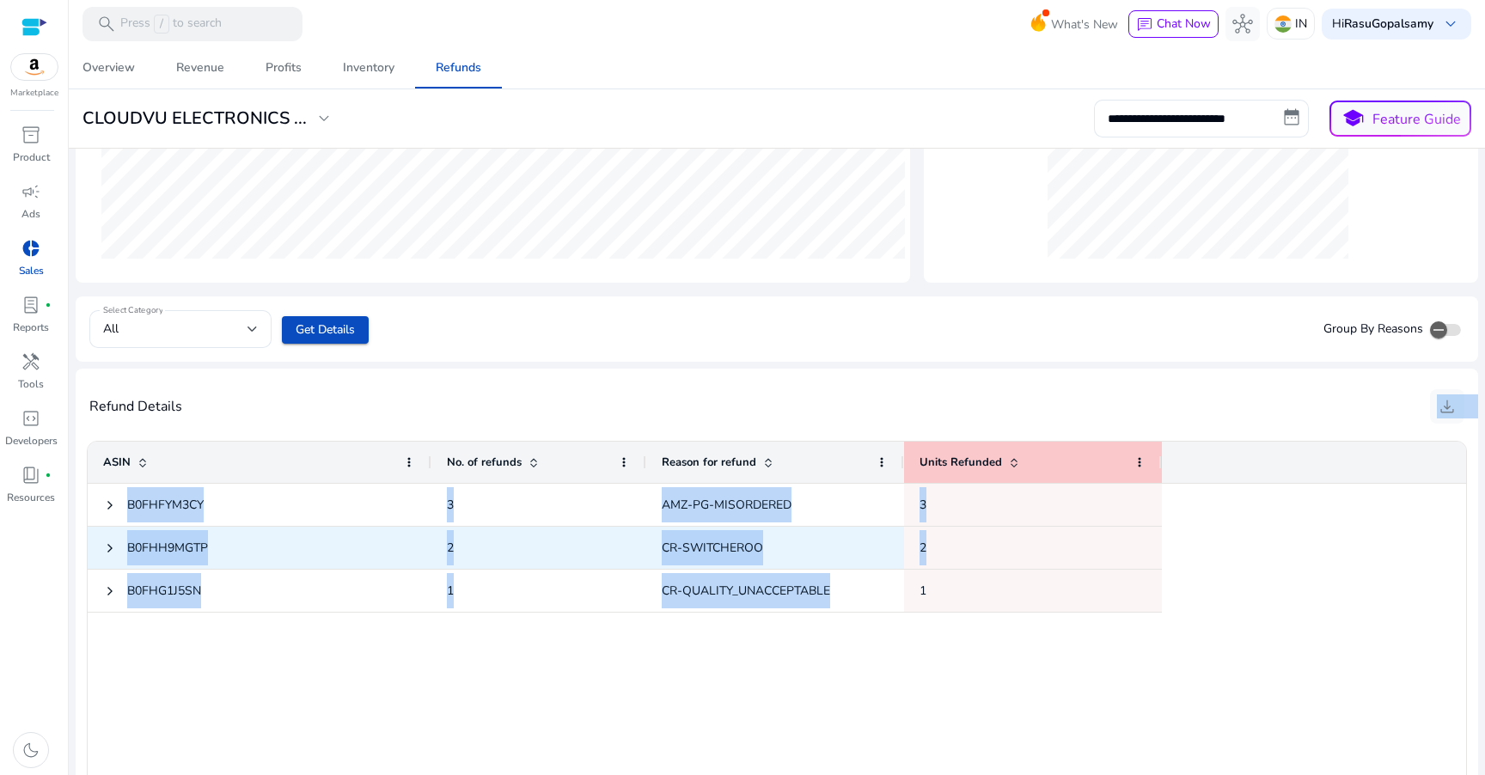
click at [768, 542] on span "CR-SWITCHEROO" at bounding box center [775, 547] width 227 height 35
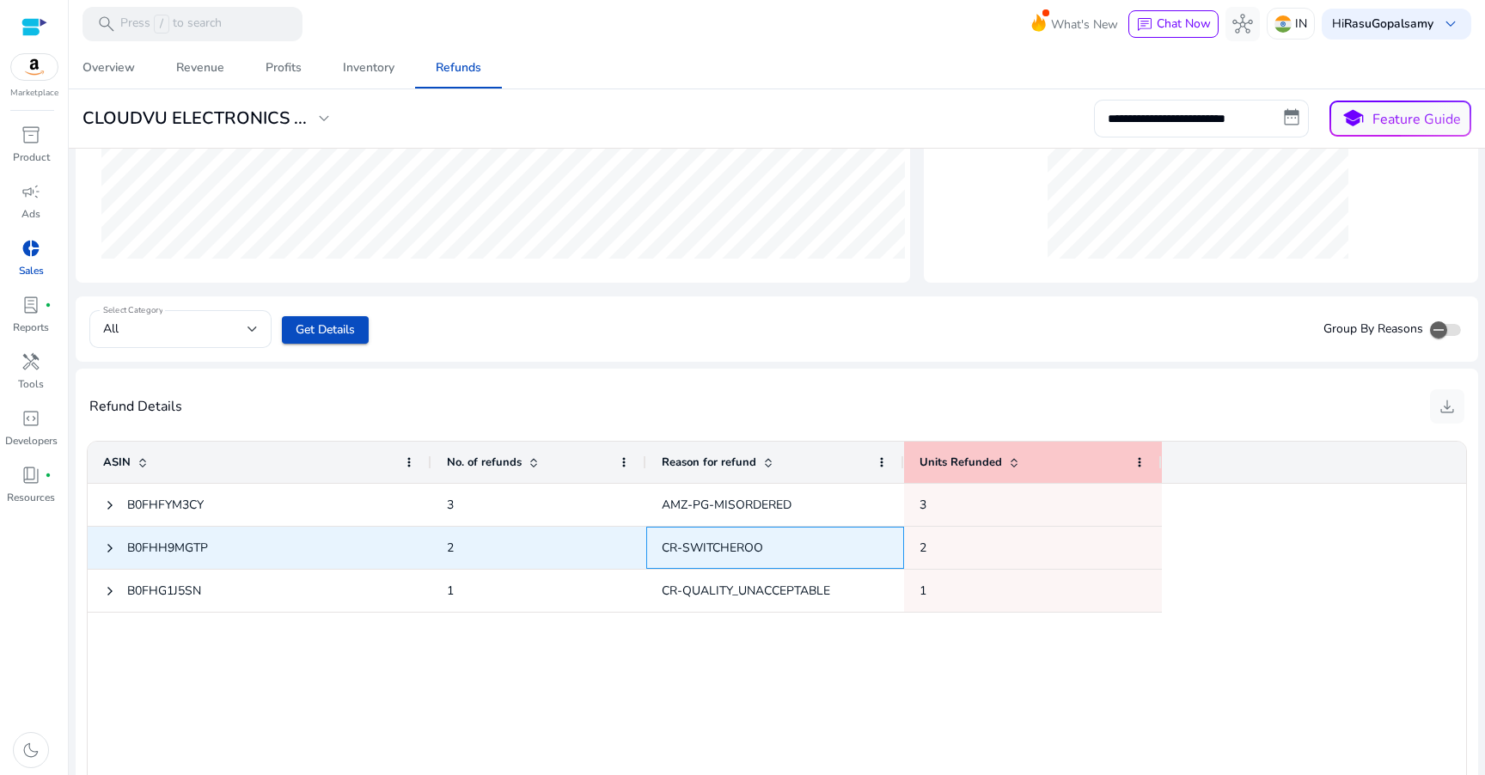
click at [721, 542] on span "CR-SWITCHEROO" at bounding box center [712, 548] width 101 height 16
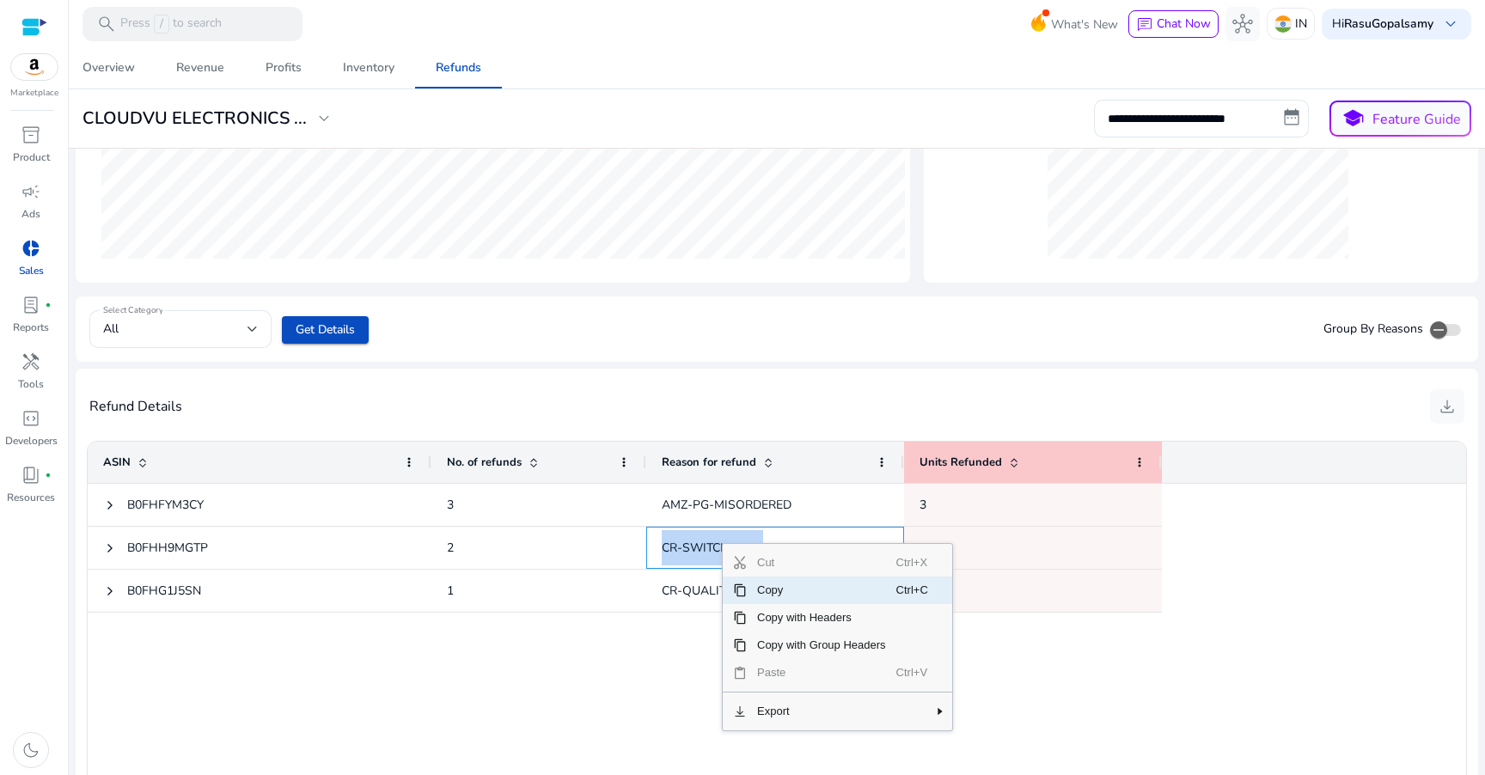
click at [764, 590] on span "Copy" at bounding box center [822, 591] width 150 height 28
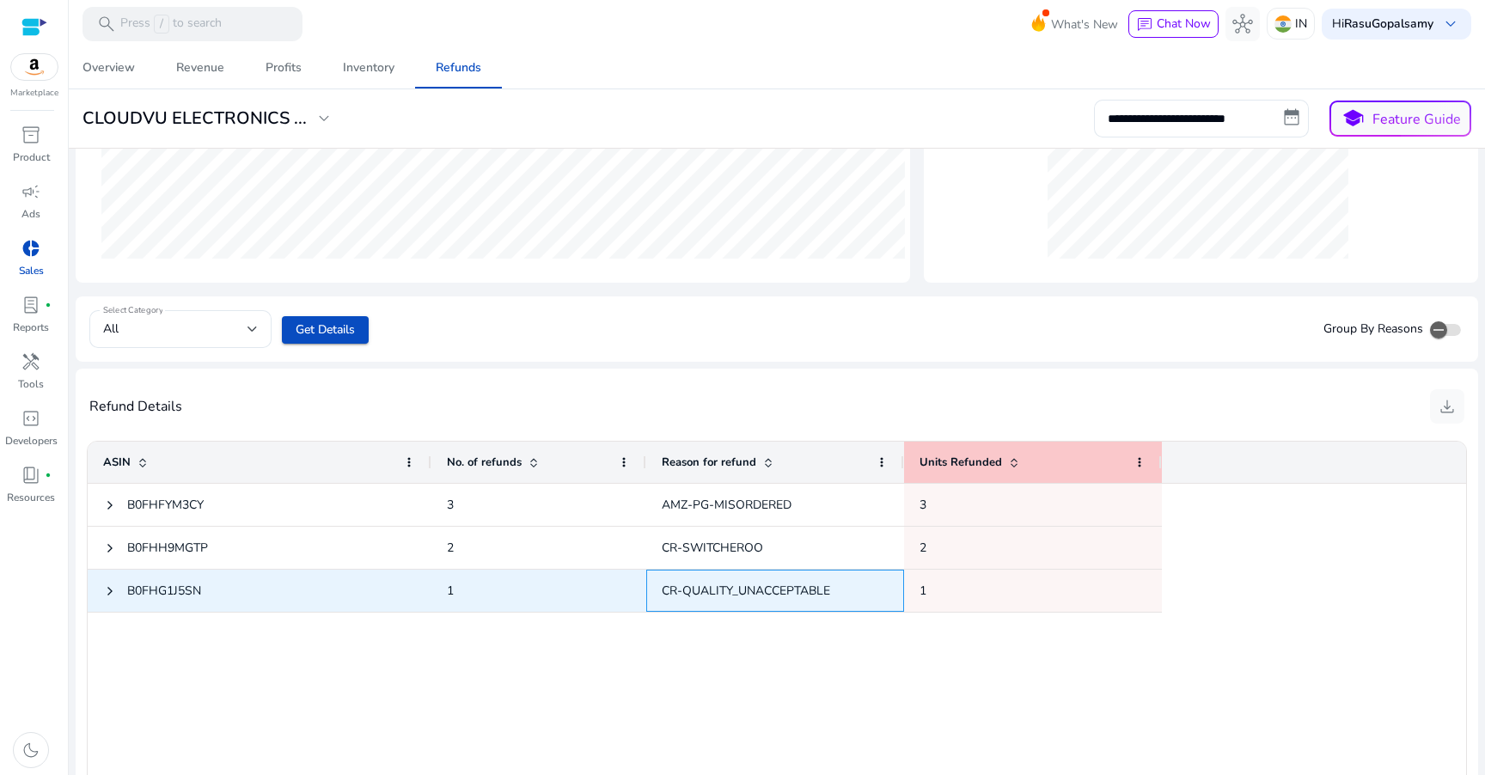
click at [764, 590] on span "CR-QUALITY_UNACCEPTABLE" at bounding box center [746, 591] width 168 height 16
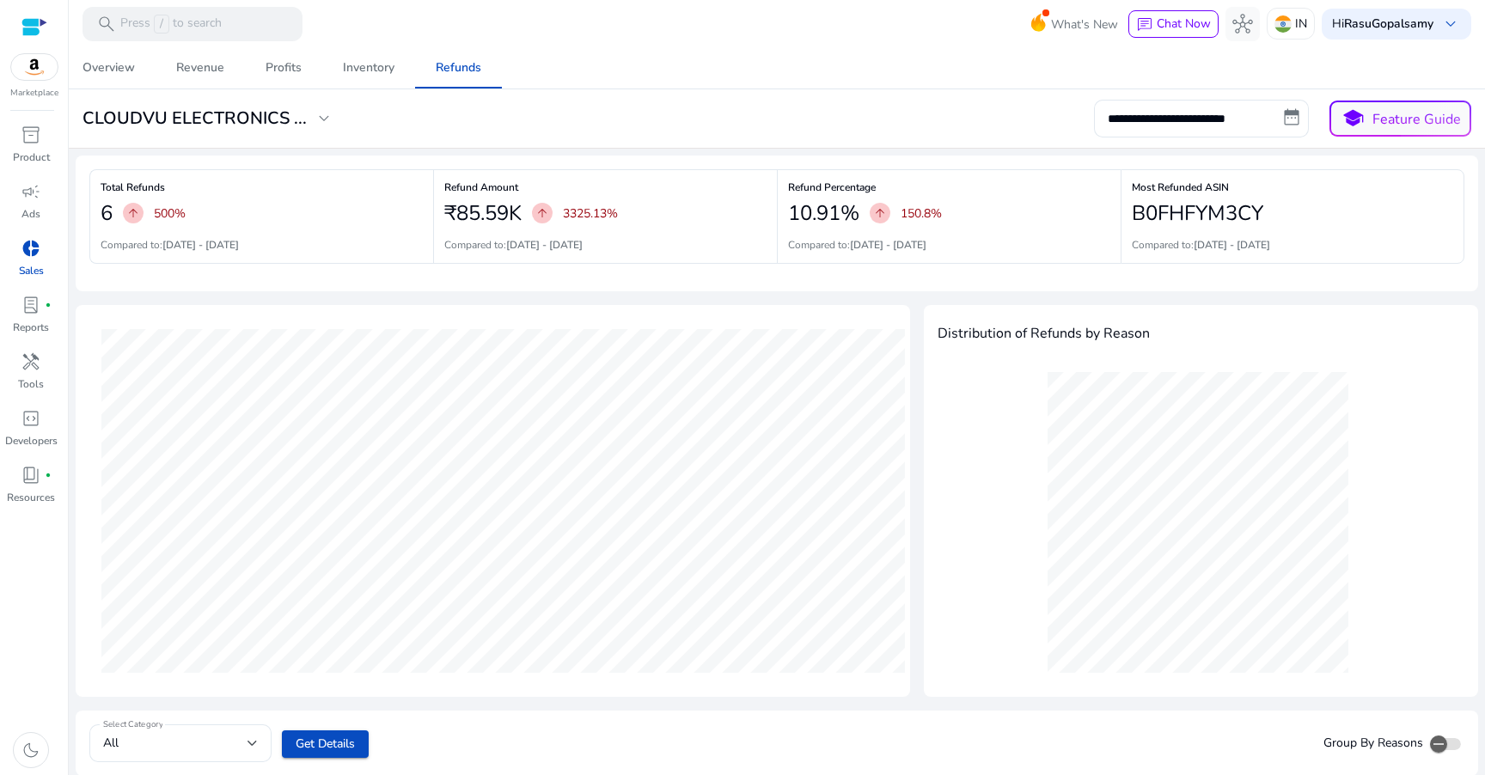
scroll to position [414, 0]
